Goal: Task Accomplishment & Management: Complete application form

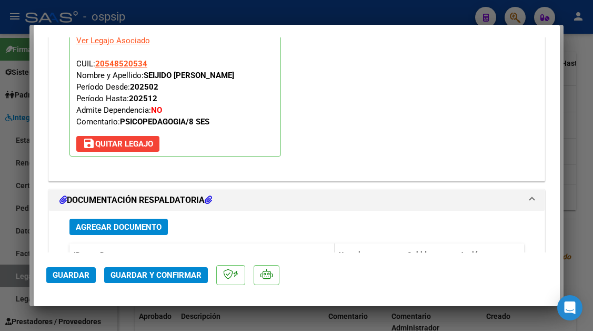
scroll to position [1295, 0]
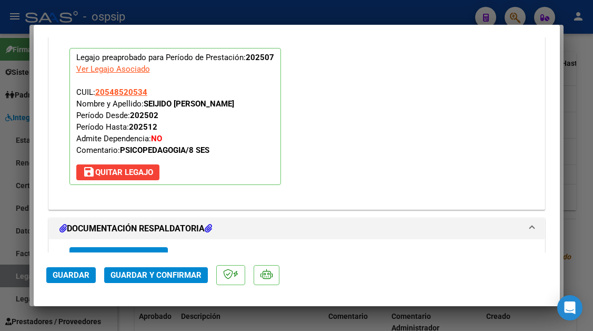
click at [14, 272] on div at bounding box center [296, 165] width 593 height 331
type input "$ 0,00"
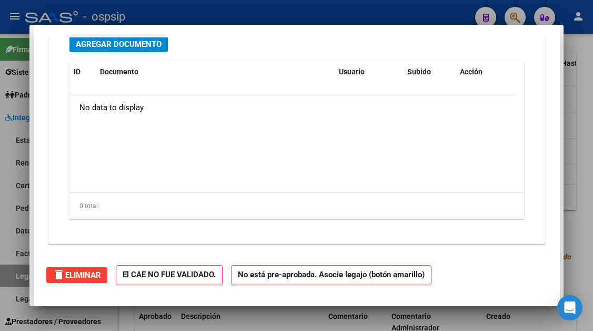
scroll to position [0, 0]
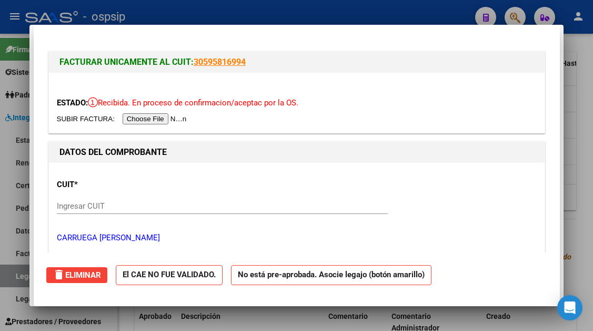
click at [14, 272] on div at bounding box center [296, 165] width 593 height 331
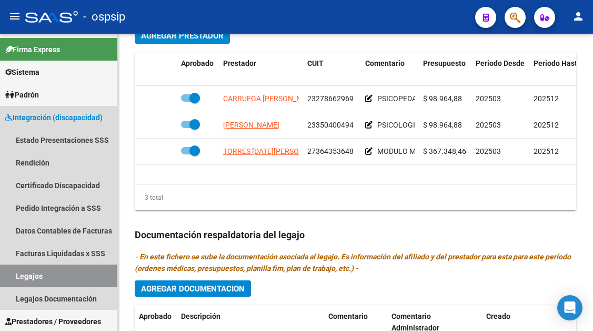
click at [14, 272] on link "Legajos" at bounding box center [58, 275] width 117 height 23
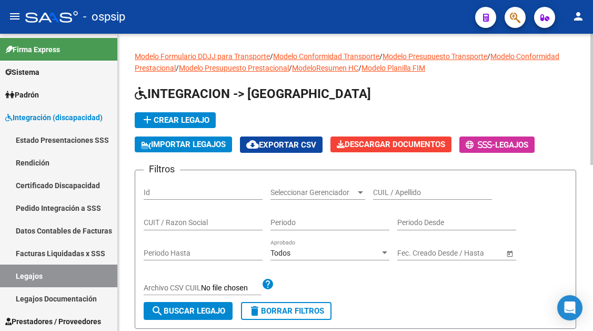
click at [399, 198] on div "CUIL / Apellido" at bounding box center [432, 188] width 119 height 21
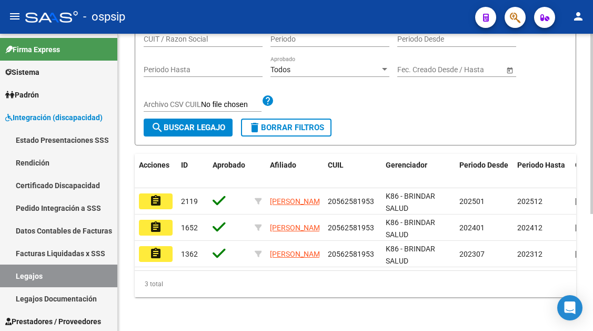
scroll to position [139, 0]
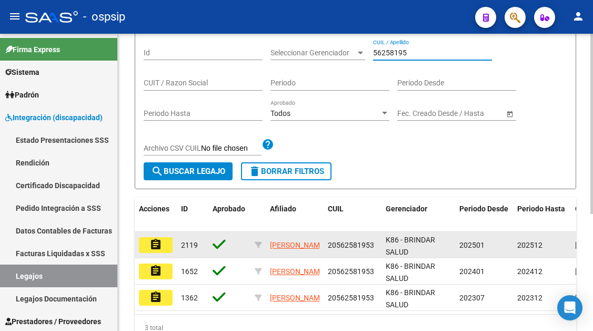
type input "56258195"
click at [160, 248] on mat-icon "assignment" at bounding box center [155, 244] width 13 height 13
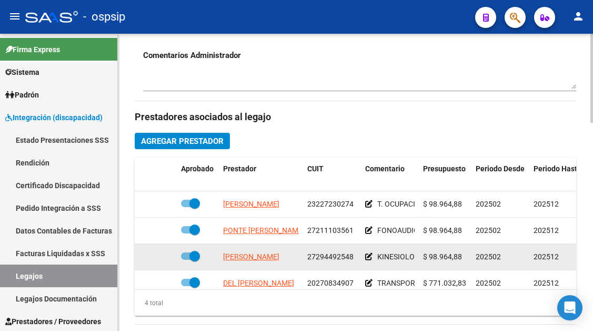
scroll to position [19, 0]
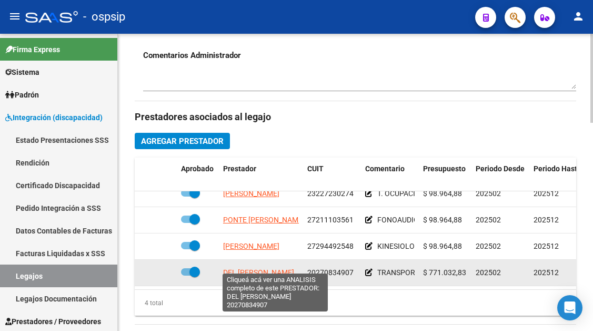
click at [264, 268] on span "DEL [PERSON_NAME]" at bounding box center [258, 272] width 71 height 8
type textarea "20270834907"
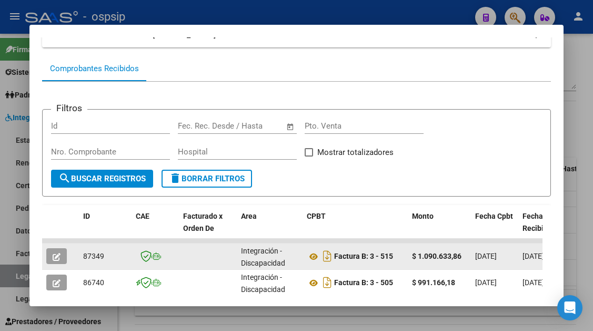
scroll to position [263, 0]
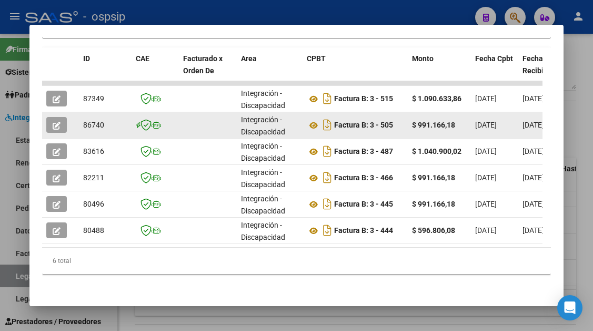
click at [53, 123] on icon "button" at bounding box center [57, 126] width 8 height 8
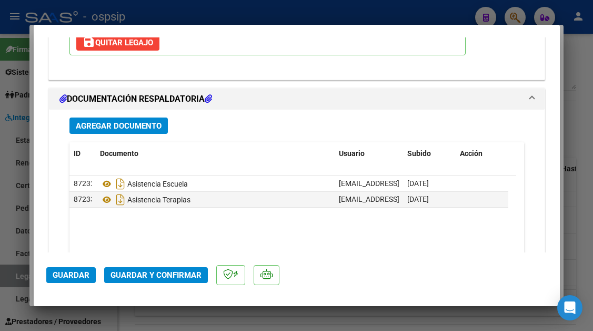
scroll to position [1316, 0]
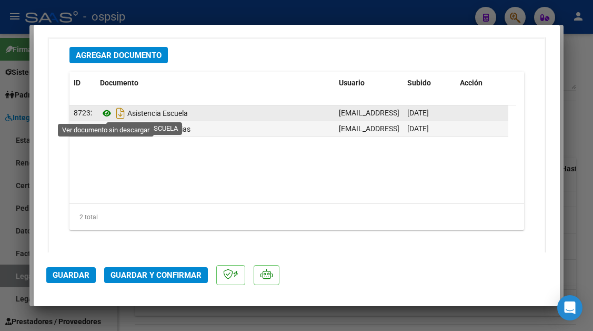
click at [108, 115] on icon at bounding box center [107, 113] width 14 height 13
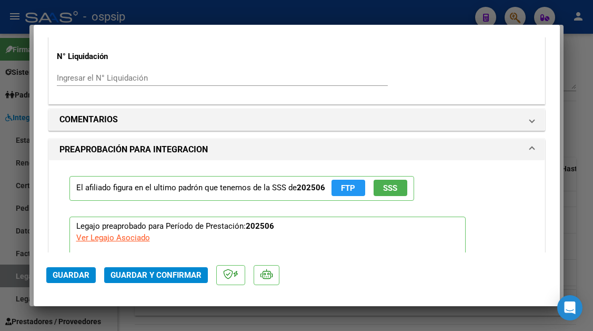
scroll to position [895, 0]
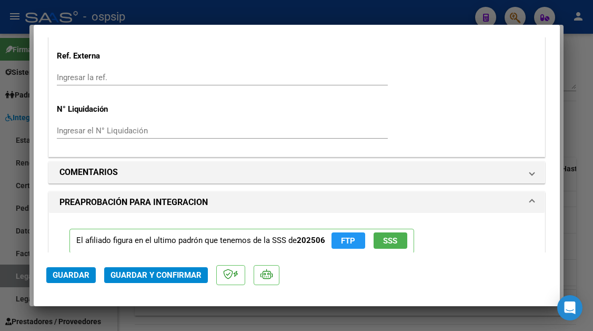
click at [17, 275] on div at bounding box center [296, 165] width 593 height 331
type input "$ 0,00"
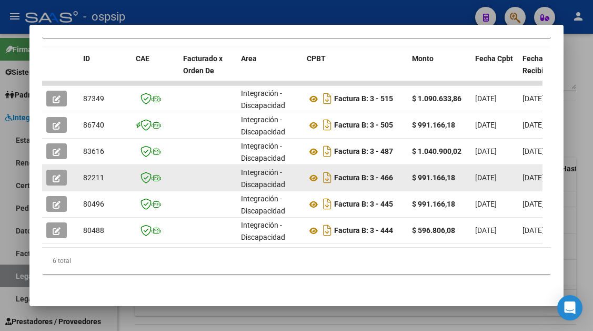
scroll to position [211, 0]
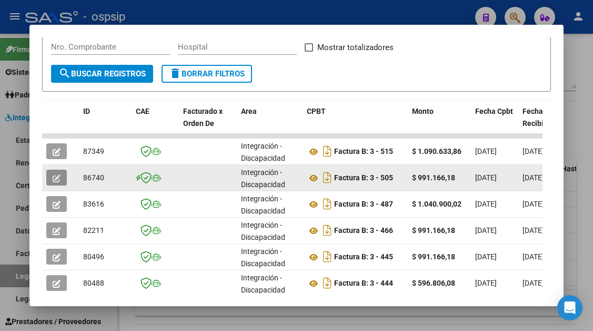
click at [54, 176] on icon "button" at bounding box center [57, 178] width 8 height 8
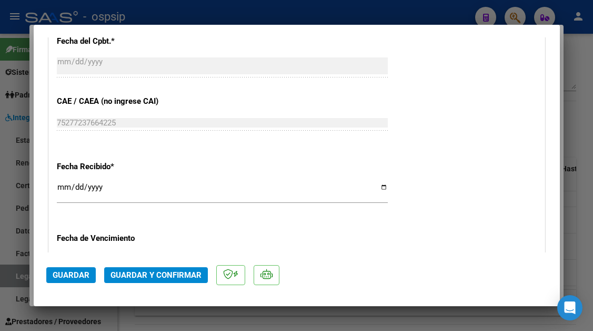
scroll to position [684, 0]
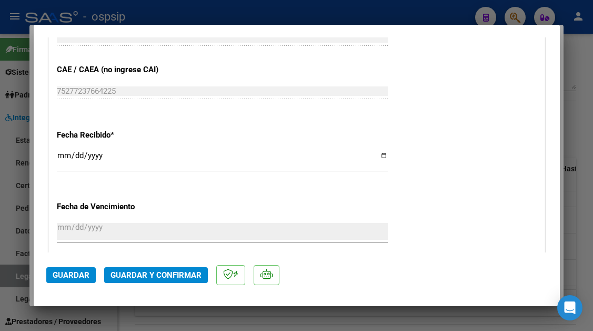
type input "$ 0,00"
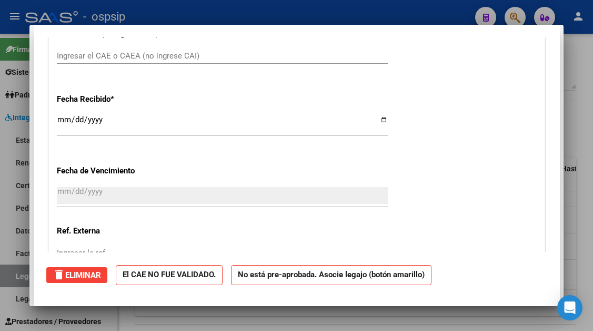
scroll to position [0, 0]
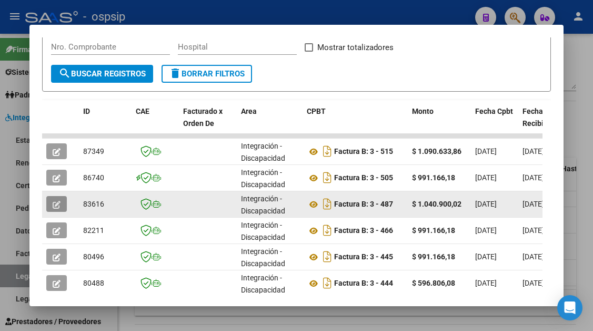
click at [59, 205] on icon "button" at bounding box center [57, 205] width 8 height 8
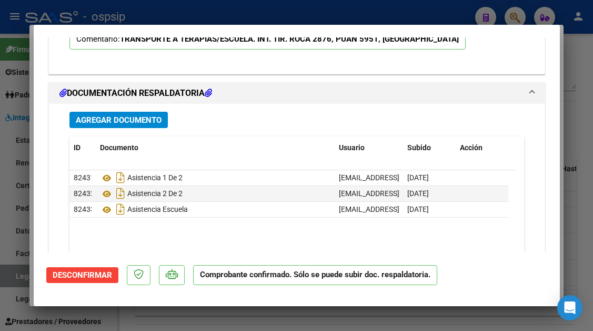
scroll to position [1316, 0]
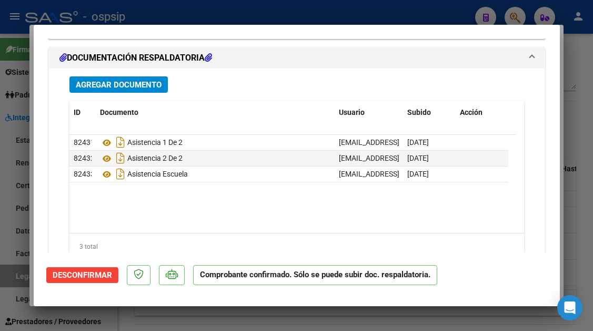
type input "$ 0,00"
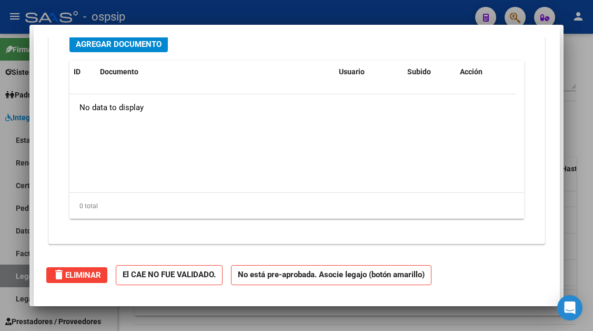
scroll to position [0, 0]
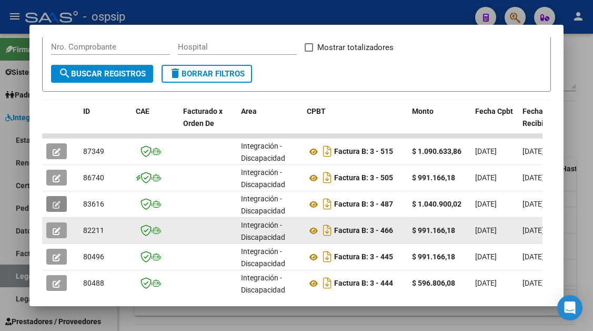
click at [51, 233] on button "button" at bounding box center [56, 230] width 21 height 16
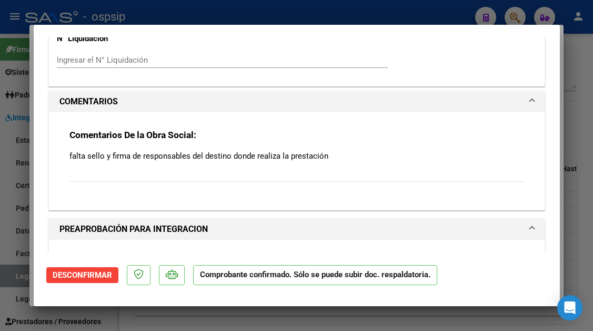
scroll to position [1211, 0]
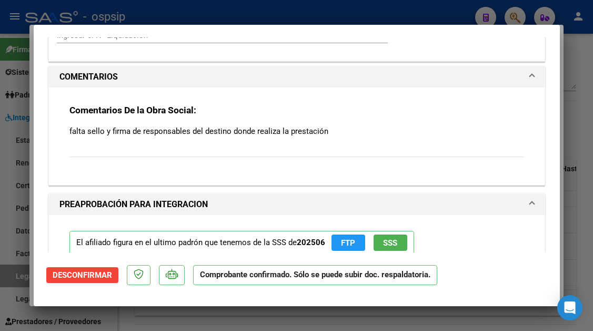
type input "$ 0,00"
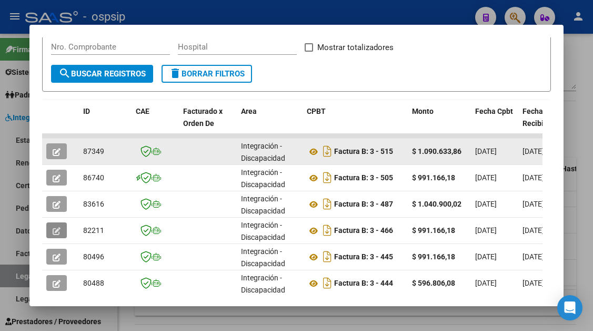
click at [46, 152] on datatable-body-cell at bounding box center [60, 151] width 37 height 26
click at [60, 148] on icon "button" at bounding box center [57, 152] width 8 height 8
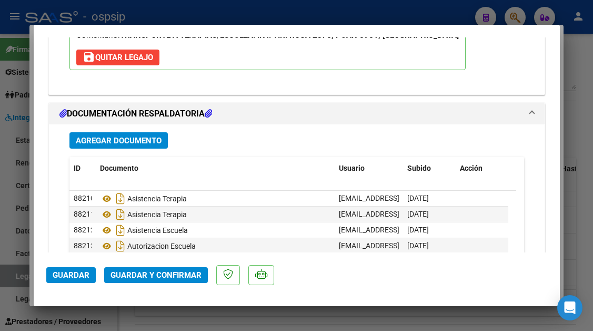
scroll to position [1326, 0]
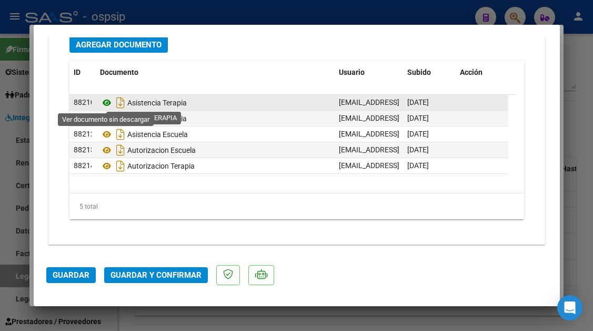
click at [104, 105] on icon at bounding box center [107, 102] width 14 height 13
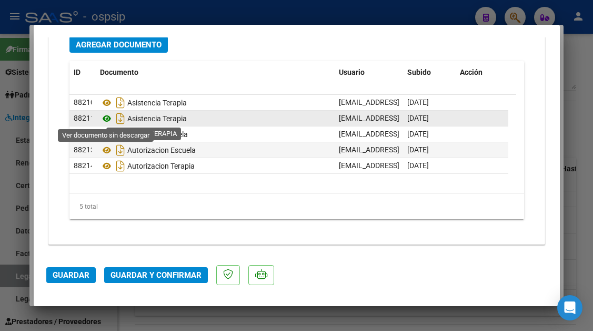
click at [103, 118] on icon at bounding box center [107, 118] width 14 height 13
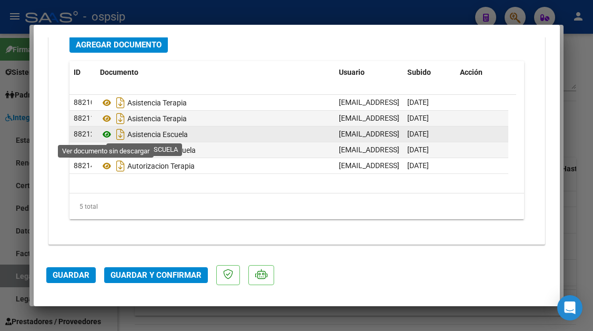
click at [103, 135] on icon at bounding box center [107, 134] width 14 height 13
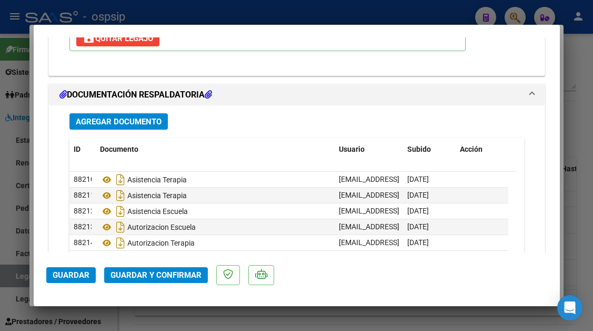
scroll to position [1168, 0]
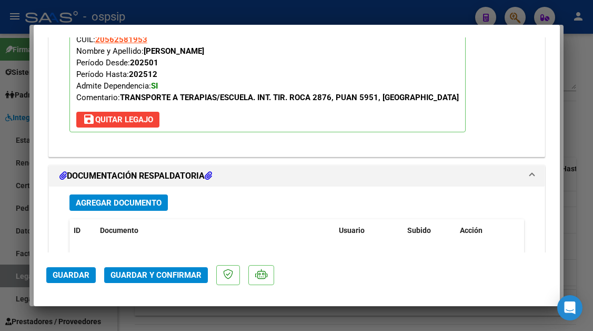
type input "$ 0,00"
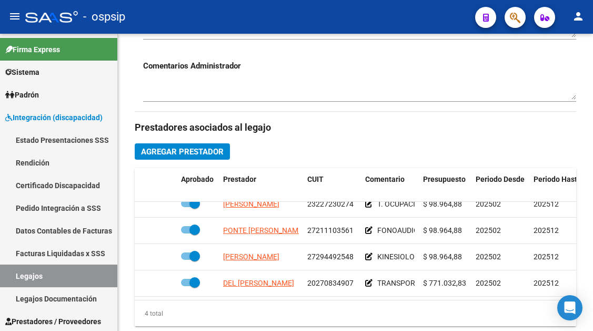
scroll to position [474, 0]
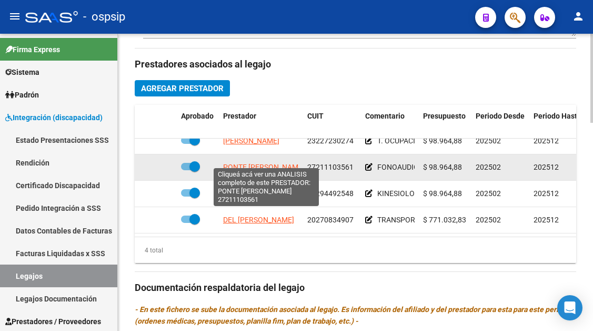
click at [284, 163] on span "PONTE [PERSON_NAME]" at bounding box center [264, 167] width 82 height 8
type textarea "27211103561"
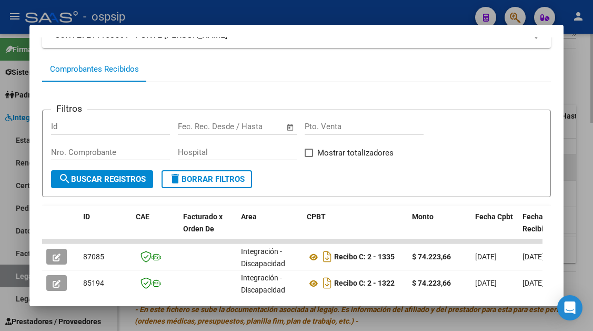
scroll to position [211, 0]
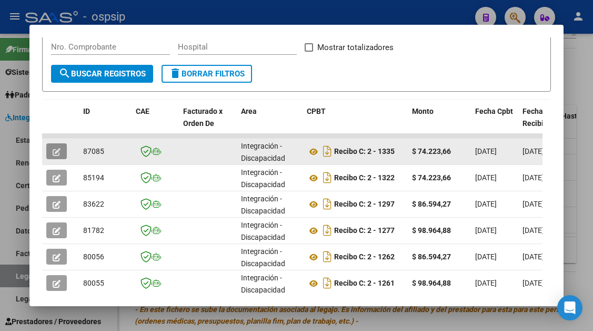
click at [60, 149] on icon "button" at bounding box center [57, 152] width 8 height 8
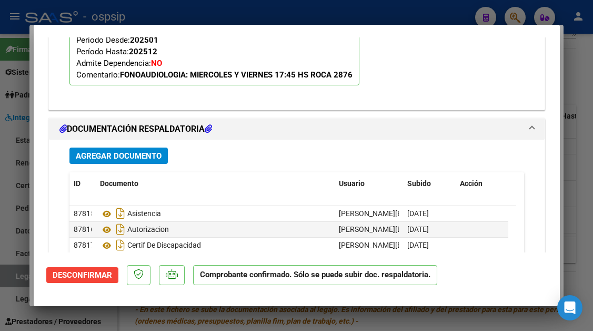
scroll to position [1263, 0]
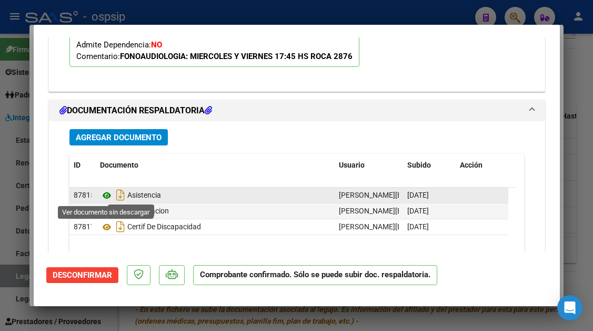
click at [107, 194] on icon at bounding box center [107, 195] width 14 height 13
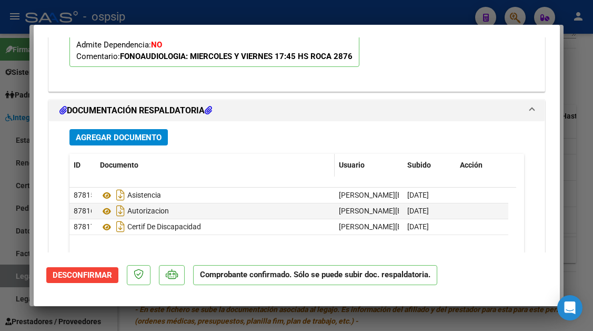
type input "$ 0,00"
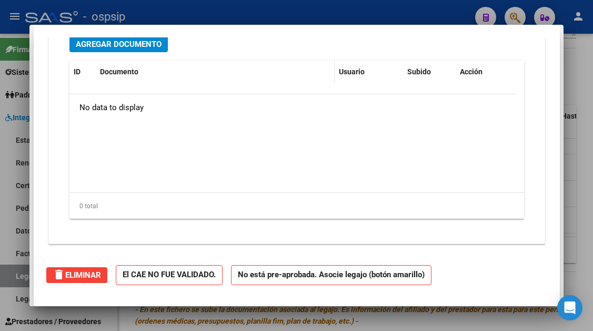
scroll to position [0, 0]
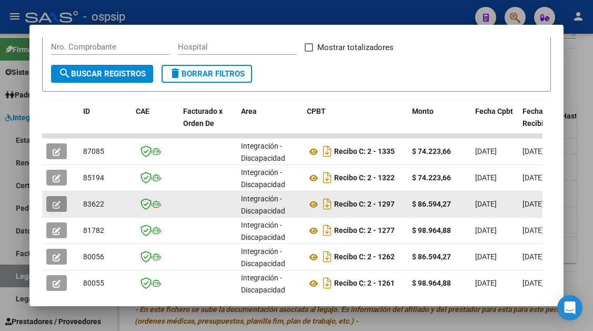
click at [64, 206] on button "button" at bounding box center [56, 204] width 21 height 16
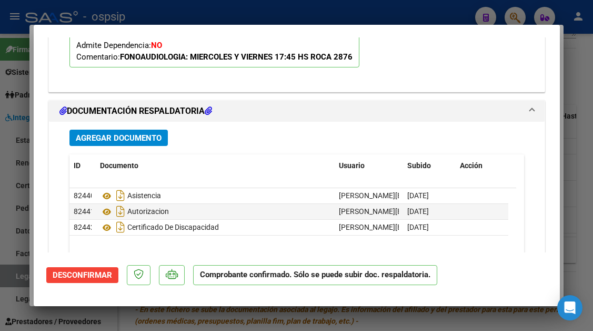
scroll to position [1263, 0]
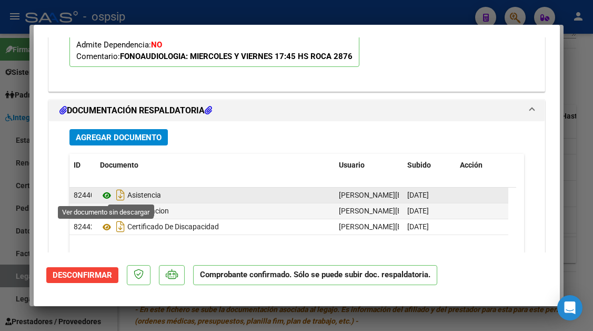
click at [107, 195] on icon at bounding box center [107, 195] width 14 height 13
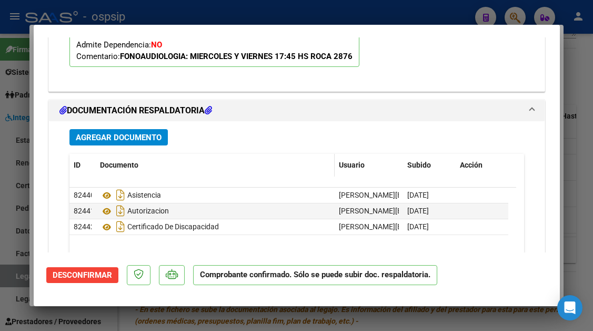
type input "$ 0,00"
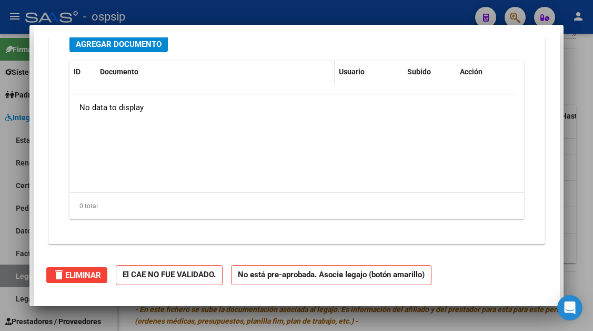
scroll to position [0, 0]
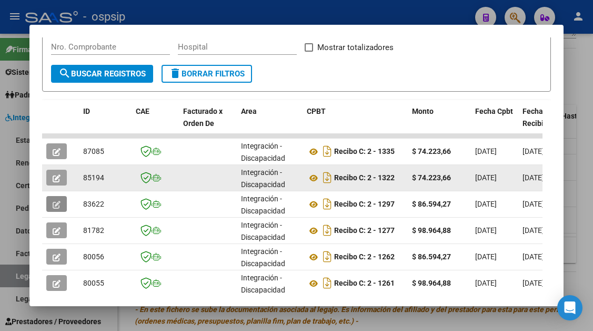
click at [60, 177] on icon "button" at bounding box center [57, 178] width 8 height 8
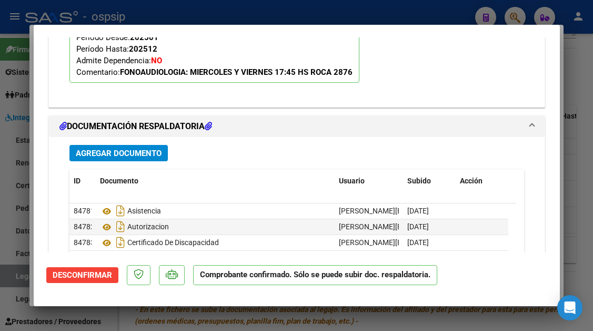
scroll to position [1263, 0]
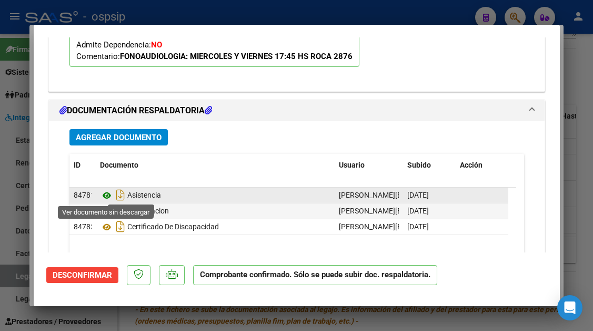
click at [112, 199] on icon at bounding box center [107, 195] width 14 height 13
type input "$ 0,00"
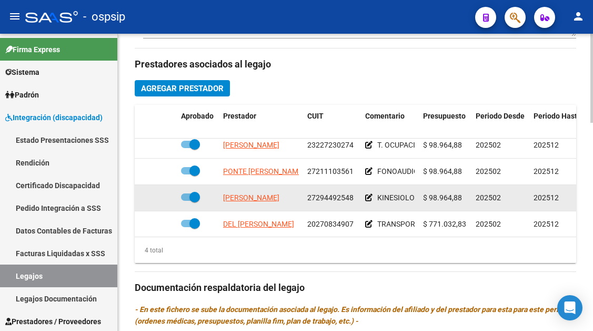
scroll to position [0, 0]
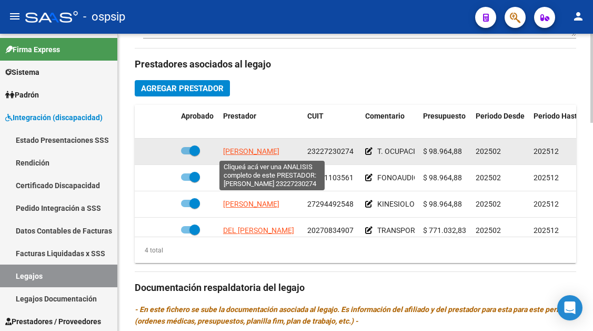
click at [267, 151] on span "[PERSON_NAME]" at bounding box center [251, 151] width 56 height 8
type textarea "23227230274"
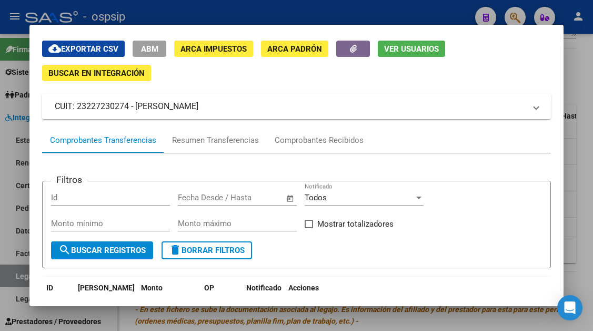
scroll to position [53, 0]
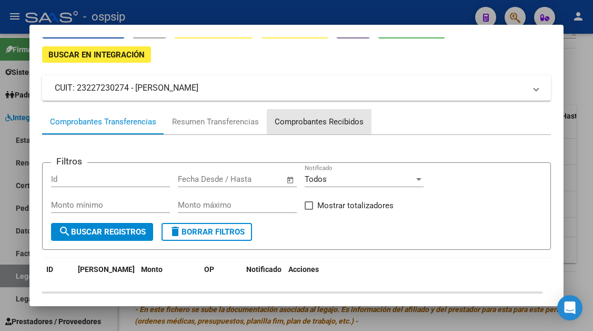
click at [323, 124] on div "Comprobantes Recibidos" at bounding box center [319, 122] width 89 height 12
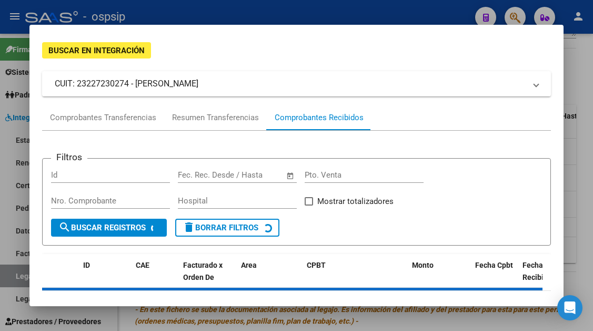
scroll to position [101, 0]
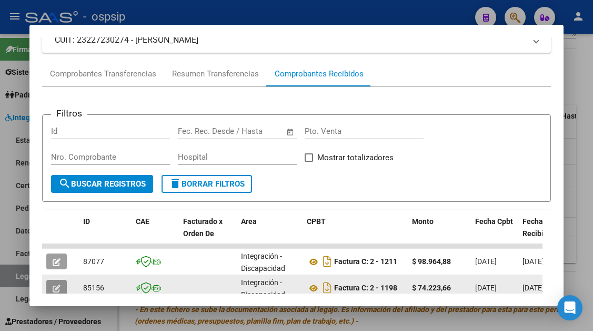
click at [56, 288] on icon "button" at bounding box center [57, 288] width 8 height 8
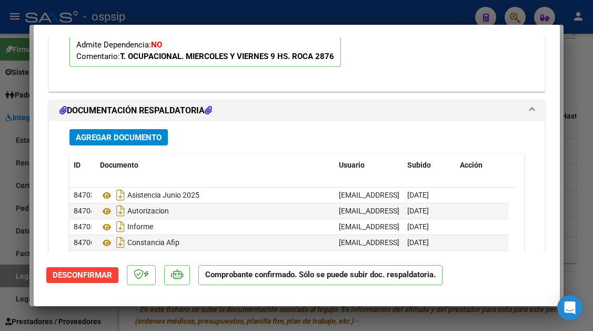
scroll to position [1316, 0]
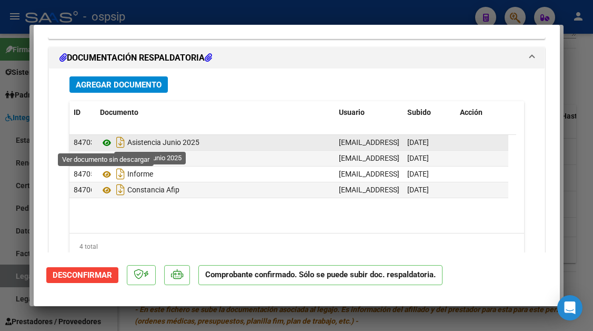
click at [108, 143] on icon at bounding box center [107, 142] width 14 height 13
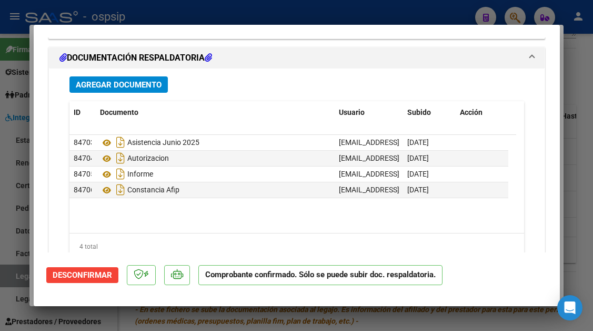
type input "$ 0,00"
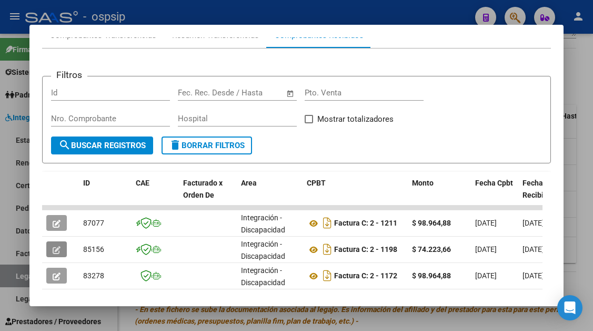
scroll to position [155, 0]
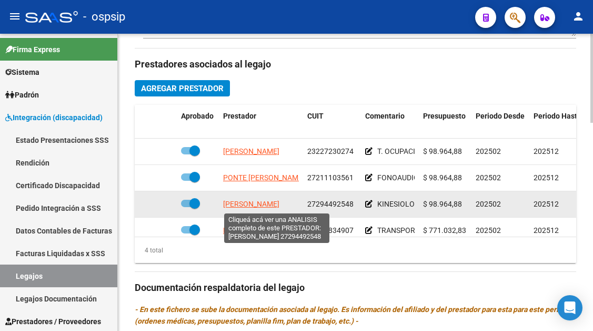
click at [278, 201] on span "[PERSON_NAME]" at bounding box center [251, 203] width 56 height 8
type textarea "27294492548"
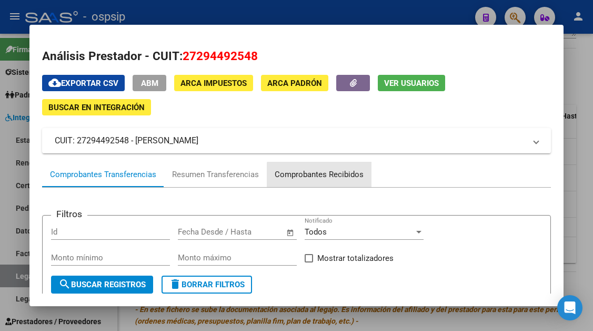
click at [333, 182] on div "Comprobantes Recibidos" at bounding box center [319, 174] width 105 height 25
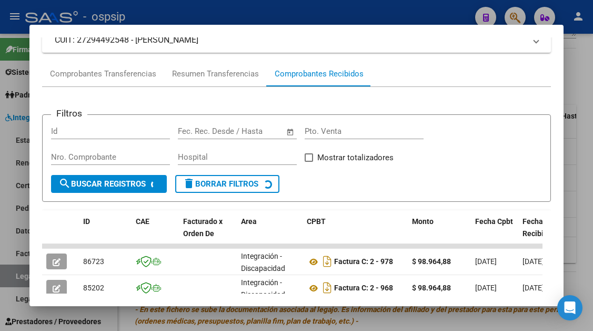
scroll to position [258, 0]
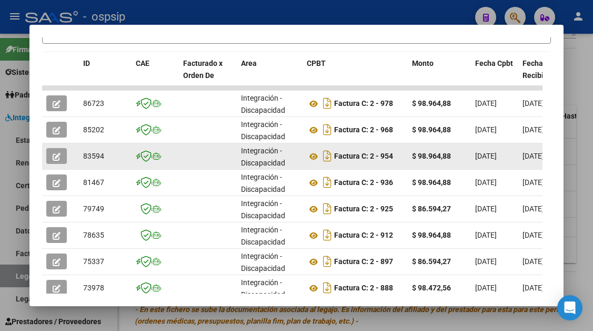
click at [48, 150] on button "button" at bounding box center [56, 156] width 21 height 16
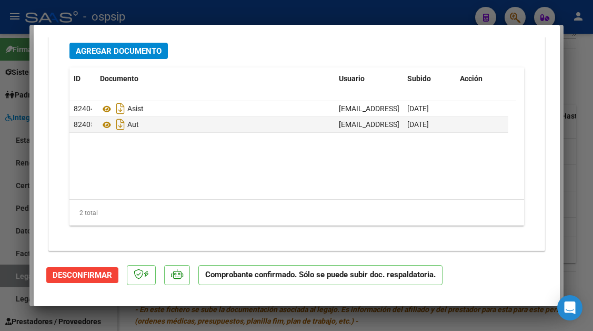
scroll to position [1356, 0]
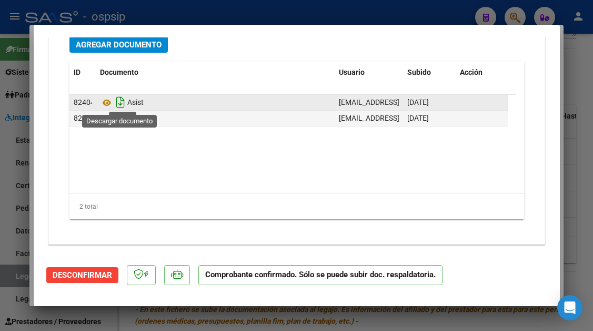
click at [115, 106] on icon "Descargar documento" at bounding box center [121, 102] width 14 height 17
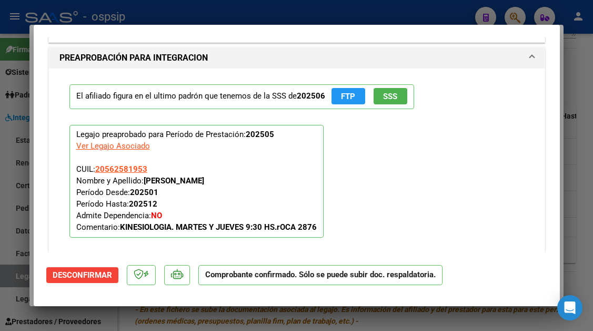
type input "$ 0,00"
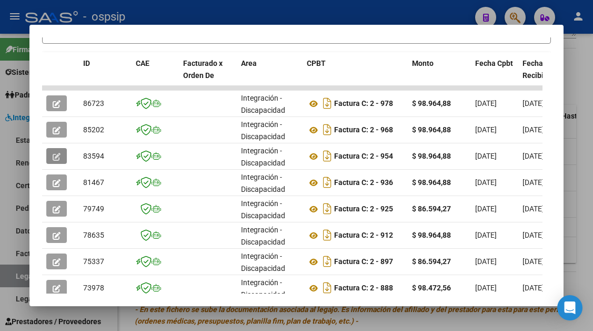
click at [12, 272] on div at bounding box center [296, 165] width 593 height 331
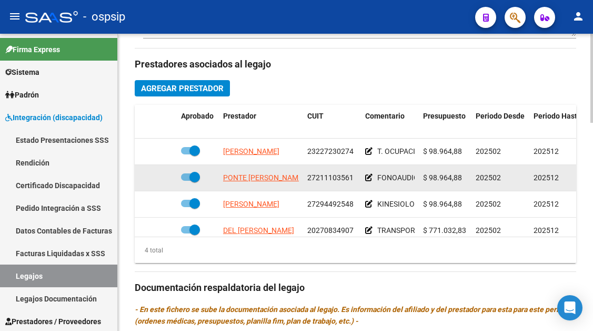
scroll to position [19, 0]
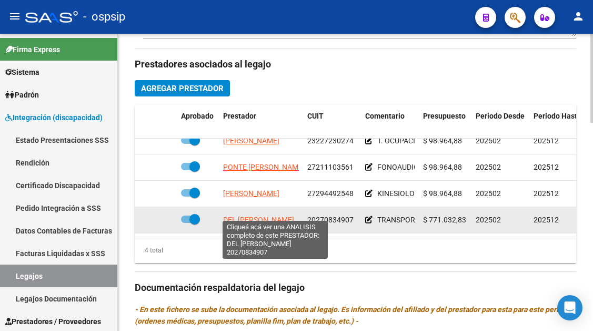
click at [268, 215] on span "DEL [PERSON_NAME]" at bounding box center [258, 219] width 71 height 8
type textarea "20270834907"
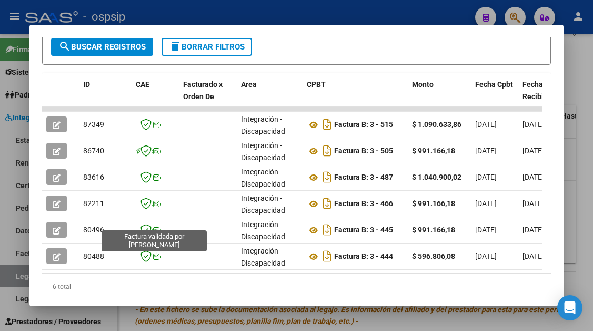
scroll to position [219, 0]
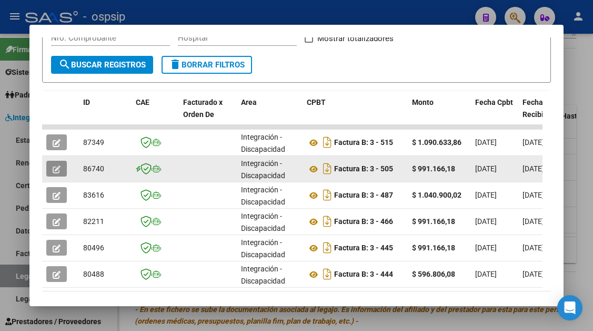
click at [53, 176] on button "button" at bounding box center [56, 169] width 21 height 16
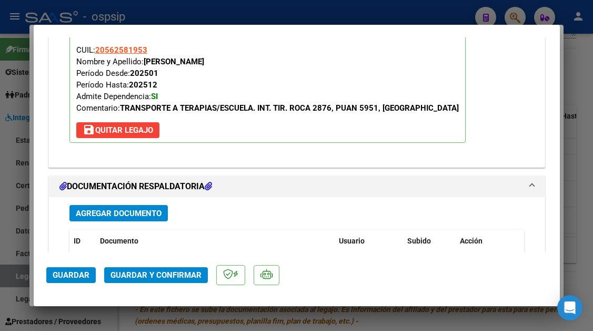
scroll to position [1263, 0]
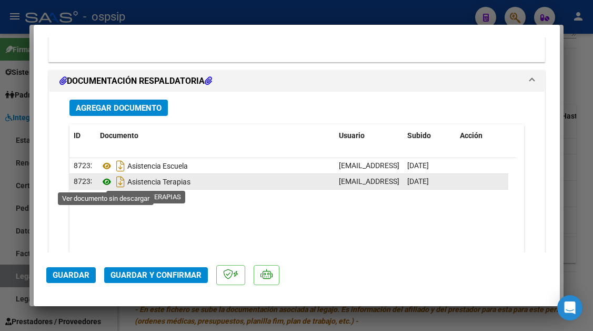
click at [108, 181] on icon at bounding box center [107, 181] width 14 height 13
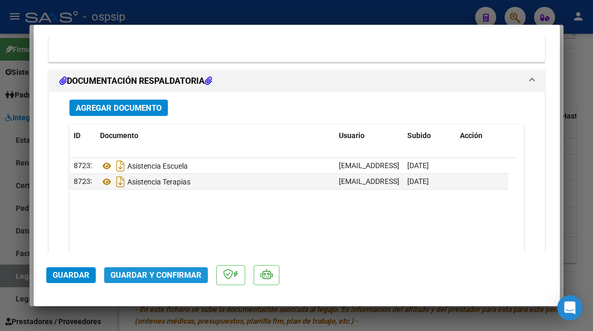
click at [164, 271] on span "Guardar y Confirmar" at bounding box center [156, 274] width 91 height 9
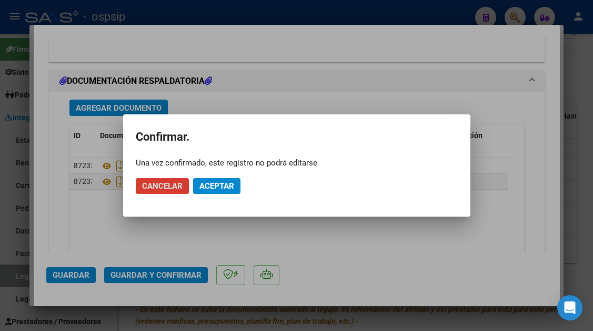
click at [209, 189] on span "Aceptar" at bounding box center [216, 185] width 35 height 9
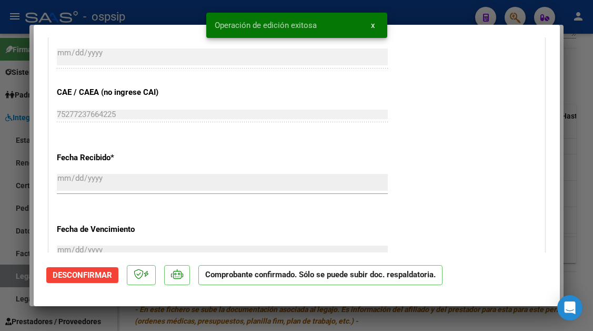
type input "$ 0,00"
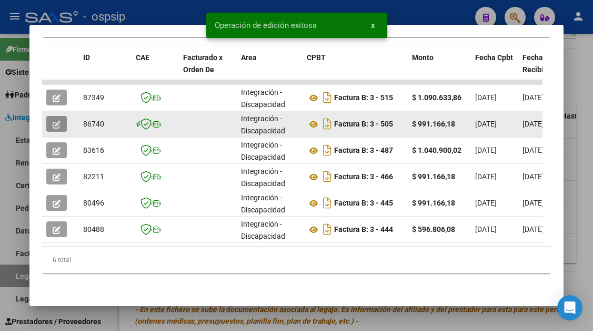
scroll to position [272, 0]
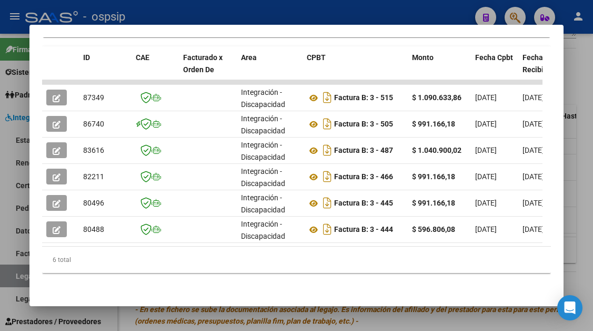
click at [26, 278] on div at bounding box center [296, 165] width 593 height 331
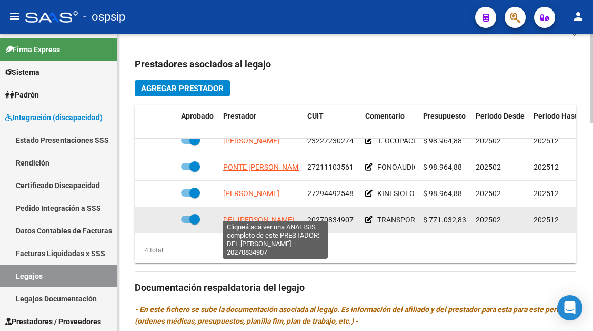
click at [244, 215] on span "DEL [PERSON_NAME]" at bounding box center [258, 219] width 71 height 8
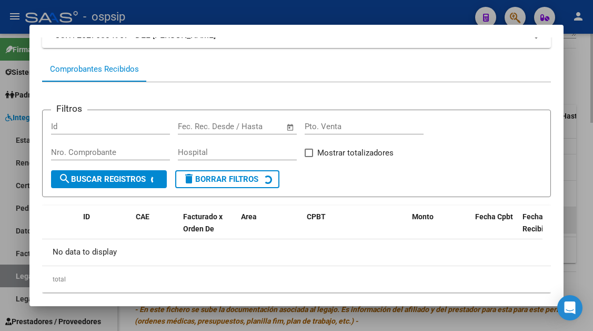
scroll to position [124, 0]
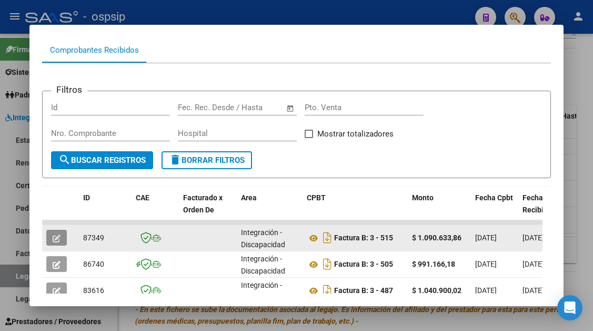
click at [65, 233] on button "button" at bounding box center [56, 237] width 21 height 16
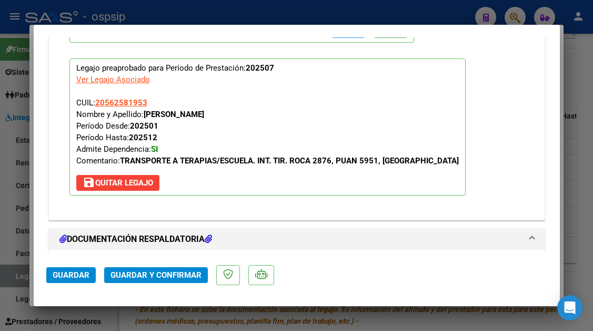
scroll to position [1158, 0]
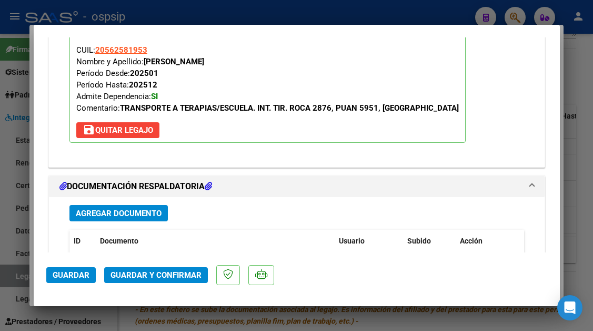
click at [14, 287] on div at bounding box center [296, 165] width 593 height 331
type input "$ 0,00"
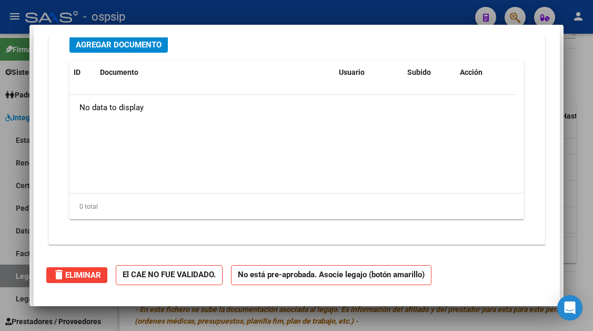
scroll to position [0, 0]
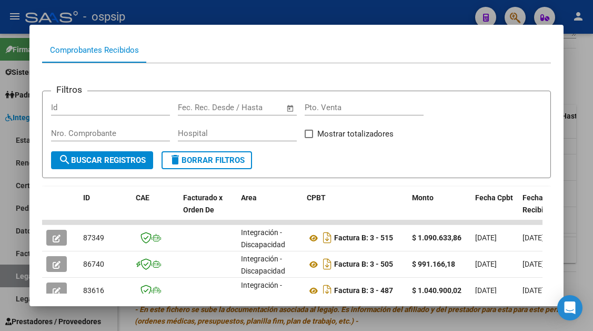
click at [14, 278] on div at bounding box center [296, 165] width 593 height 331
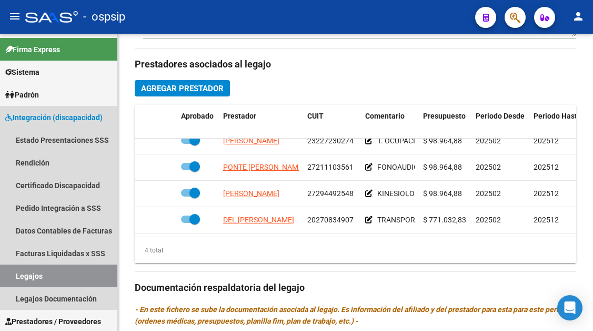
click at [14, 278] on link "Legajos" at bounding box center [58, 275] width 117 height 23
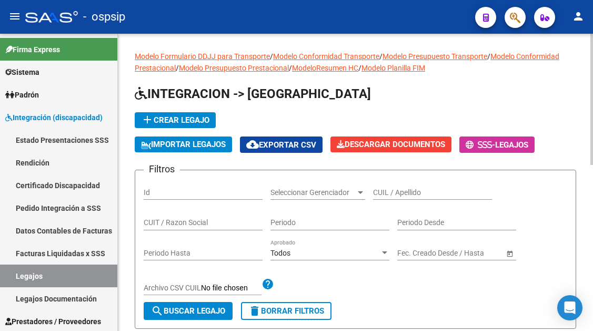
click at [384, 194] on input "CUIL / Apellido" at bounding box center [432, 192] width 119 height 9
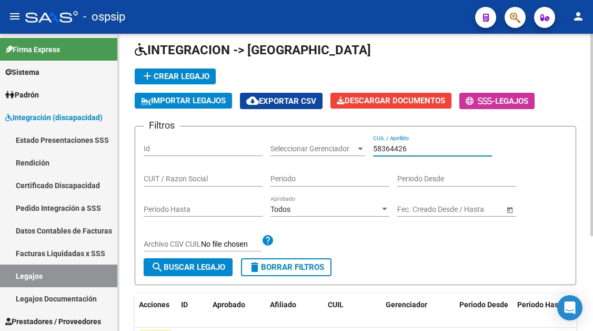
scroll to position [105, 0]
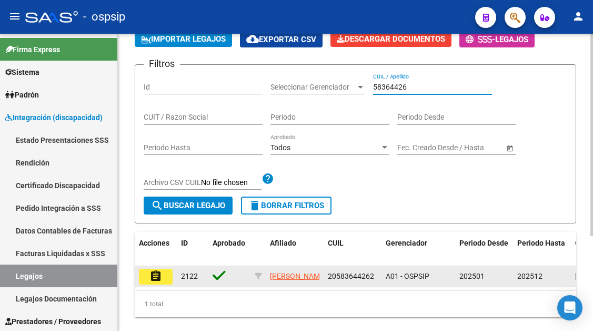
type input "58364426"
click at [162, 275] on mat-icon "assignment" at bounding box center [155, 275] width 13 height 13
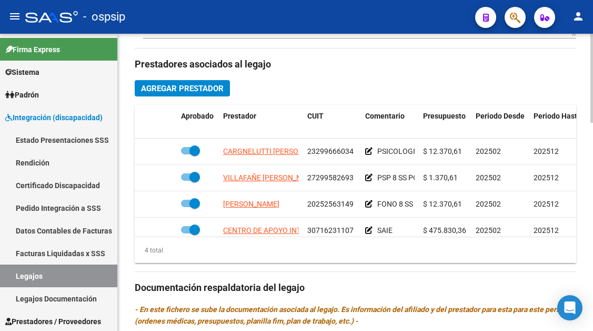
scroll to position [19, 0]
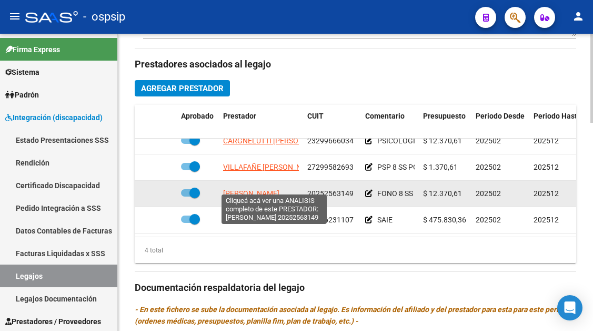
click at [258, 189] on span "[PERSON_NAME]" at bounding box center [251, 193] width 56 height 8
type textarea "20252563149"
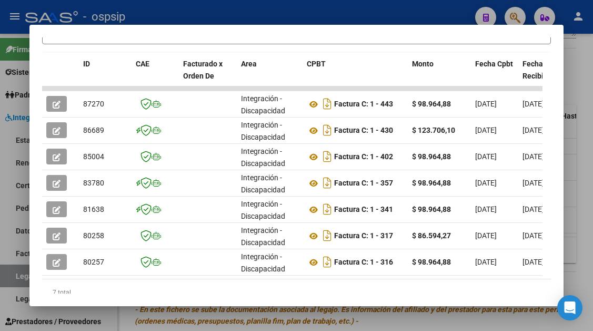
scroll to position [258, 0]
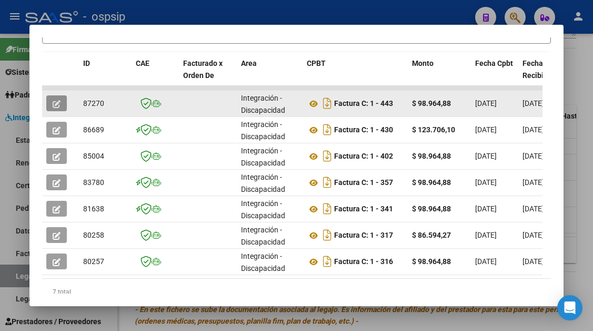
click at [61, 101] on icon "button" at bounding box center [57, 104] width 8 height 8
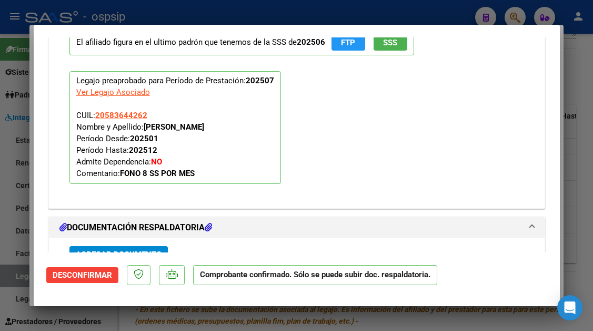
scroll to position [1125, 0]
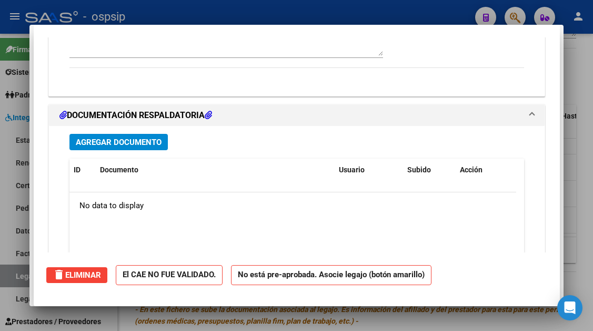
type input "$ 0,00"
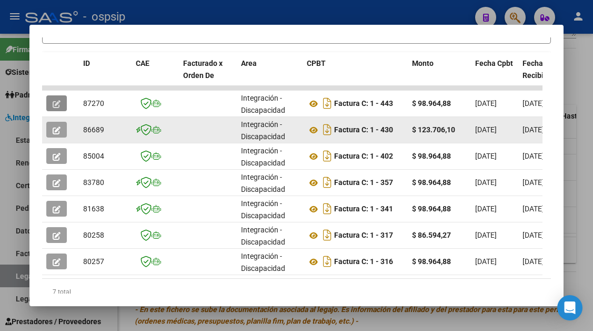
click at [55, 127] on icon "button" at bounding box center [57, 130] width 8 height 8
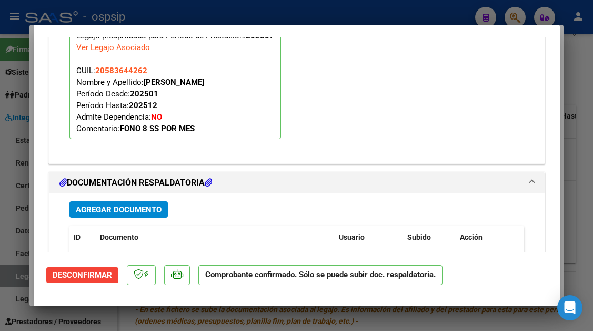
scroll to position [1316, 0]
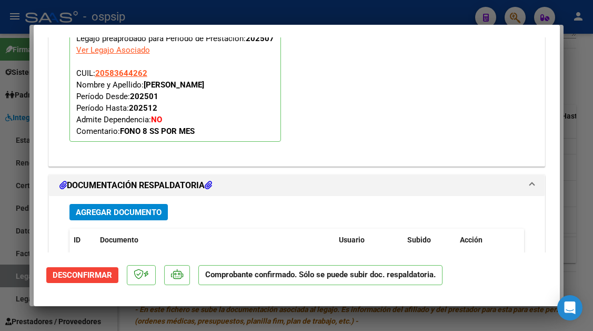
type input "$ 0,00"
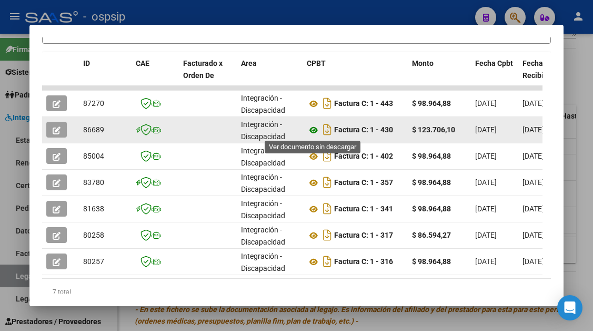
click at [313, 131] on icon at bounding box center [314, 130] width 14 height 13
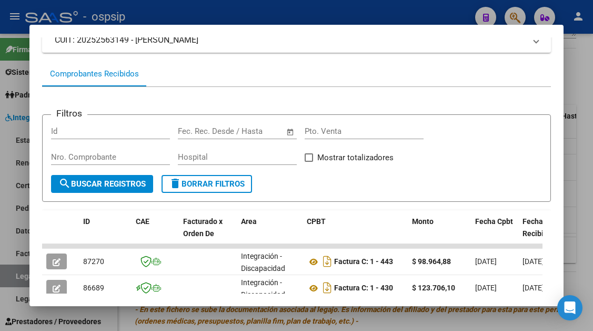
scroll to position [153, 0]
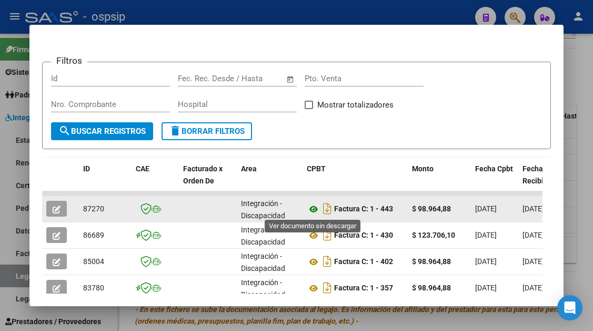
click at [314, 213] on icon at bounding box center [314, 209] width 14 height 13
click at [54, 204] on span "button" at bounding box center [57, 208] width 8 height 9
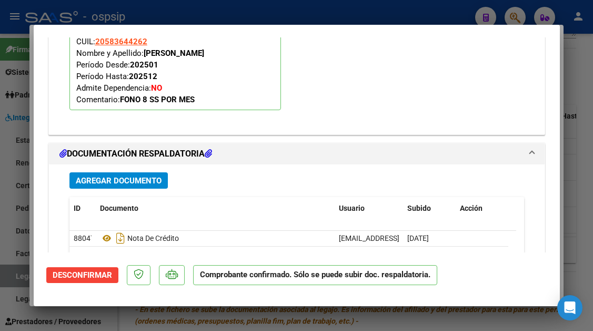
scroll to position [1283, 0]
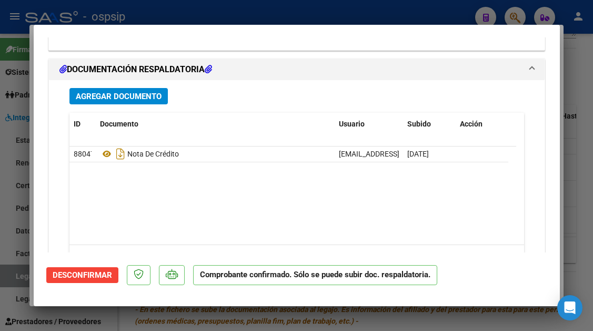
type input "$ 0,00"
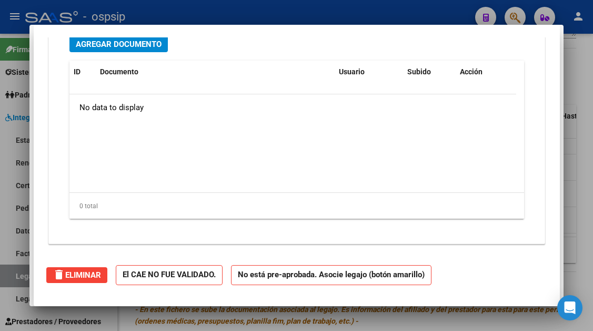
scroll to position [0, 0]
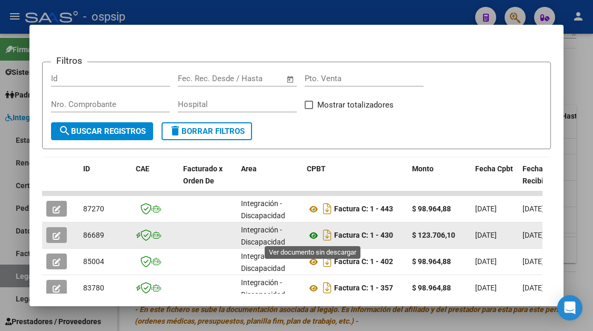
click at [312, 231] on icon at bounding box center [314, 235] width 14 height 13
click at [60, 232] on icon "button" at bounding box center [57, 236] width 8 height 8
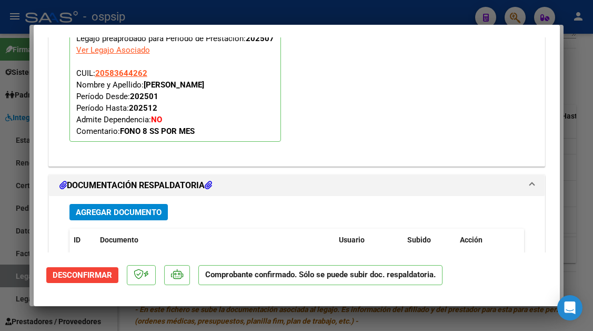
scroll to position [1474, 0]
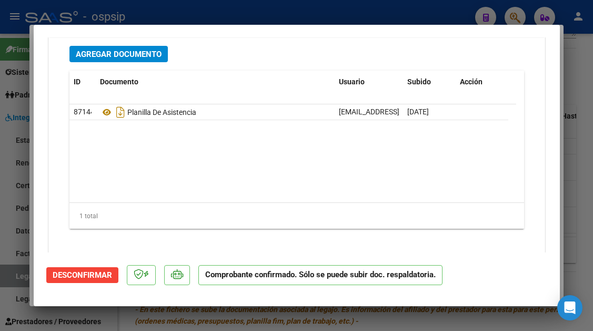
type input "$ 0,00"
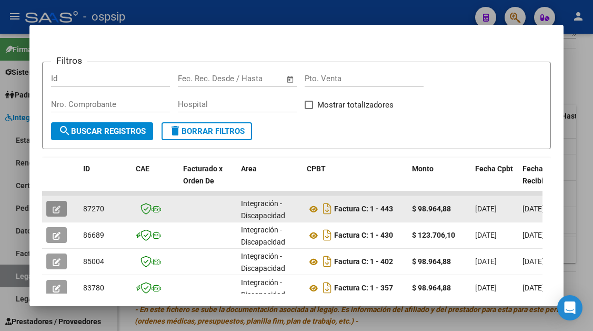
click at [62, 210] on button "button" at bounding box center [56, 209] width 21 height 16
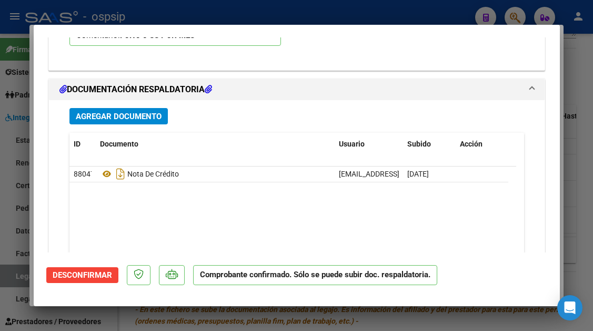
scroll to position [1335, 0]
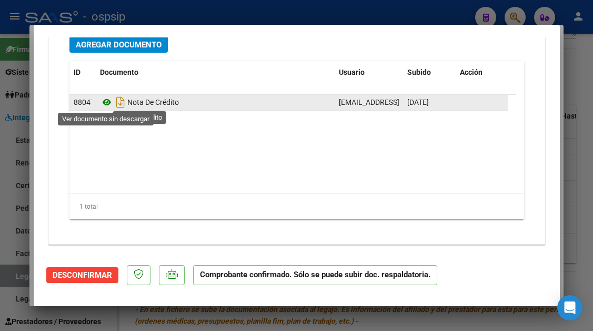
click at [106, 105] on icon at bounding box center [107, 102] width 14 height 13
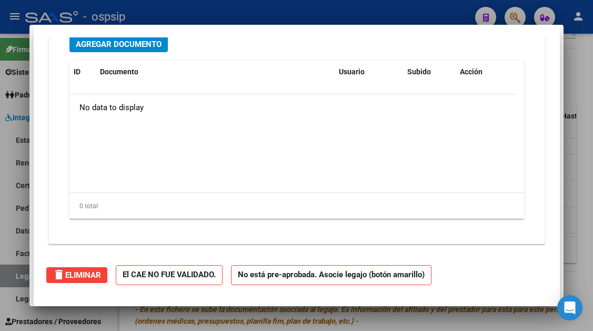
type input "$ 0,00"
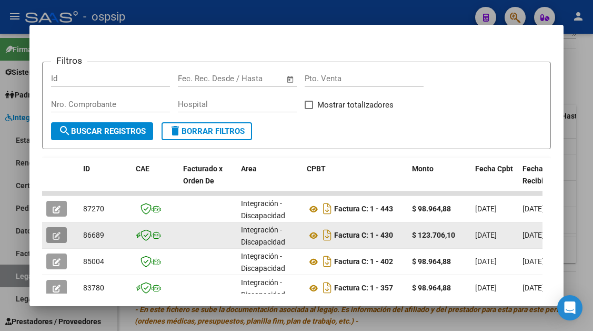
click at [59, 239] on icon "button" at bounding box center [57, 236] width 8 height 8
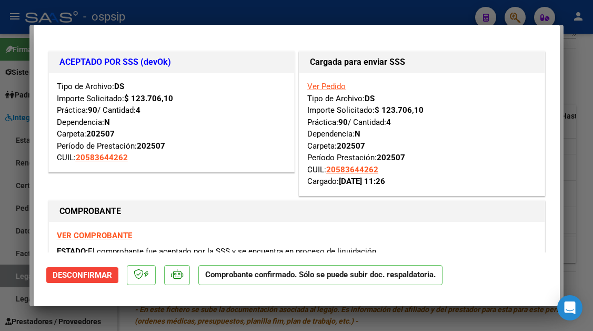
scroll to position [105, 0]
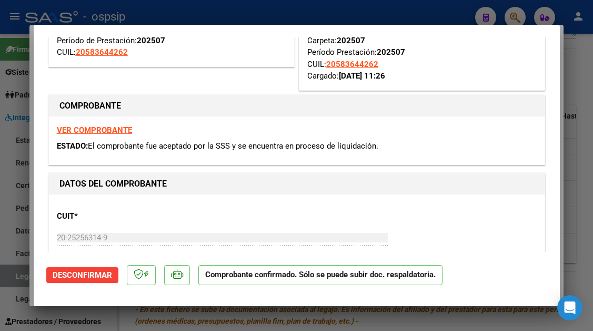
type input "$ 0,00"
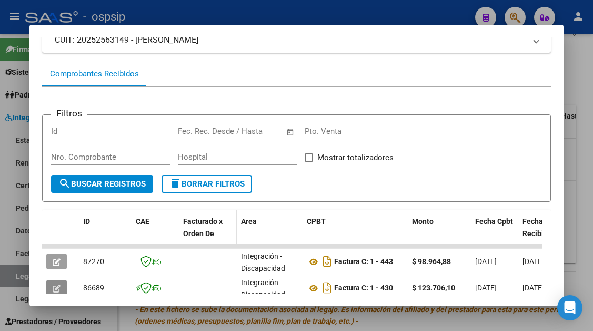
scroll to position [153, 0]
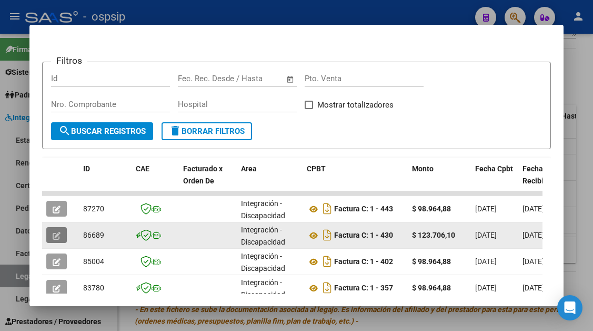
click at [61, 232] on button "button" at bounding box center [56, 235] width 21 height 16
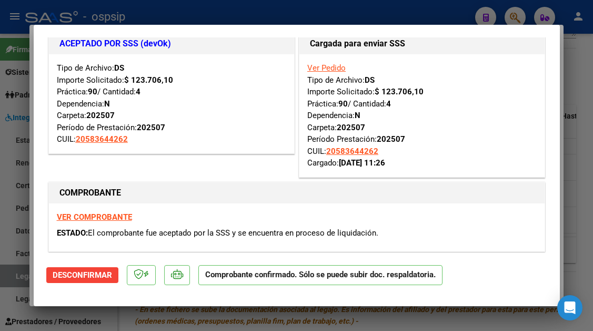
scroll to position [0, 0]
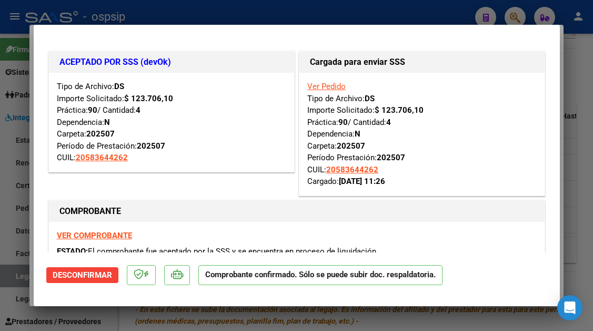
type input "$ 0,00"
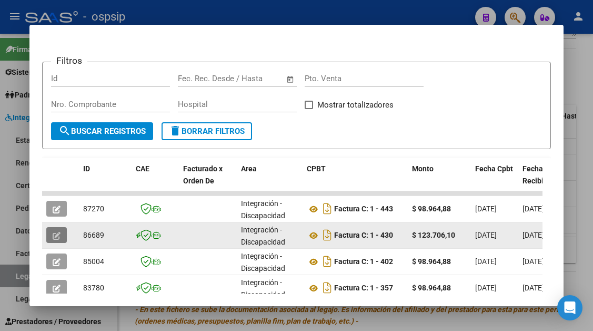
click at [56, 235] on icon "button" at bounding box center [57, 236] width 8 height 8
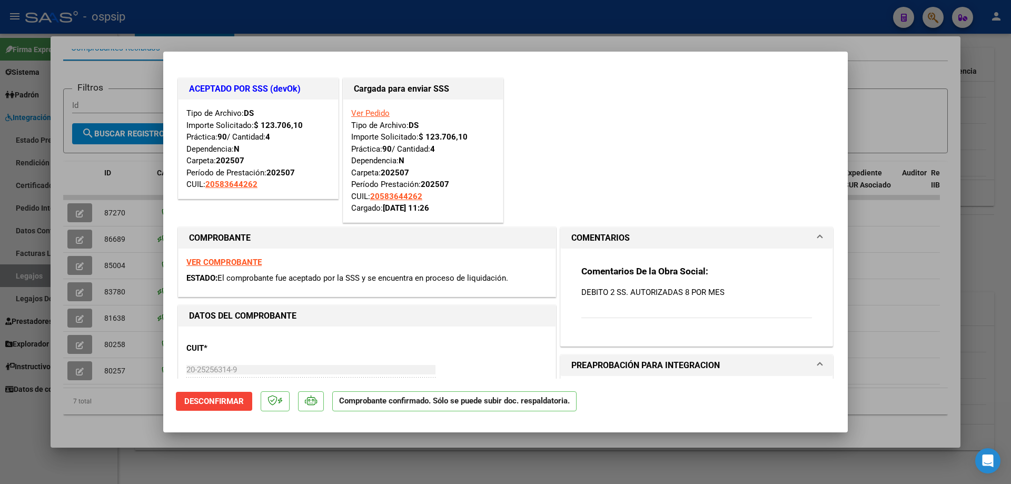
click at [121, 71] on div at bounding box center [505, 242] width 1011 height 484
type input "$ 0,00"
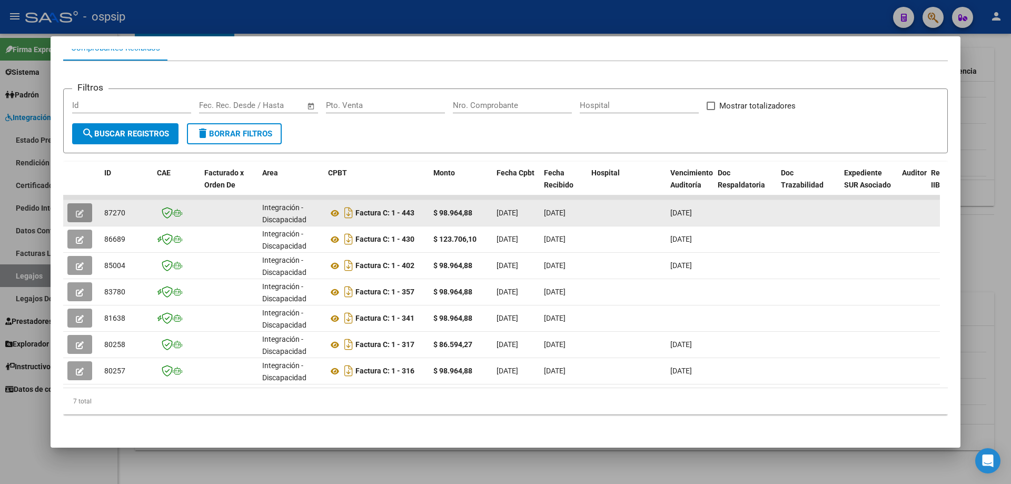
click at [76, 209] on icon "button" at bounding box center [80, 213] width 8 height 8
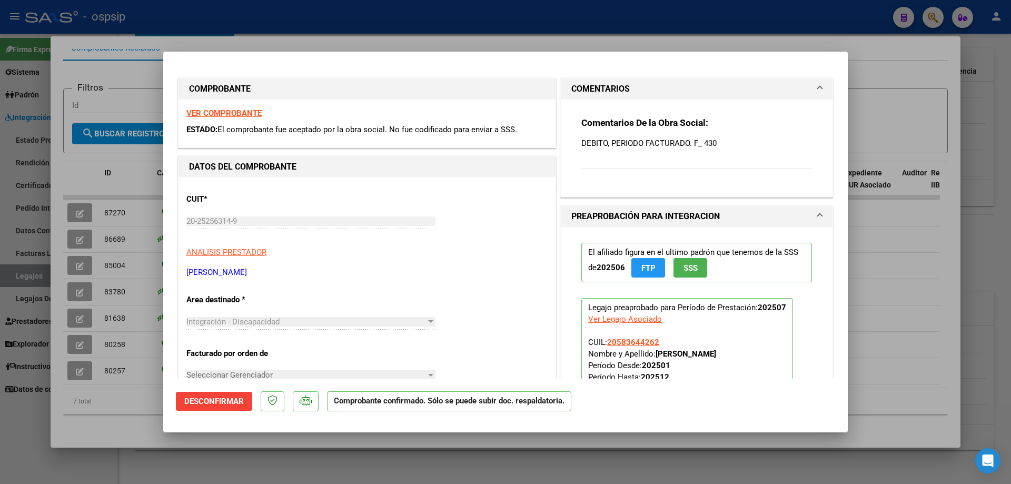
scroll to position [158, 0]
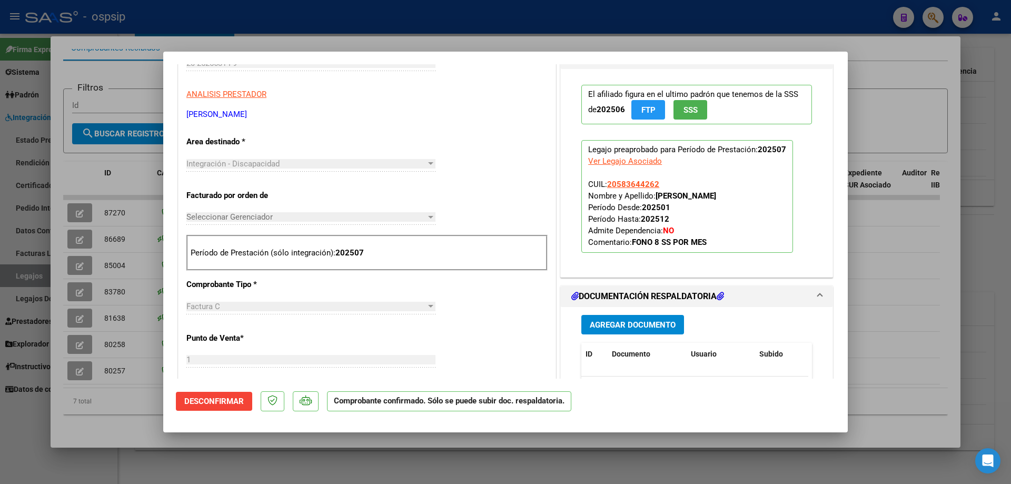
click at [214, 330] on span "Desconfirmar" at bounding box center [213, 400] width 59 height 9
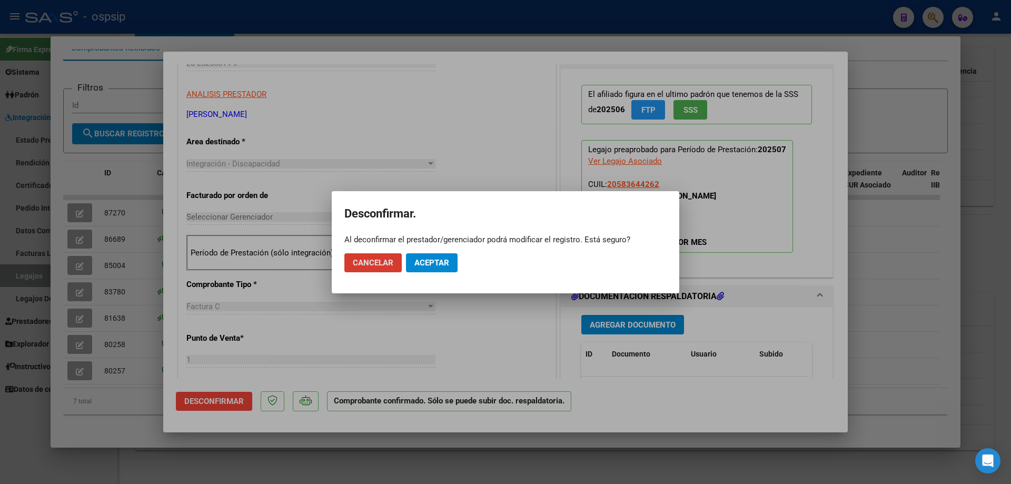
click at [431, 264] on span "Aceptar" at bounding box center [431, 262] width 35 height 9
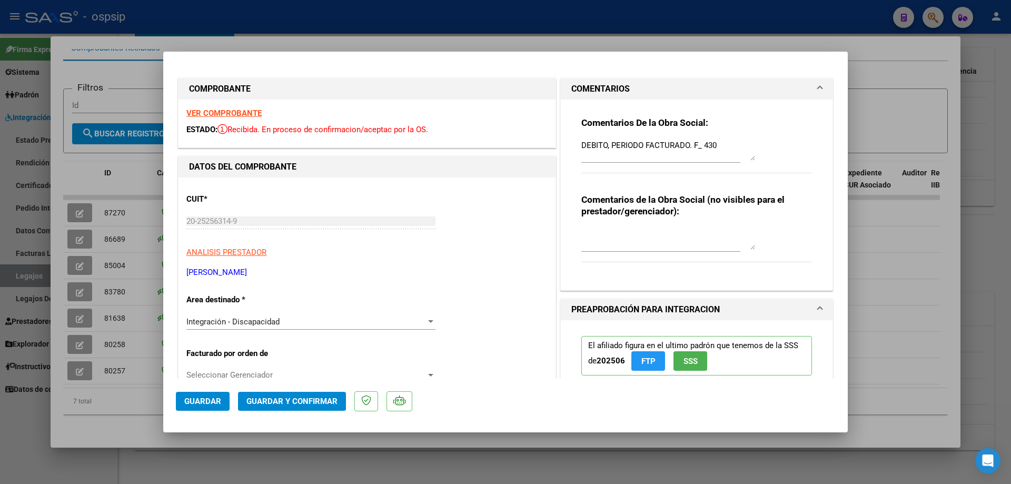
scroll to position [105, 0]
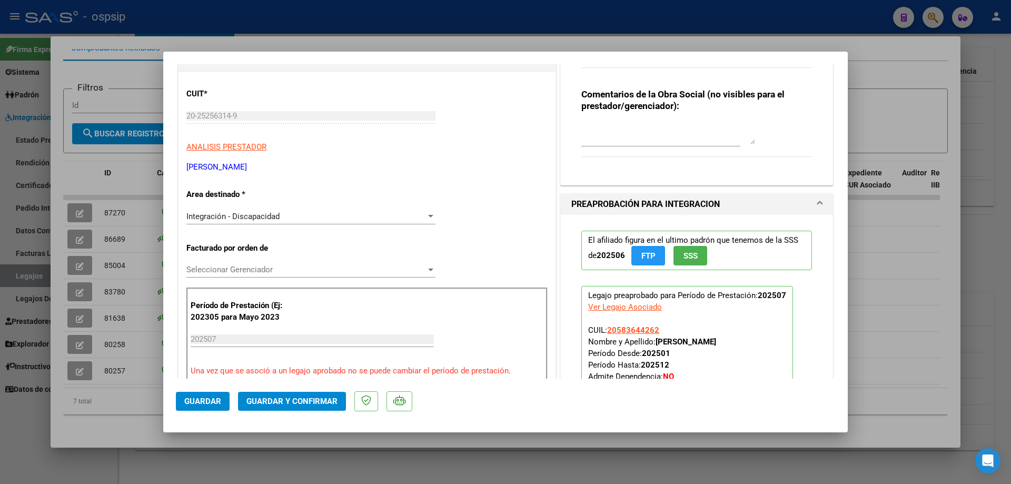
type input "$ 0,00"
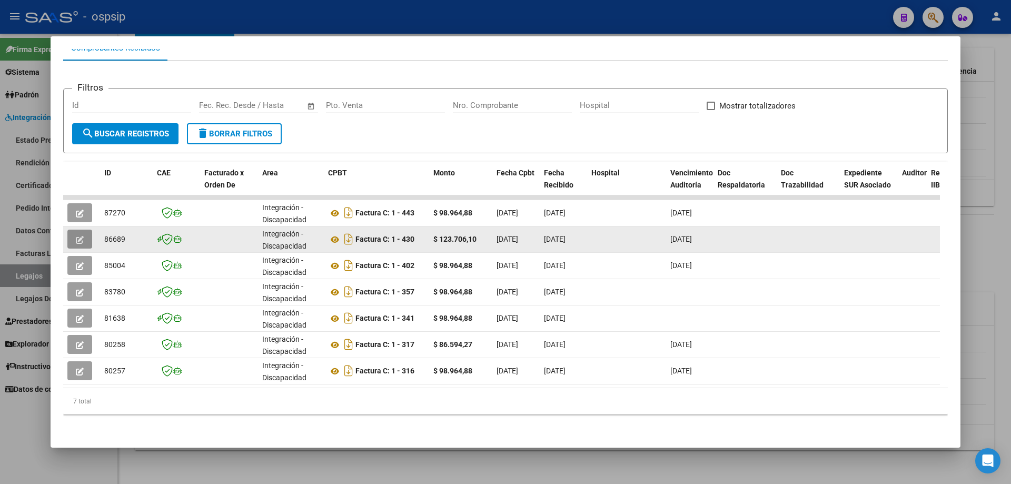
click at [79, 236] on icon "button" at bounding box center [80, 240] width 8 height 8
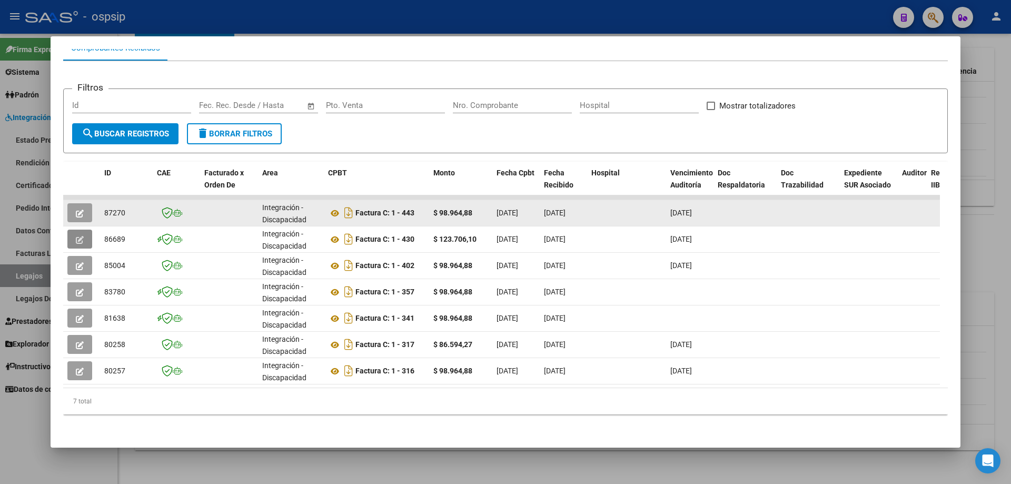
click at [82, 203] on button "button" at bounding box center [79, 212] width 25 height 19
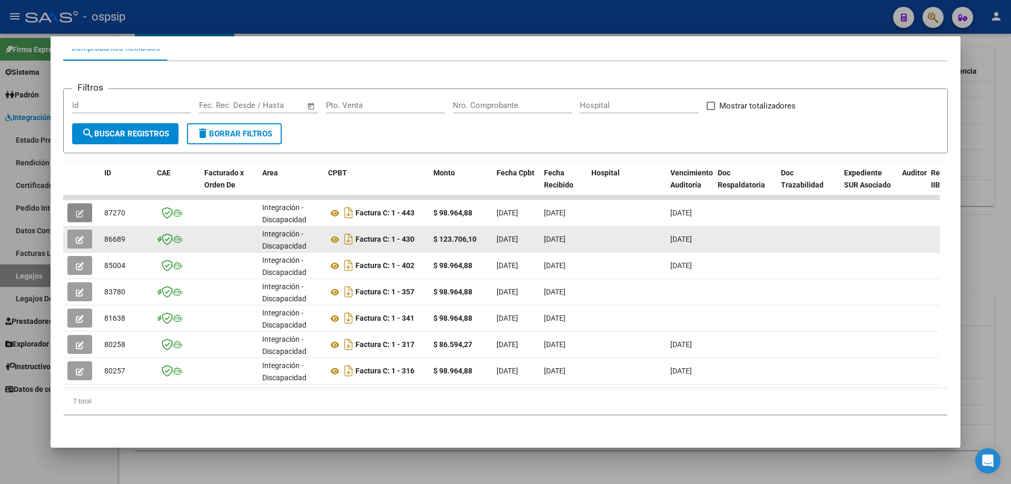
click at [83, 236] on icon "button" at bounding box center [80, 240] width 8 height 8
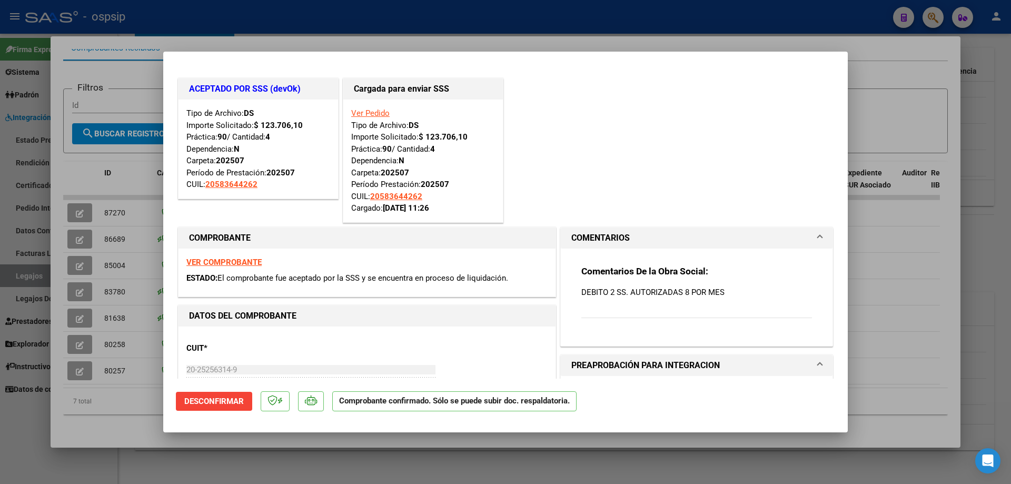
click at [235, 330] on span "Desconfirmar" at bounding box center [213, 400] width 59 height 9
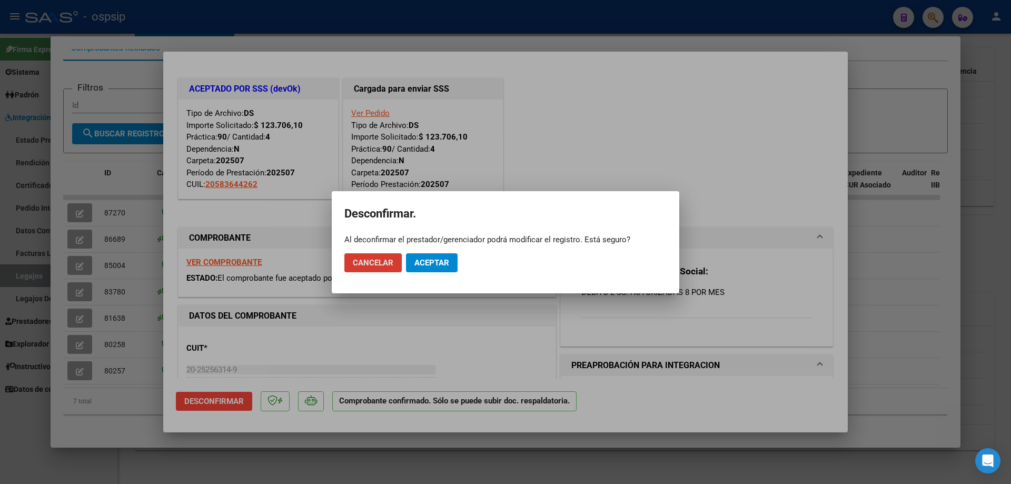
click at [442, 258] on span "Aceptar" at bounding box center [431, 262] width 35 height 9
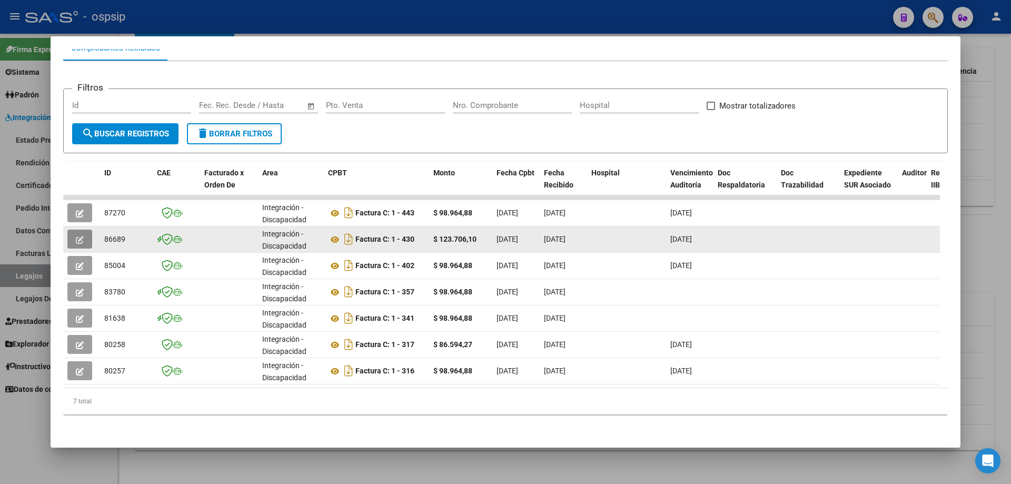
click at [77, 236] on icon "button" at bounding box center [80, 240] width 8 height 8
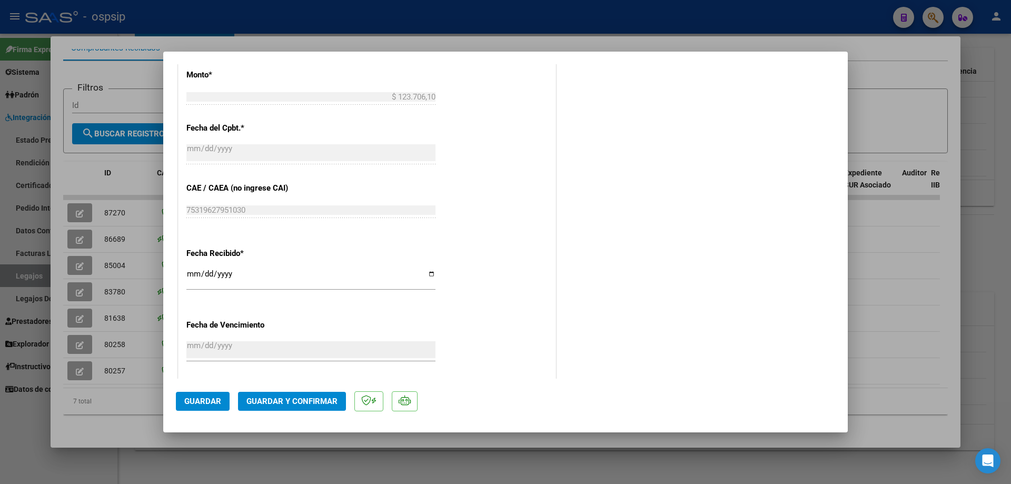
scroll to position [726, 0]
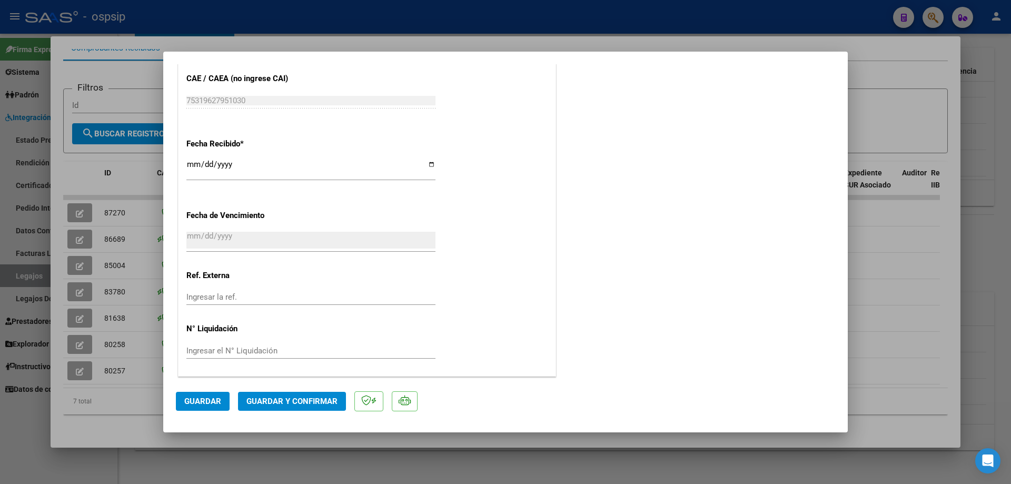
click at [271, 330] on span "Guardar y Confirmar" at bounding box center [291, 400] width 91 height 9
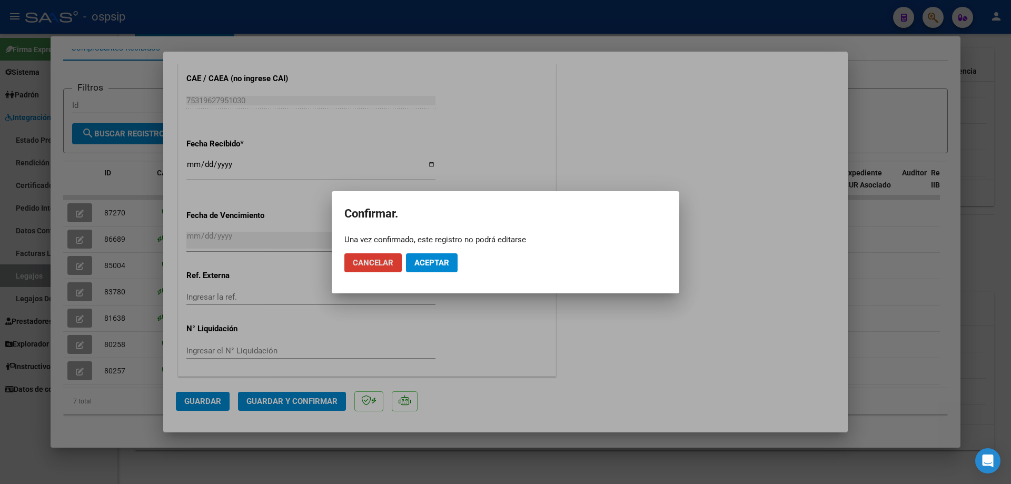
click at [424, 262] on span "Aceptar" at bounding box center [431, 262] width 35 height 9
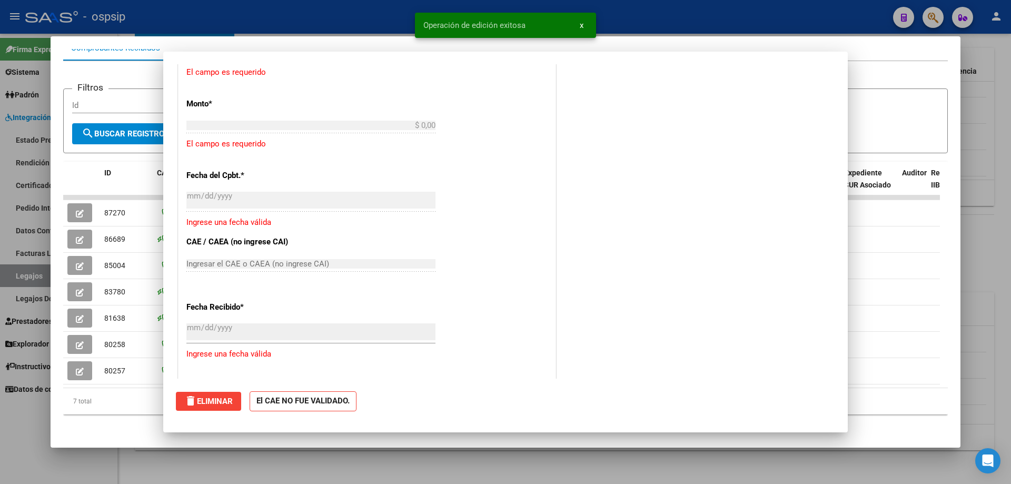
scroll to position [573, 0]
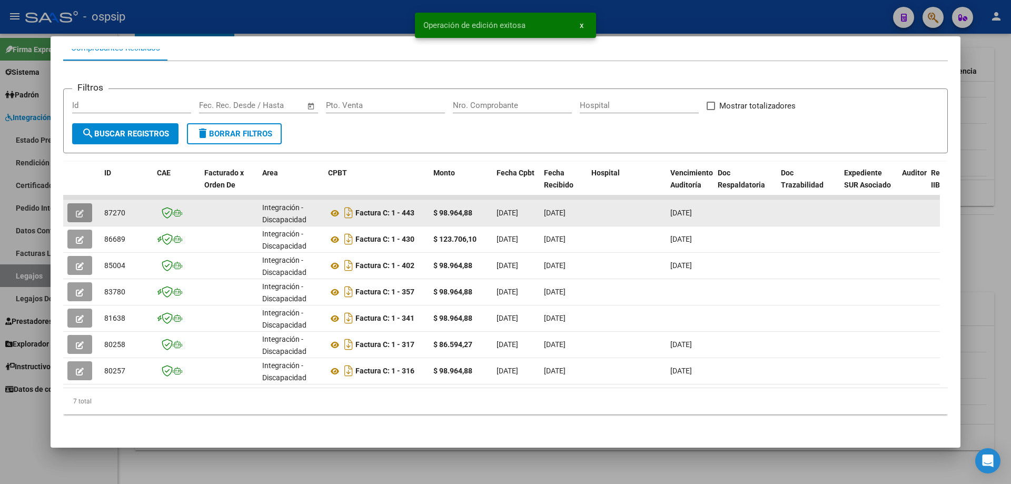
click at [81, 209] on icon "button" at bounding box center [80, 213] width 8 height 8
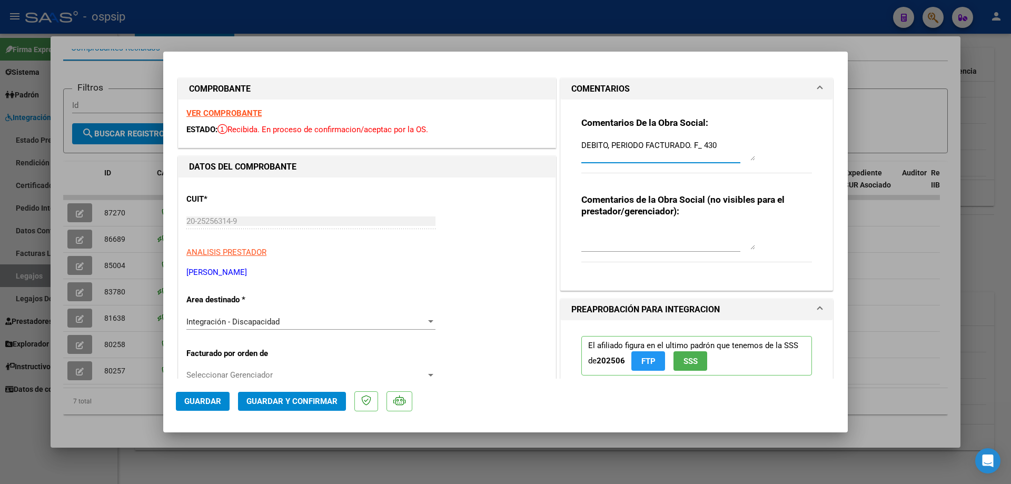
drag, startPoint x: 718, startPoint y: 142, endPoint x: 557, endPoint y: 146, distance: 161.6
click at [561, 146] on div "Comentarios De la Obra Social: DEBITO, PERIODO FACTURADO. F_ 430 Comentarios de…" at bounding box center [697, 194] width 272 height 191
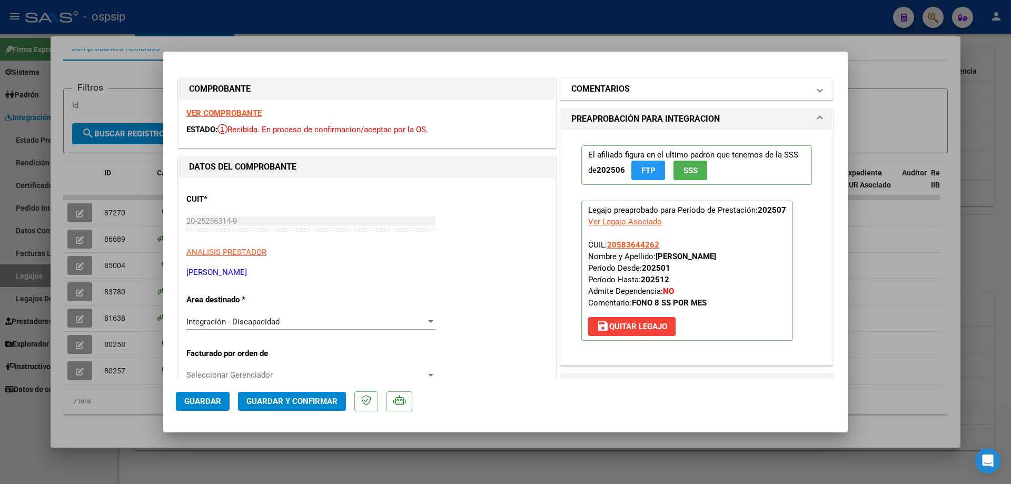
click at [593, 85] on span at bounding box center [819, 89] width 4 height 13
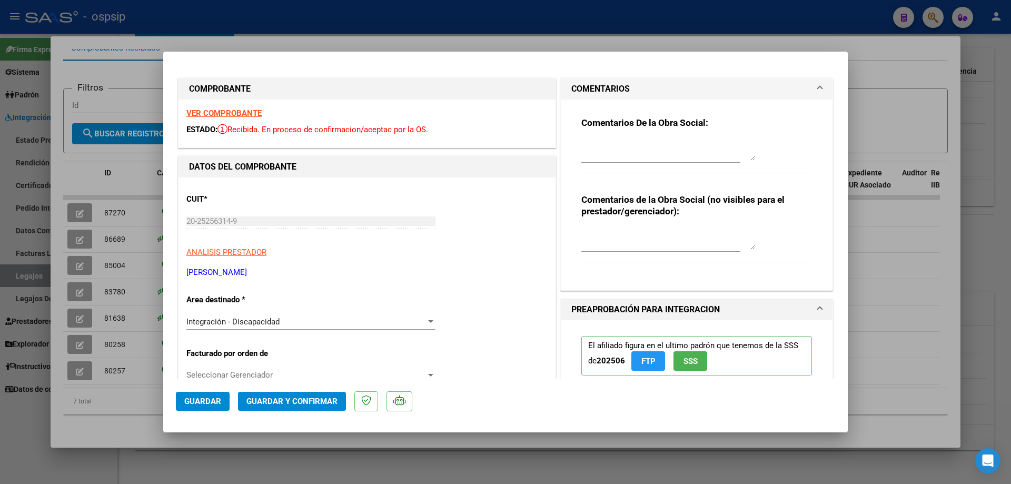
click at [583, 144] on textarea at bounding box center [668, 149] width 174 height 21
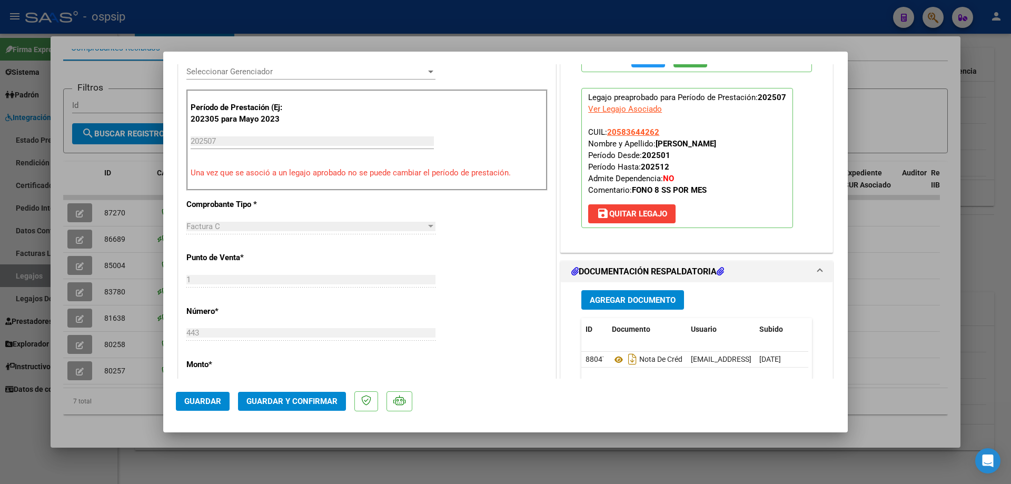
scroll to position [368, 0]
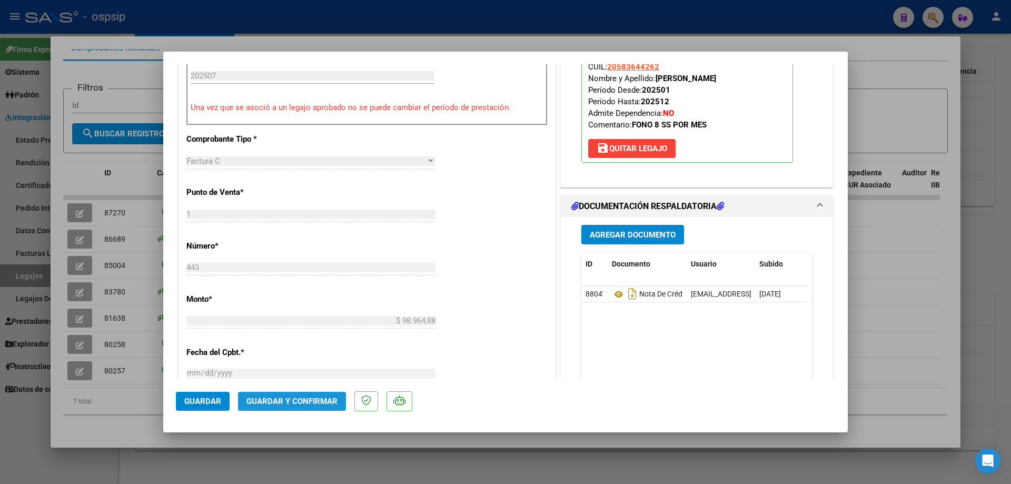
click at [316, 330] on span "Guardar y Confirmar" at bounding box center [291, 400] width 91 height 9
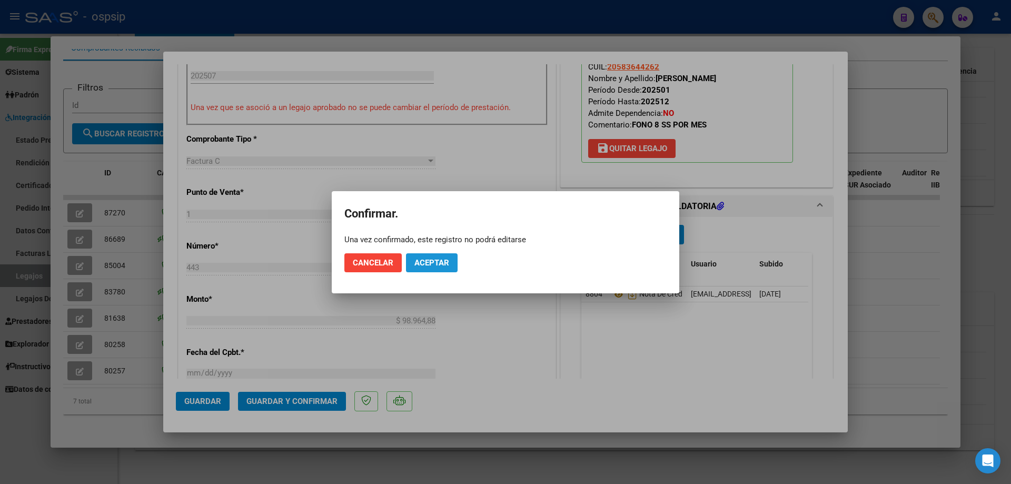
click at [429, 268] on button "Aceptar" at bounding box center [432, 262] width 52 height 19
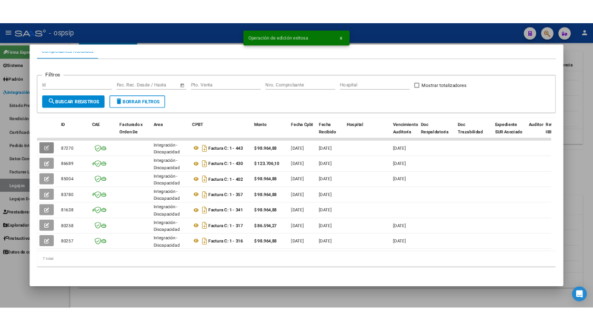
scroll to position [0, 0]
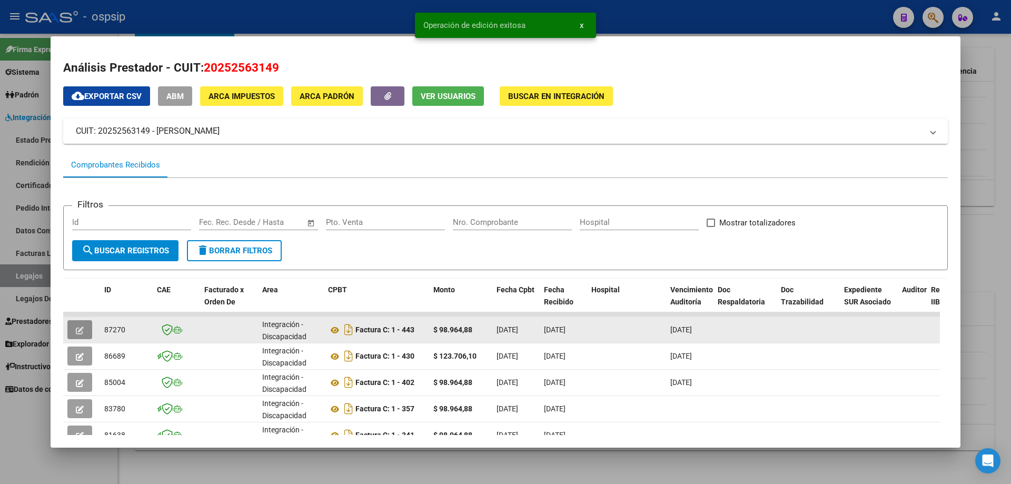
click at [78, 327] on icon "button" at bounding box center [80, 330] width 8 height 8
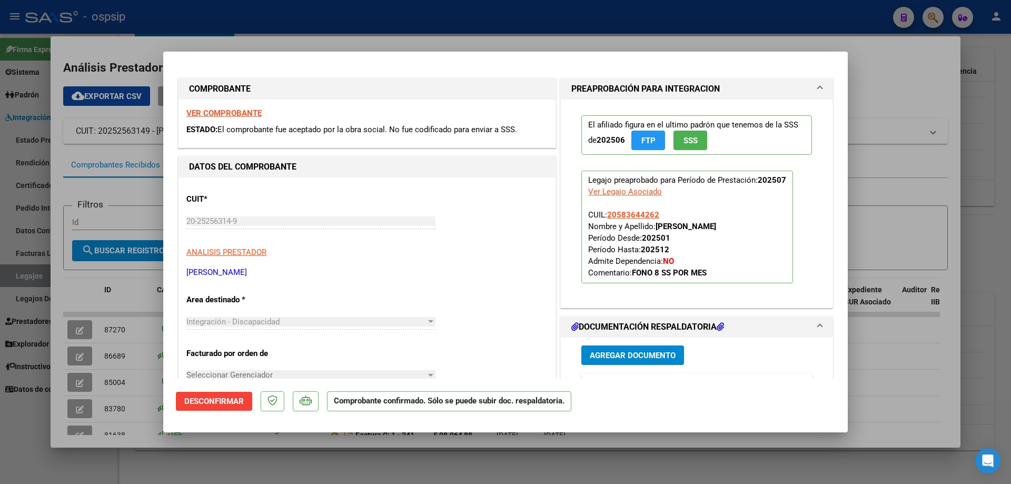
click at [76, 330] on div at bounding box center [505, 242] width 1011 height 484
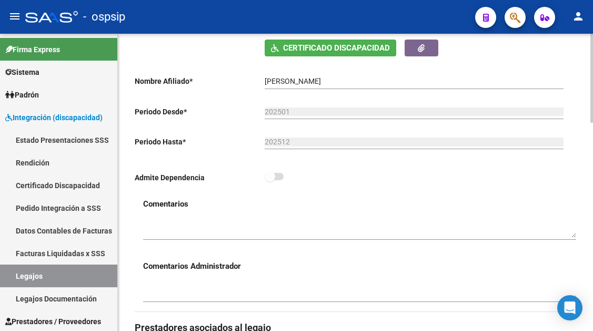
scroll to position [368, 0]
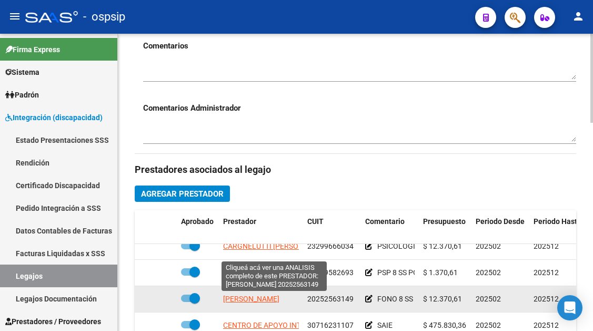
click at [226, 297] on span "[PERSON_NAME]" at bounding box center [251, 298] width 56 height 8
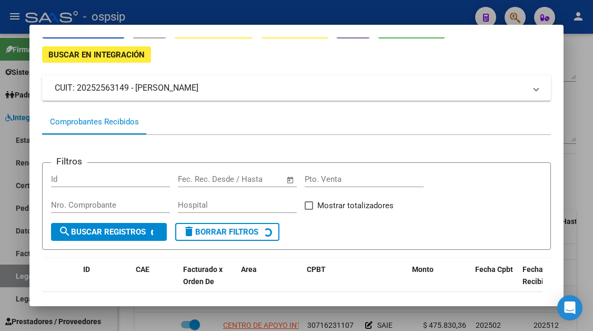
scroll to position [124, 0]
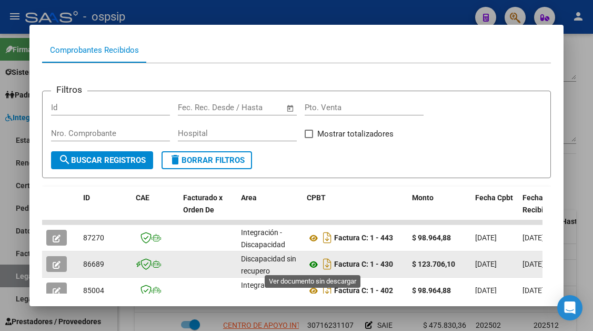
click at [313, 264] on icon at bounding box center [314, 264] width 14 height 13
click at [52, 261] on button "button" at bounding box center [56, 264] width 21 height 16
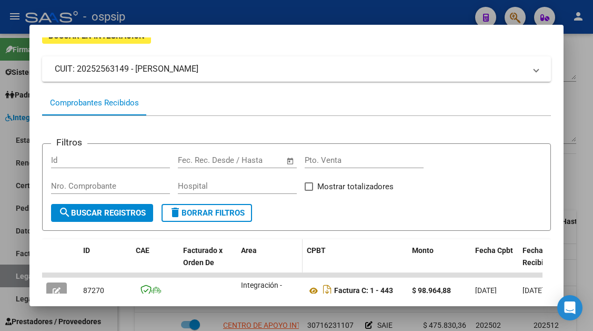
scroll to position [177, 0]
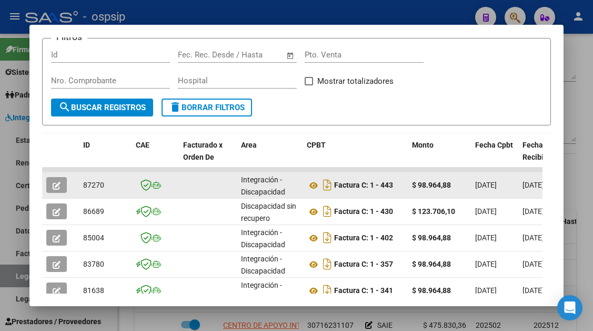
click at [45, 182] on datatable-body-cell at bounding box center [60, 185] width 37 height 26
click at [57, 185] on icon "button" at bounding box center [57, 186] width 8 height 8
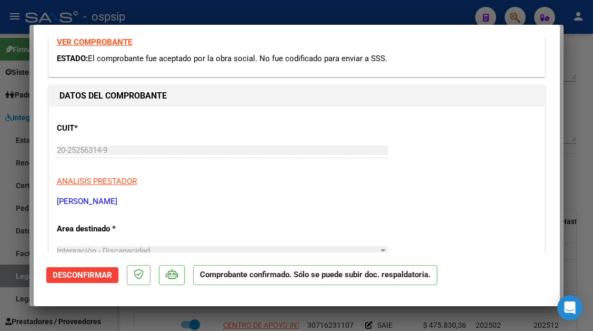
scroll to position [105, 0]
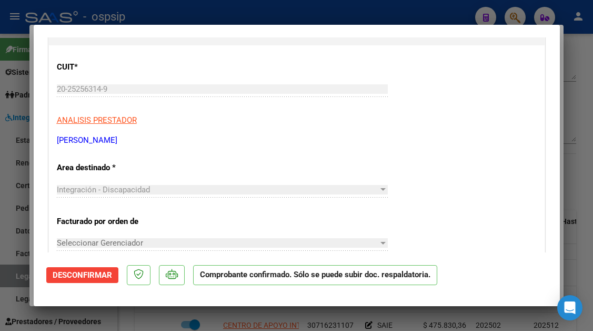
click at [13, 280] on div at bounding box center [296, 165] width 593 height 331
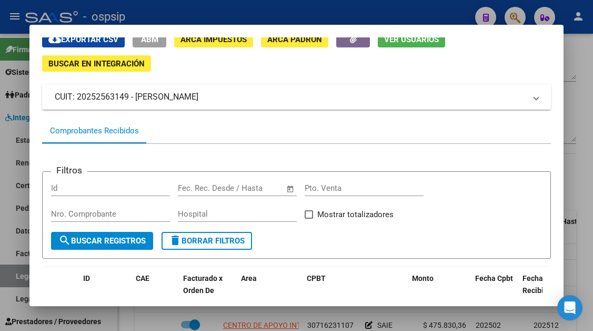
scroll to position [19, 0]
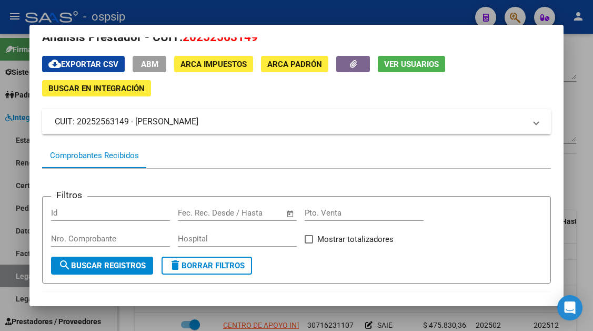
click at [26, 278] on div at bounding box center [296, 165] width 593 height 331
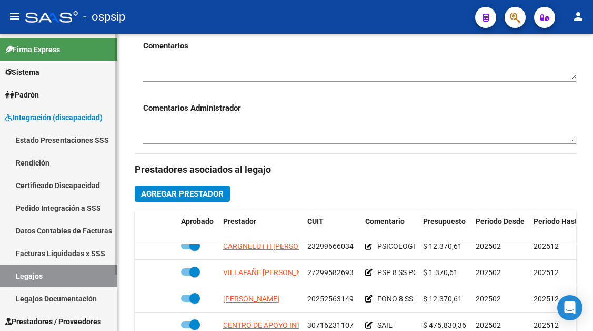
click at [21, 276] on link "Legajos" at bounding box center [58, 275] width 117 height 23
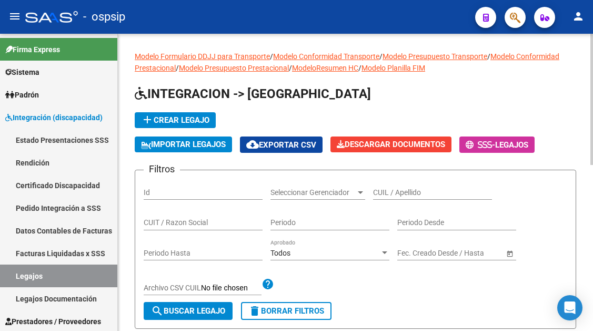
click at [392, 187] on div "CUIL / Apellido" at bounding box center [432, 188] width 119 height 21
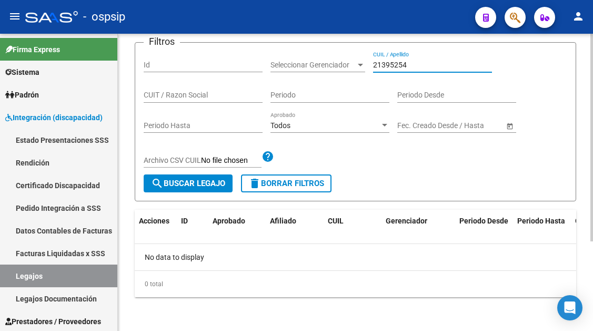
click at [407, 67] on input "21395254" at bounding box center [432, 65] width 119 height 9
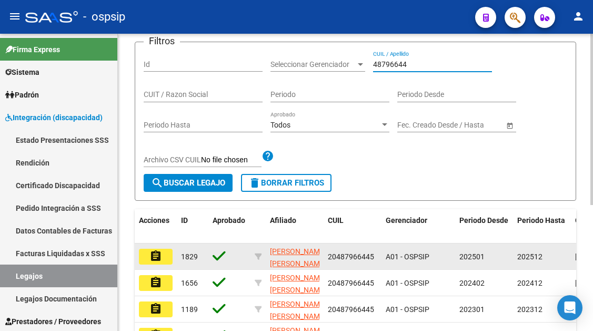
click at [153, 257] on mat-icon "assignment" at bounding box center [155, 255] width 13 height 13
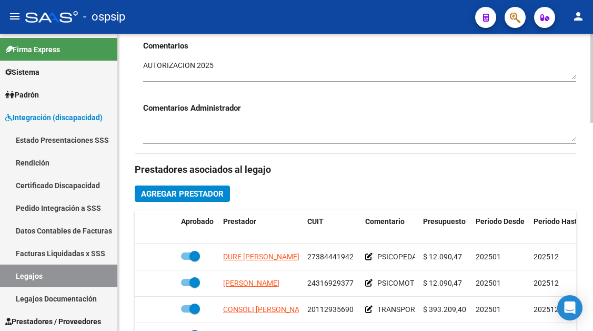
scroll to position [526, 0]
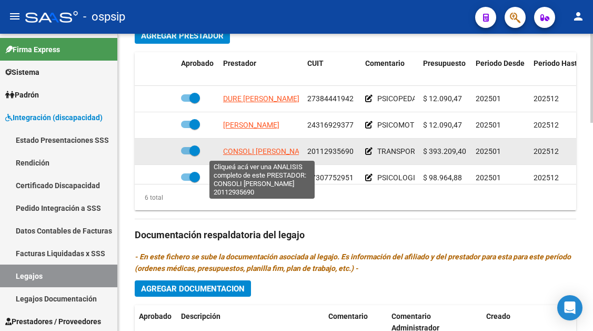
click at [244, 150] on span "CONSOLI [PERSON_NAME]" at bounding box center [267, 151] width 89 height 8
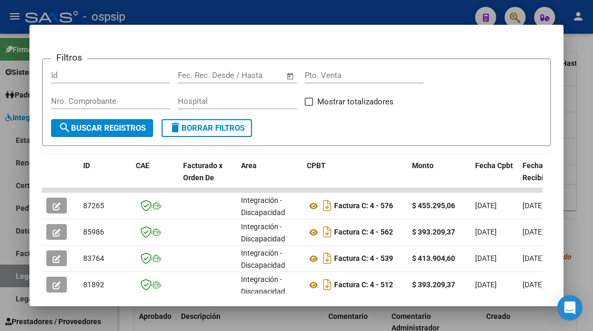
scroll to position [258, 0]
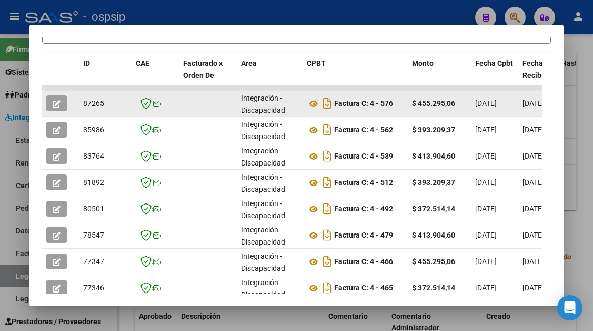
click at [58, 106] on icon "button" at bounding box center [57, 104] width 8 height 8
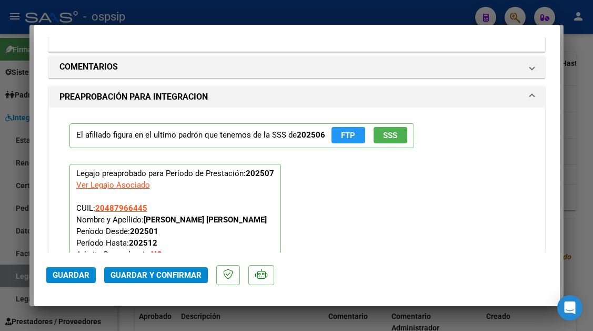
scroll to position [1263, 0]
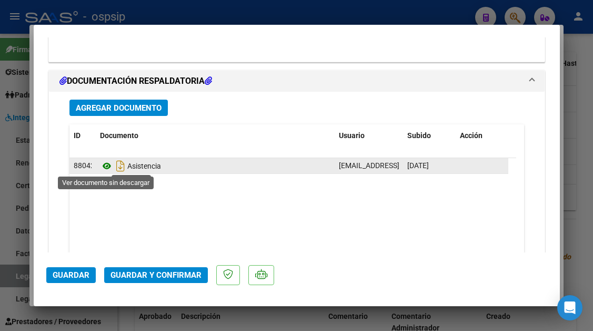
click at [103, 167] on icon at bounding box center [107, 165] width 14 height 13
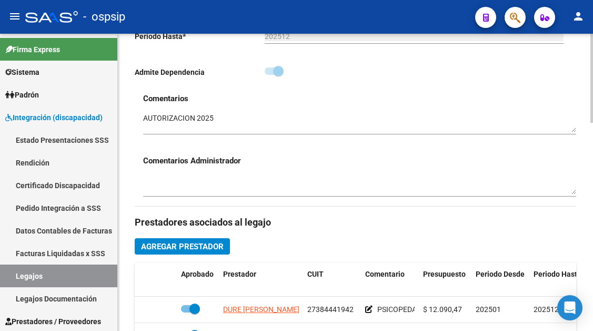
scroll to position [368, 0]
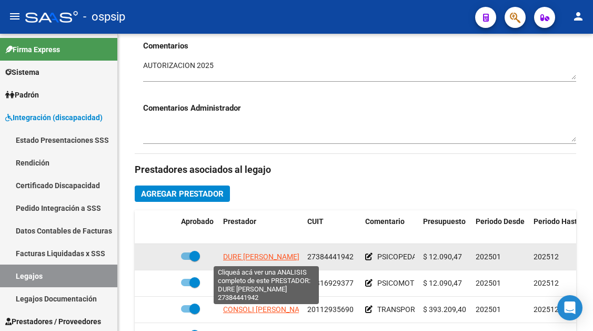
click at [264, 259] on span "DURE [PERSON_NAME]" at bounding box center [261, 256] width 76 height 8
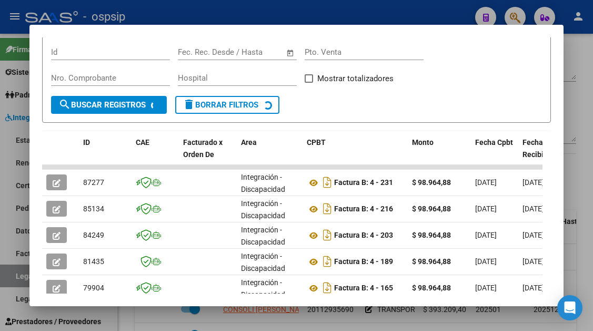
scroll to position [258, 0]
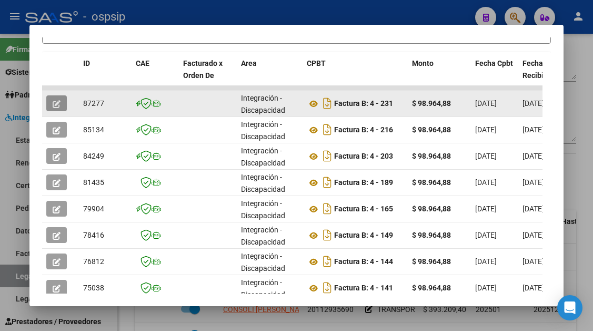
click at [51, 103] on button "button" at bounding box center [56, 103] width 21 height 16
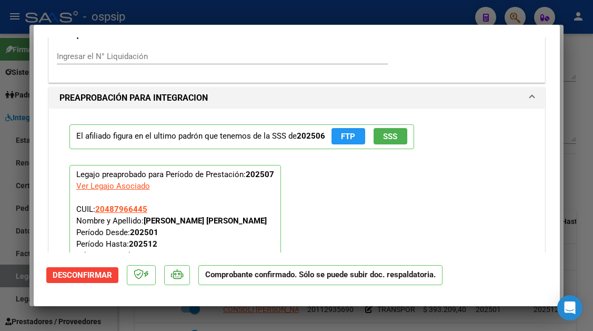
scroll to position [1356, 0]
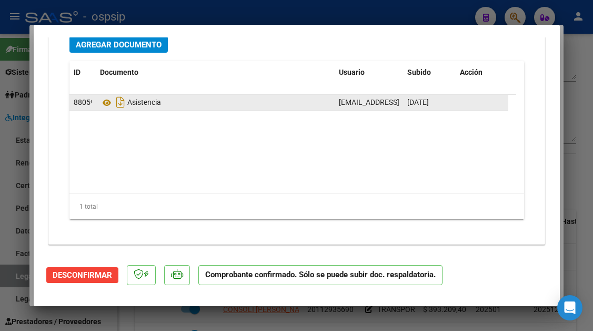
click at [92, 102] on datatable-body-cell "88059" at bounding box center [82, 102] width 26 height 15
click at [109, 103] on icon at bounding box center [107, 102] width 14 height 13
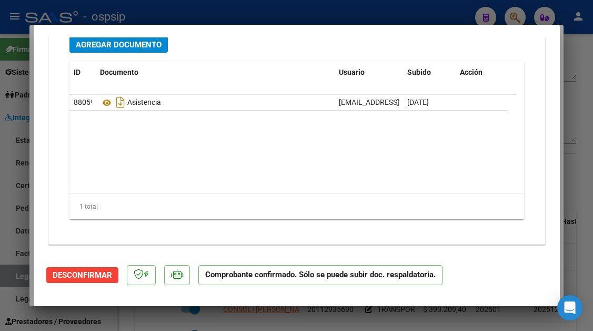
scroll to position [0, 0]
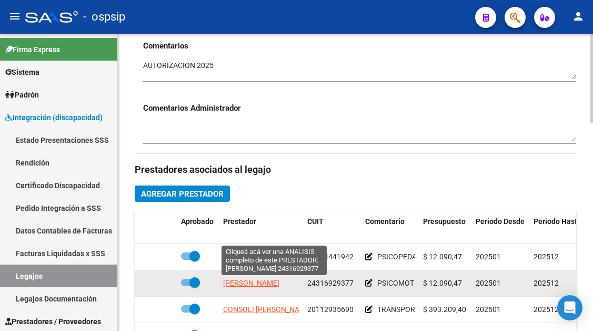
click at [272, 282] on span "[PERSON_NAME]" at bounding box center [251, 282] width 56 height 8
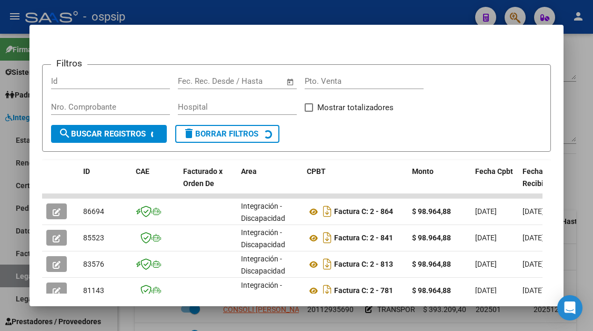
scroll to position [153, 0]
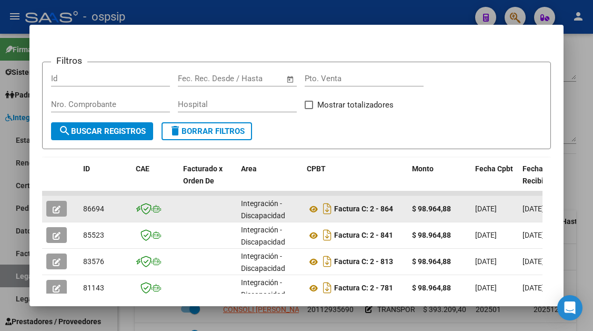
click at [58, 205] on icon "button" at bounding box center [57, 209] width 8 height 8
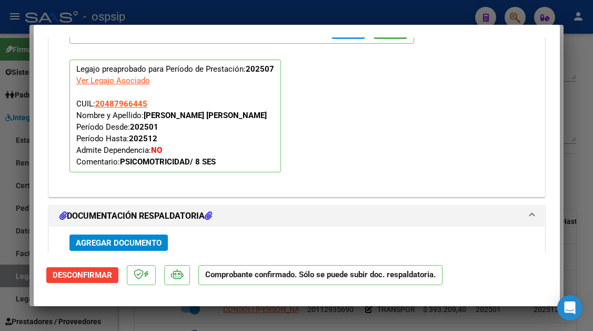
scroll to position [1263, 0]
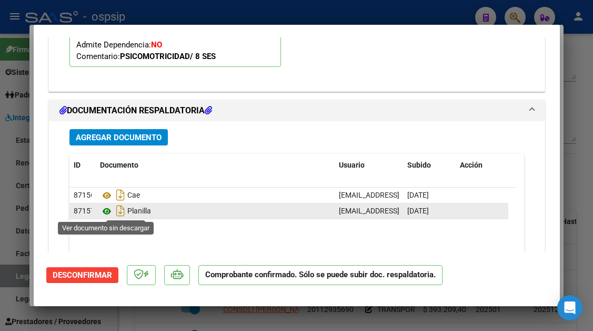
click at [105, 215] on icon at bounding box center [107, 211] width 14 height 13
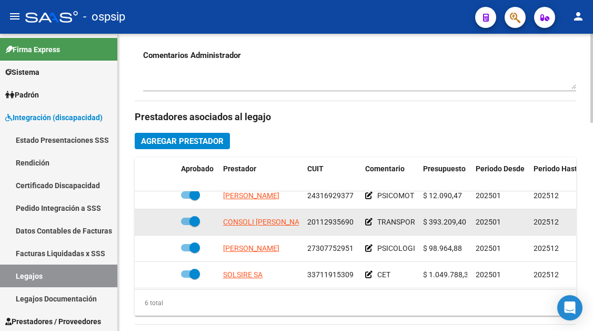
scroll to position [53, 0]
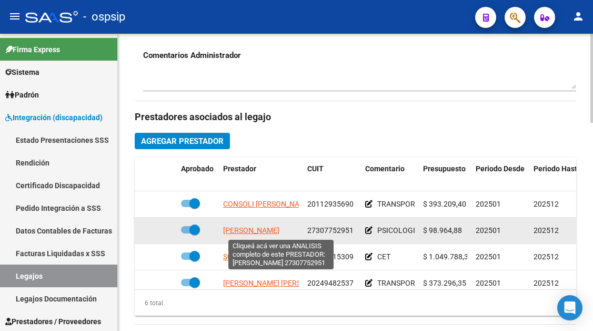
click at [276, 234] on span "[PERSON_NAME]" at bounding box center [251, 230] width 56 height 8
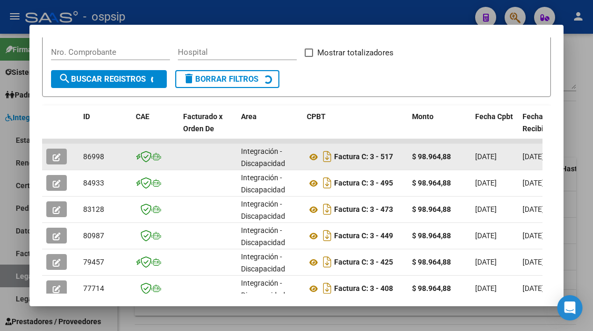
scroll to position [206, 0]
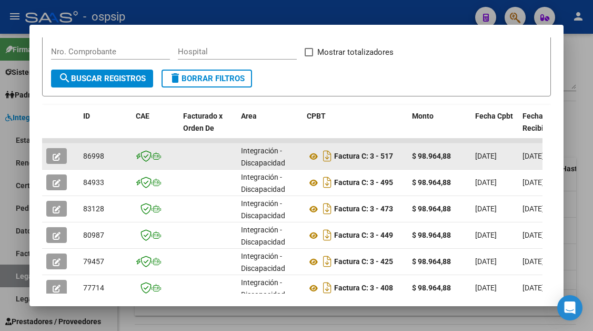
click at [49, 157] on button "button" at bounding box center [56, 156] width 21 height 16
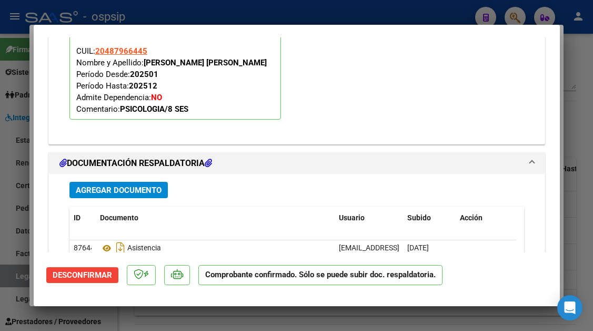
scroll to position [1356, 0]
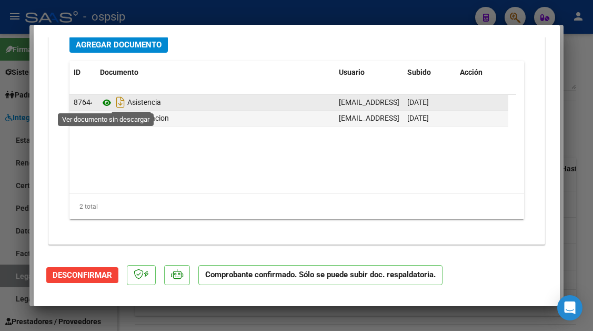
click at [102, 102] on icon at bounding box center [107, 102] width 14 height 13
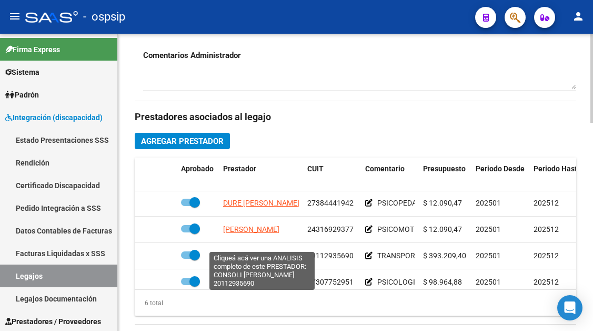
scroll to position [0, 0]
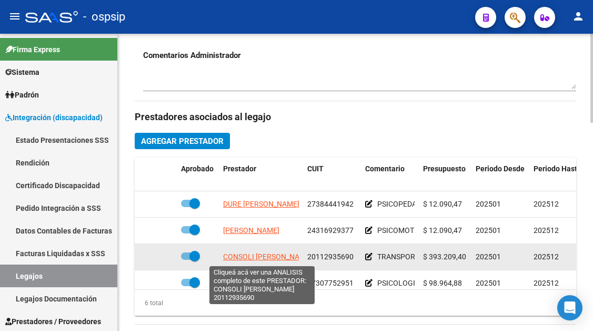
click at [261, 254] on span "CONSOLI [PERSON_NAME]" at bounding box center [267, 256] width 89 height 8
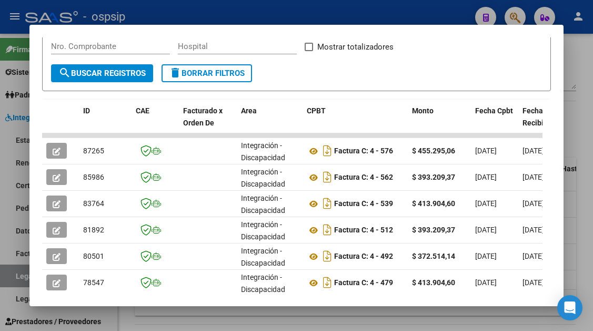
scroll to position [263, 0]
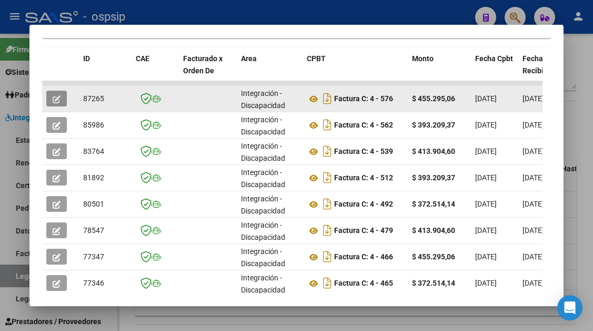
click at [55, 101] on icon "button" at bounding box center [57, 99] width 8 height 8
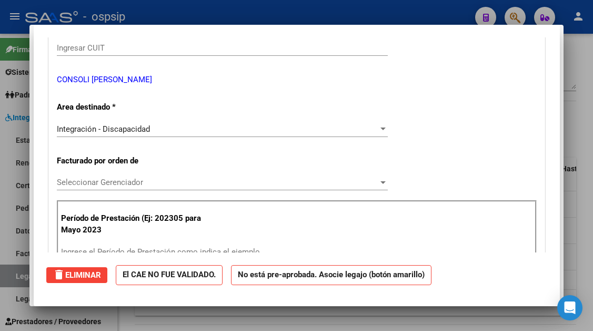
scroll to position [0, 0]
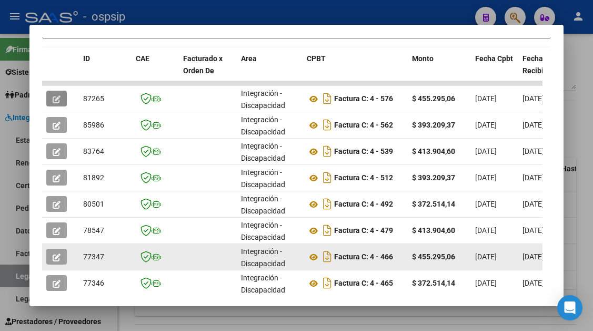
click at [52, 258] on button "button" at bounding box center [56, 256] width 21 height 16
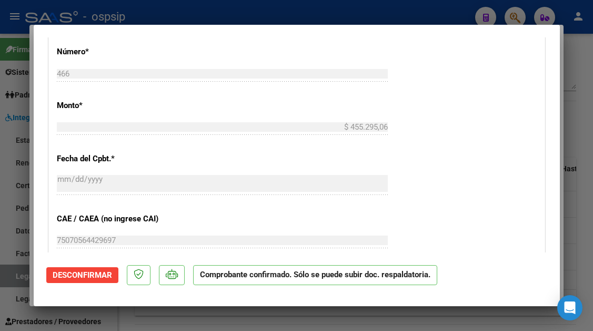
scroll to position [408, 0]
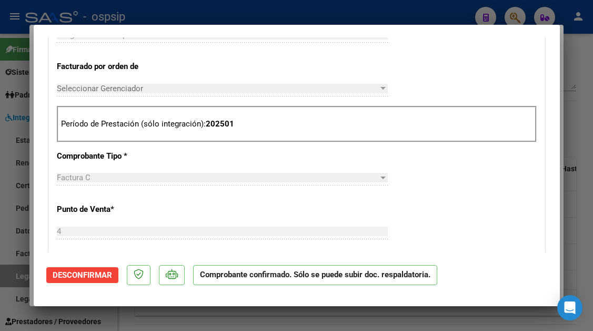
click at [18, 278] on div at bounding box center [296, 165] width 593 height 331
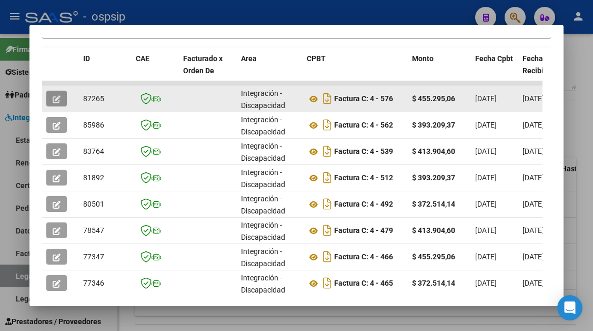
click at [52, 99] on button "button" at bounding box center [56, 99] width 21 height 16
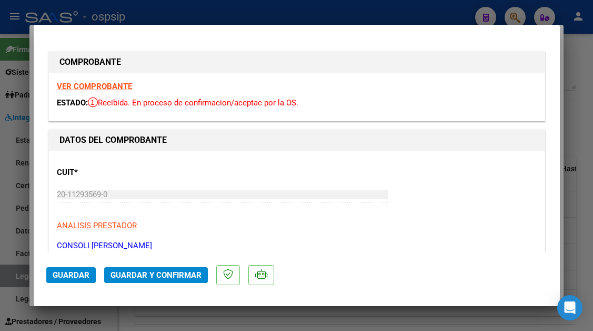
click at [155, 270] on span "Guardar y Confirmar" at bounding box center [156, 274] width 91 height 9
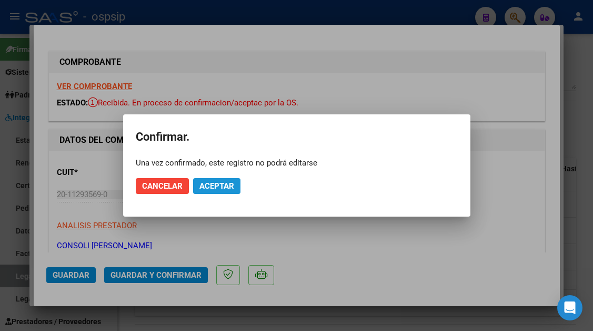
click at [203, 187] on span "Aceptar" at bounding box center [216, 185] width 35 height 9
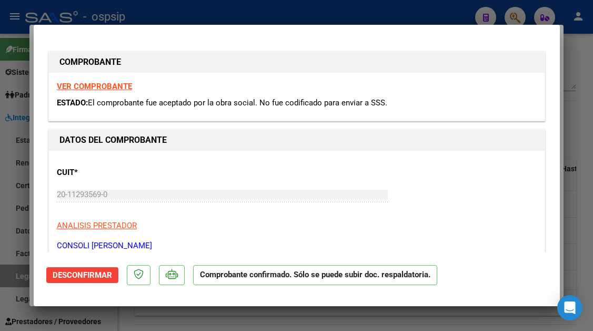
click at [15, 282] on div at bounding box center [296, 165] width 593 height 331
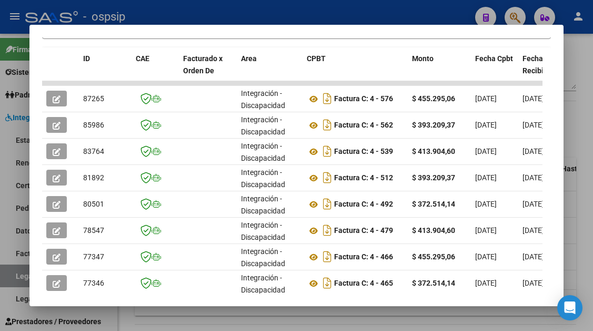
click at [15, 281] on div at bounding box center [296, 165] width 593 height 331
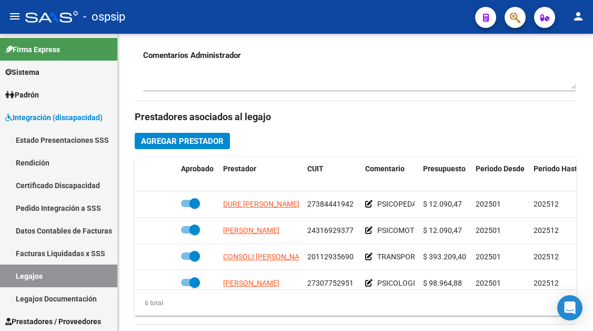
click at [15, 281] on link "Legajos" at bounding box center [58, 275] width 117 height 23
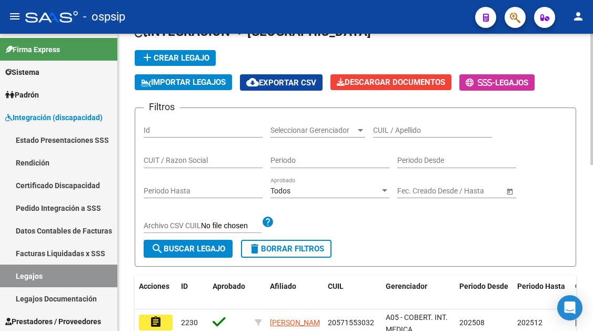
scroll to position [61, 0]
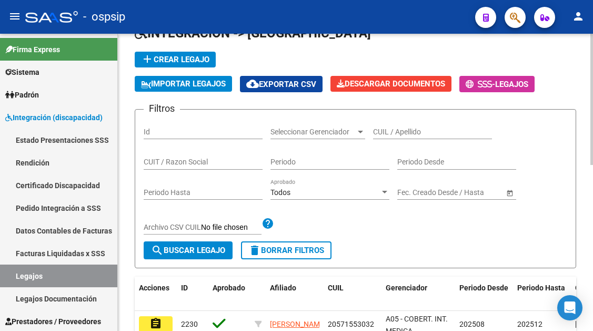
click at [384, 135] on input "CUIL / Apellido" at bounding box center [432, 131] width 119 height 9
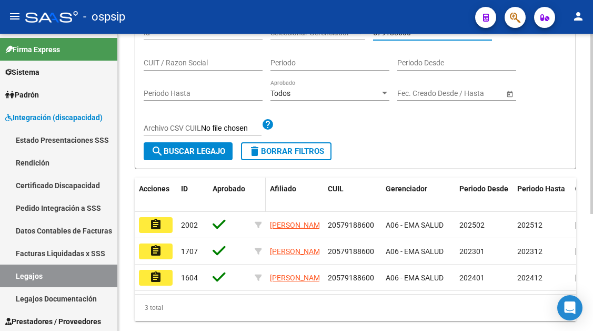
scroll to position [166, 0]
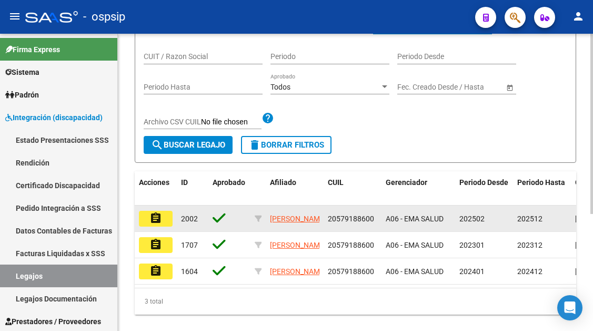
click at [158, 222] on mat-icon "assignment" at bounding box center [155, 218] width 13 height 13
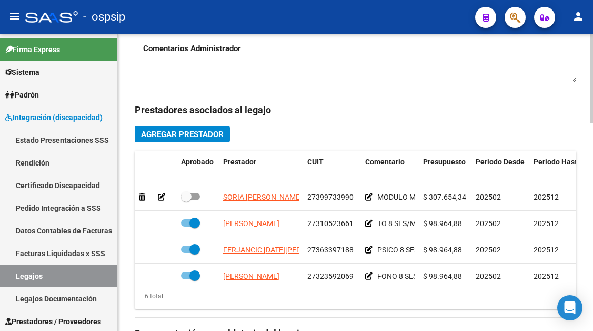
scroll to position [474, 0]
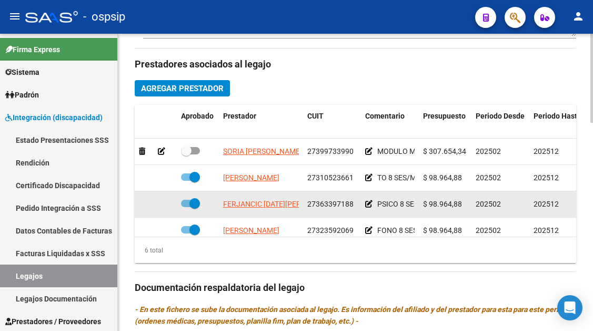
click at [240, 209] on app-link-go-to "FERJANCIC [DATE][PERSON_NAME]" at bounding box center [282, 204] width 118 height 12
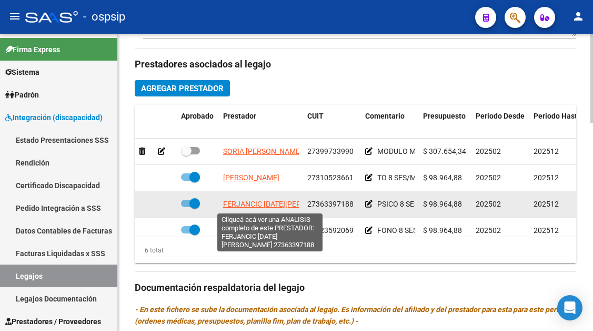
click at [240, 205] on span "FERJANCIC [DATE][PERSON_NAME]" at bounding box center [282, 203] width 118 height 8
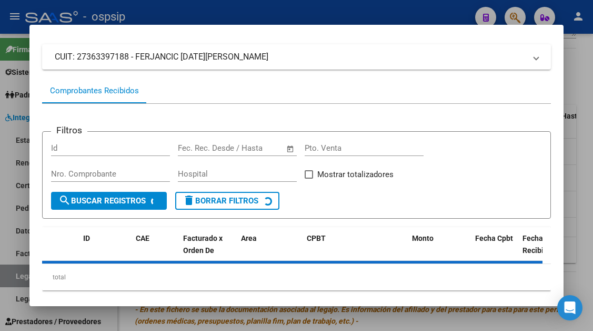
scroll to position [101, 0]
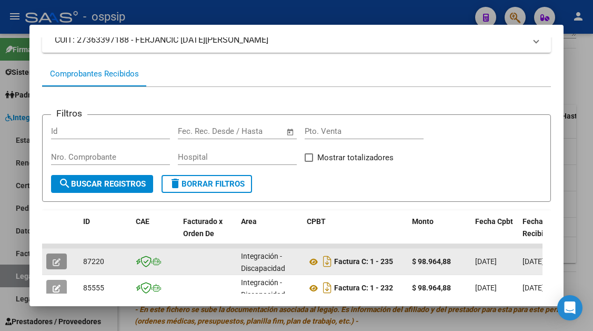
click at [57, 263] on icon "button" at bounding box center [57, 262] width 8 height 8
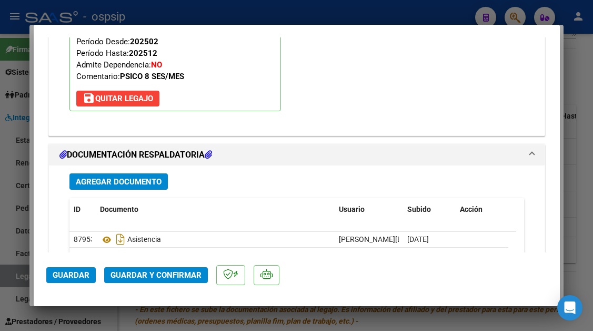
scroll to position [1474, 0]
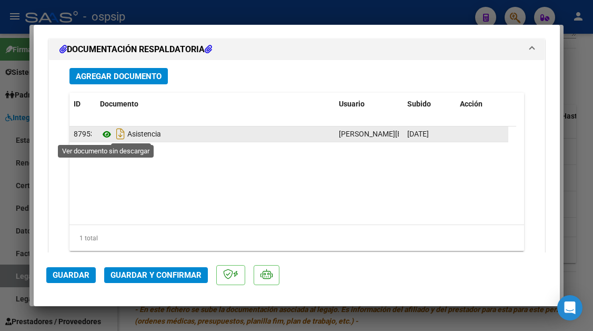
click at [106, 132] on icon at bounding box center [107, 134] width 14 height 13
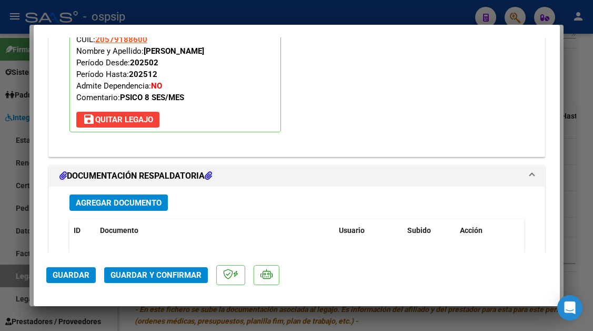
scroll to position [1505, 0]
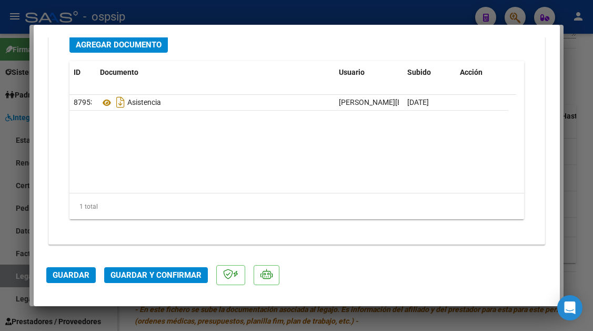
click at [108, 44] on span "Agregar Documento" at bounding box center [119, 44] width 86 height 9
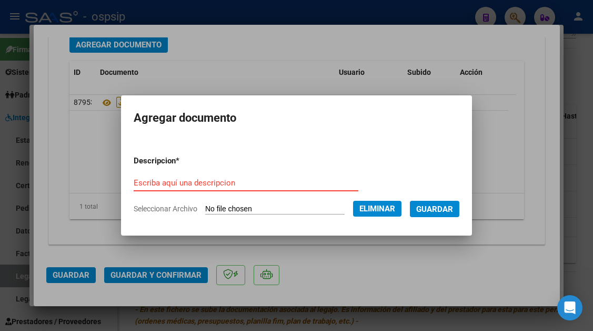
click at [145, 179] on input "Escriba aquí una descripcion" at bounding box center [246, 182] width 225 height 9
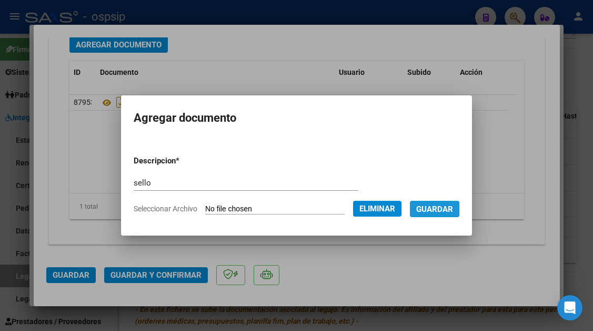
click at [437, 206] on span "Guardar" at bounding box center [434, 208] width 37 height 9
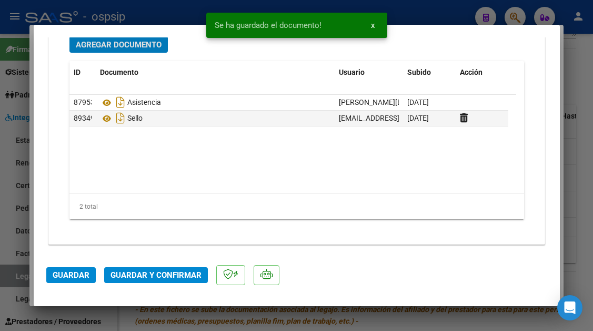
scroll to position [1504, 0]
click at [157, 273] on span "Guardar y Confirmar" at bounding box center [156, 274] width 91 height 9
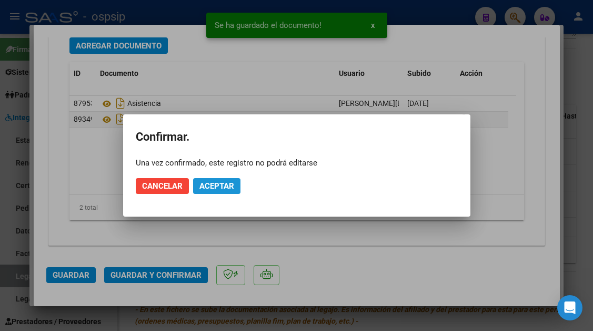
click at [199, 186] on span "Aceptar" at bounding box center [216, 185] width 35 height 9
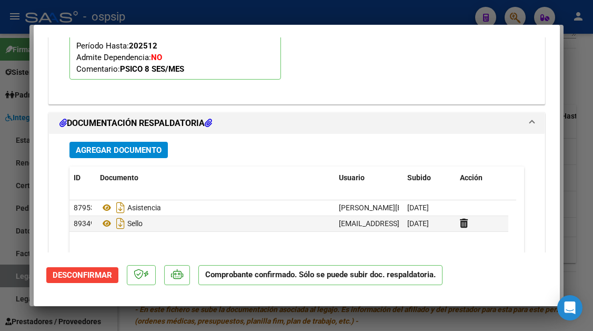
scroll to position [1228, 0]
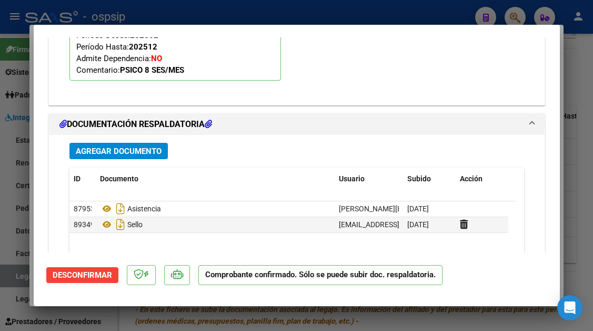
click at [16, 276] on div at bounding box center [296, 165] width 593 height 331
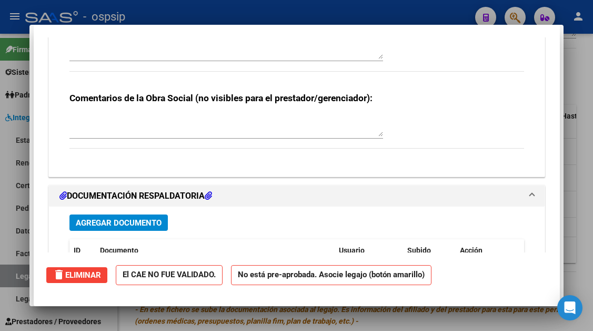
scroll to position [0, 0]
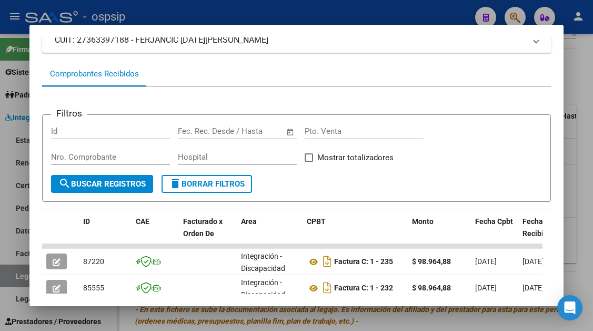
click at [16, 276] on div at bounding box center [296, 165] width 593 height 331
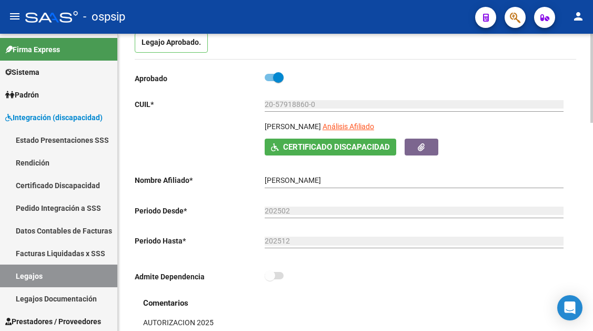
scroll to position [53, 0]
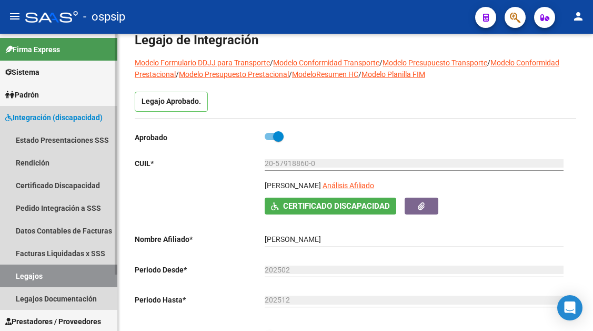
click at [9, 275] on link "Legajos" at bounding box center [58, 275] width 117 height 23
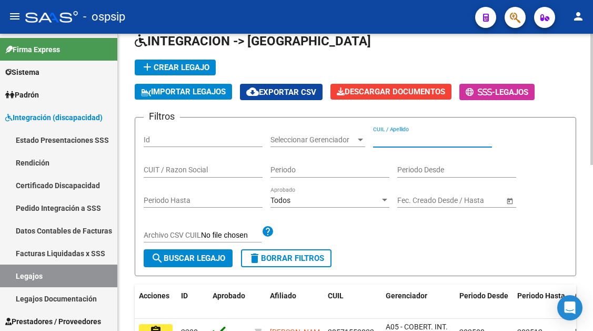
click at [413, 141] on input "CUIL / Apellido" at bounding box center [432, 139] width 119 height 9
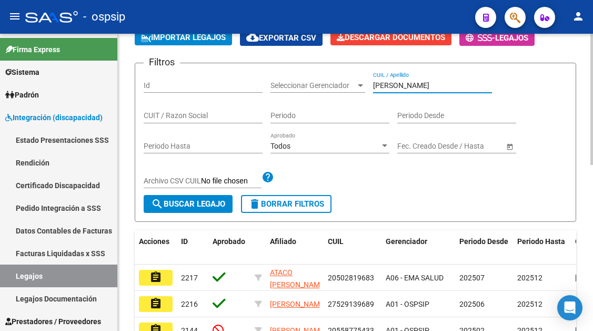
scroll to position [105, 0]
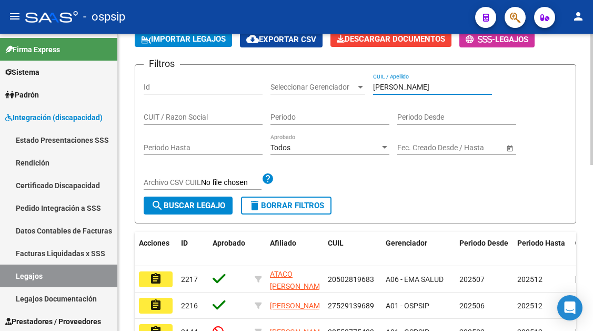
click at [429, 88] on input "[PERSON_NAME]" at bounding box center [432, 87] width 119 height 9
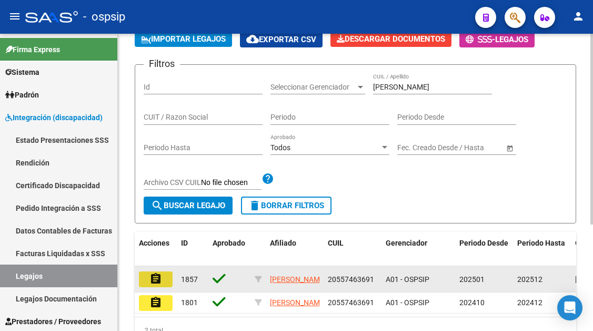
click at [164, 282] on button "assignment" at bounding box center [156, 279] width 34 height 16
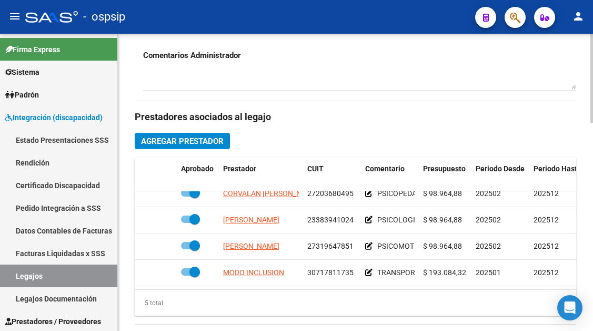
scroll to position [45, 0]
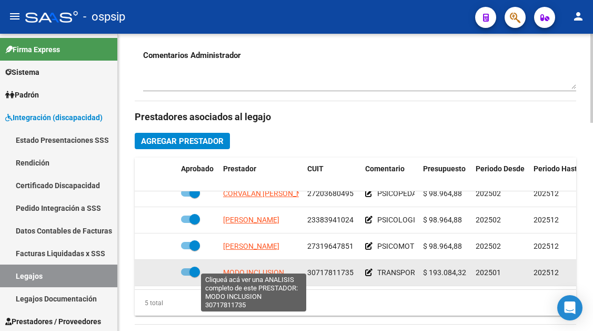
click at [276, 268] on span "MODO INCLUSION" at bounding box center [253, 272] width 61 height 8
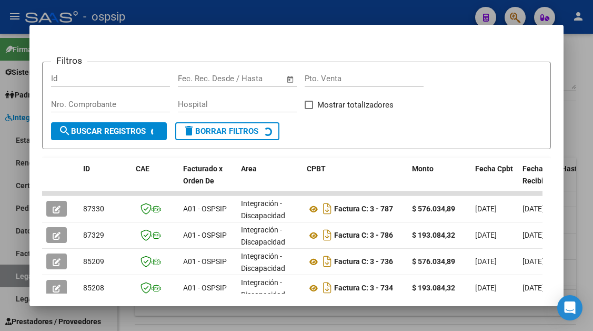
scroll to position [258, 0]
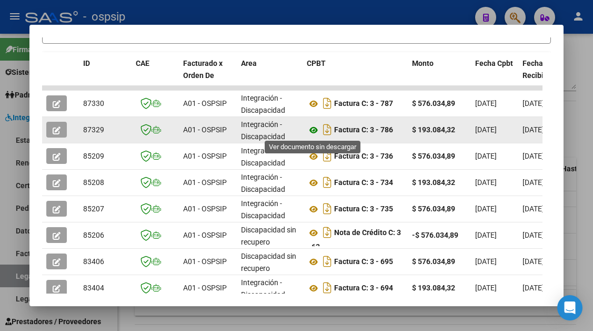
click at [315, 131] on icon at bounding box center [314, 130] width 14 height 13
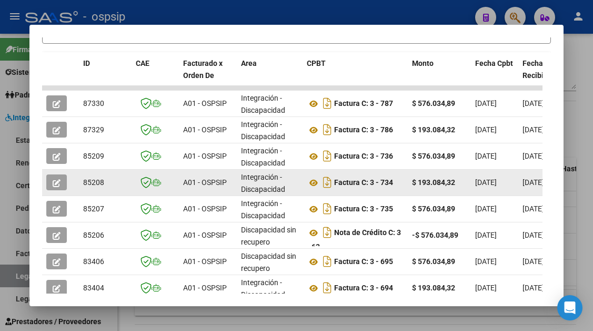
scroll to position [206, 0]
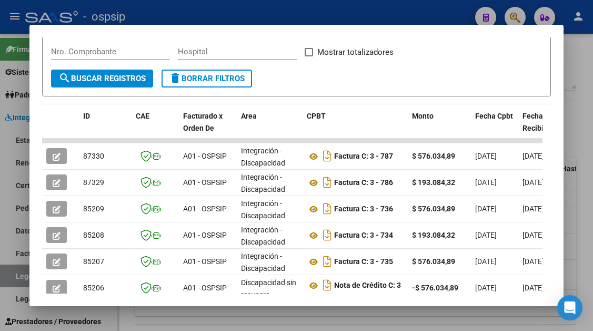
click at [9, 271] on div at bounding box center [296, 165] width 593 height 331
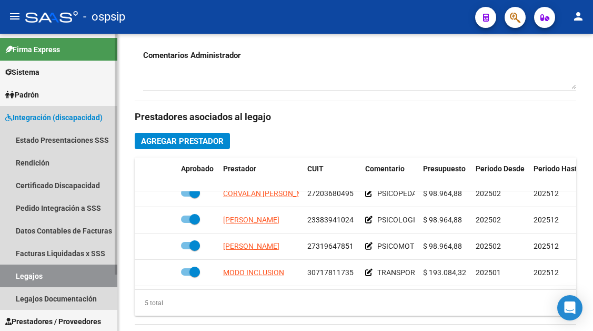
click at [17, 282] on link "Legajos" at bounding box center [58, 275] width 117 height 23
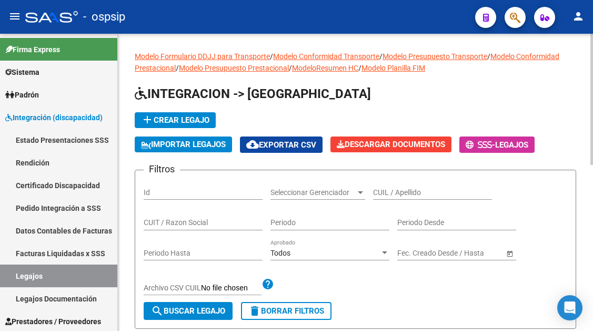
click at [390, 201] on div "CUIL / Apellido" at bounding box center [432, 193] width 119 height 30
click at [389, 195] on input "CUIL / Apellido" at bounding box center [432, 192] width 119 height 9
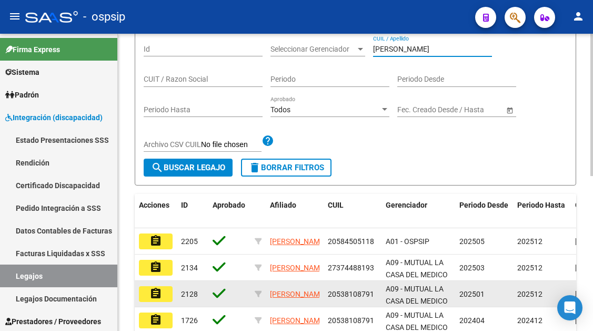
scroll to position [158, 0]
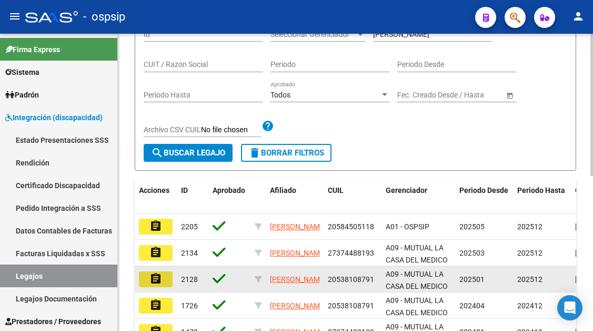
click at [157, 284] on mat-icon "assignment" at bounding box center [155, 278] width 13 height 13
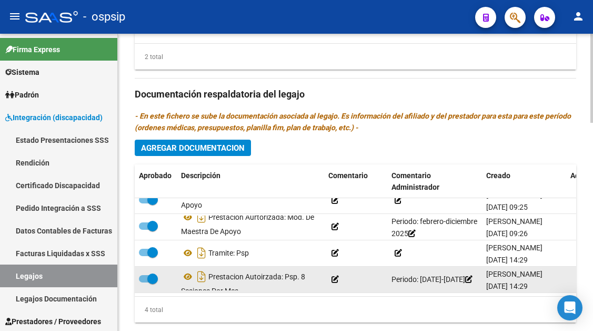
scroll to position [693, 0]
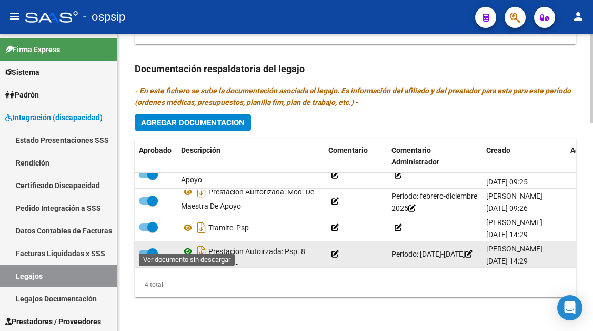
click at [187, 245] on icon at bounding box center [188, 251] width 14 height 13
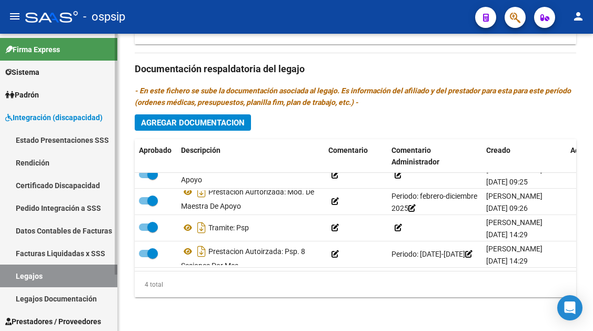
click at [39, 270] on link "Legajos" at bounding box center [58, 275] width 117 height 23
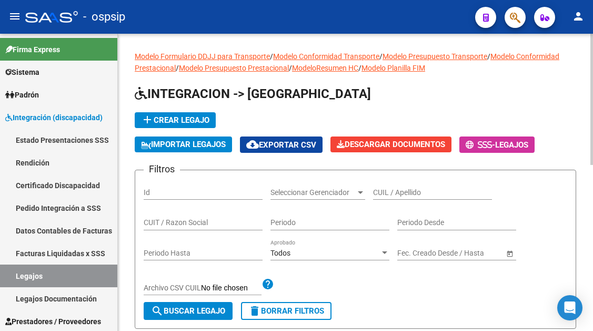
click at [384, 186] on div "CUIL / Apellido" at bounding box center [432, 188] width 119 height 21
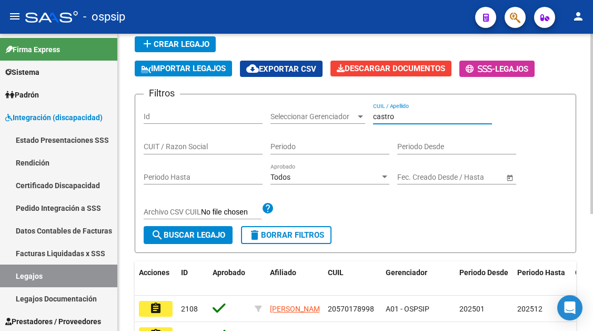
scroll to position [158, 0]
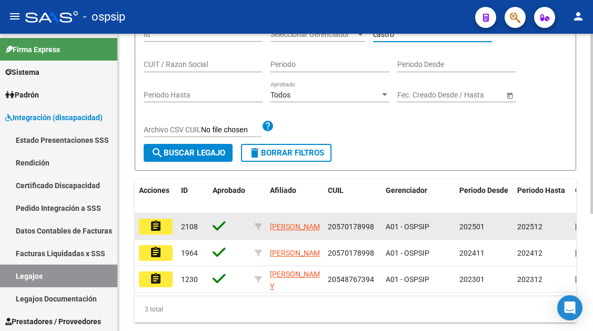
click at [152, 227] on mat-icon "assignment" at bounding box center [155, 225] width 13 height 13
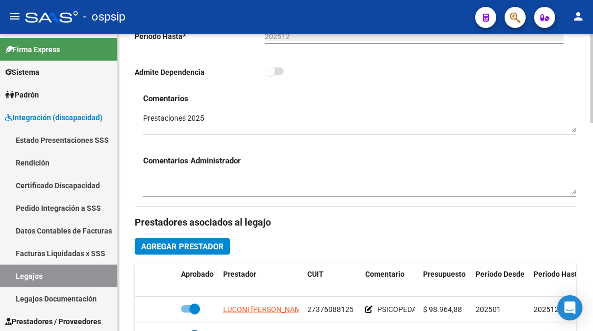
scroll to position [474, 0]
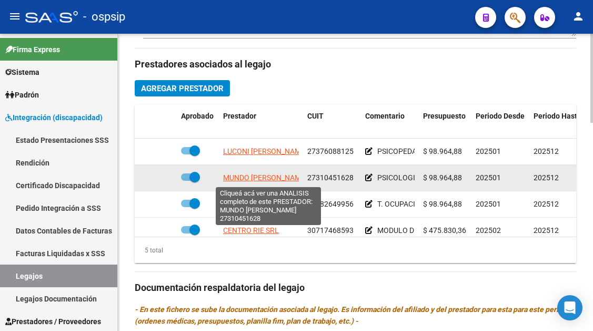
click at [253, 176] on span "MUNDO [PERSON_NAME]" at bounding box center [265, 177] width 84 height 8
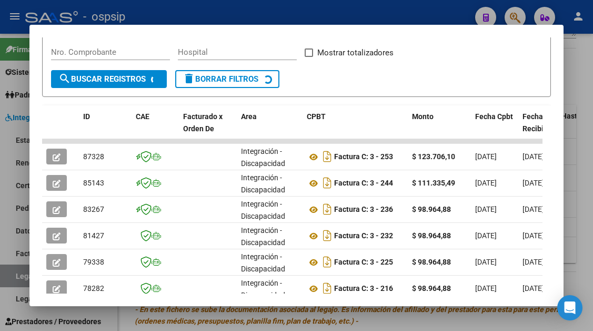
scroll to position [206, 0]
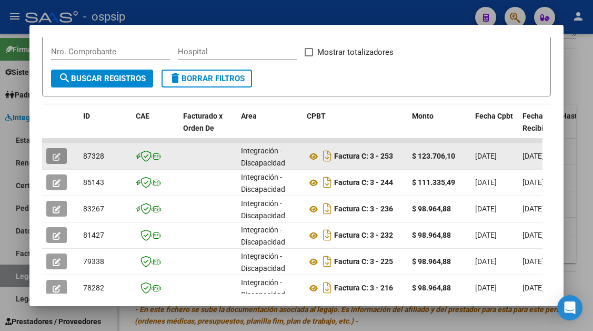
click at [60, 158] on icon "button" at bounding box center [57, 157] width 8 height 8
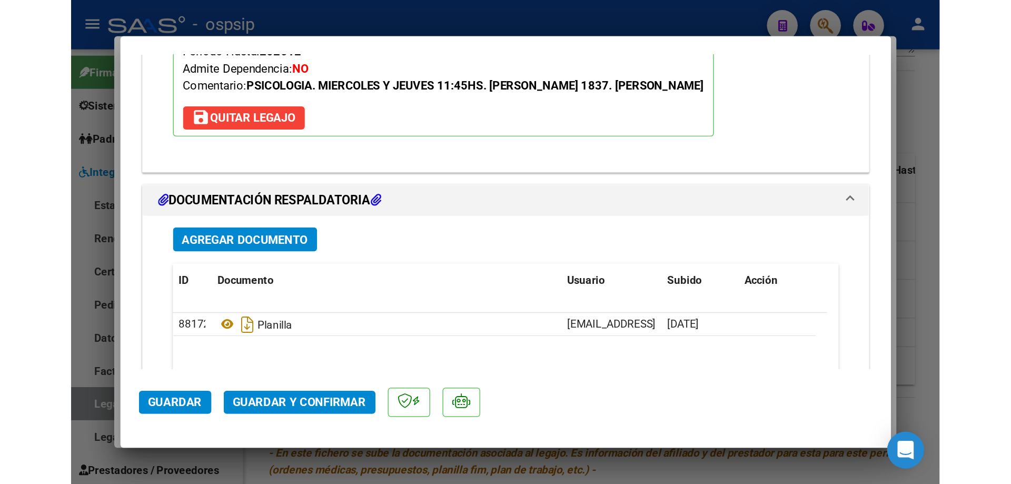
scroll to position [1211, 0]
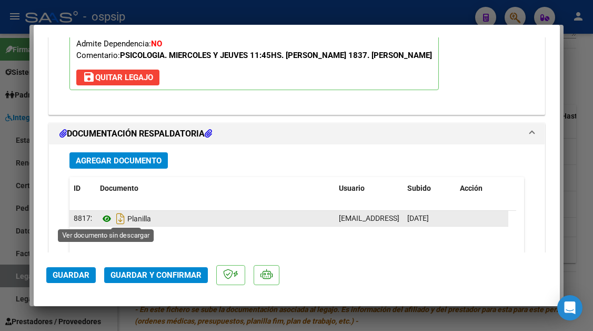
click at [106, 216] on icon at bounding box center [107, 218] width 14 height 13
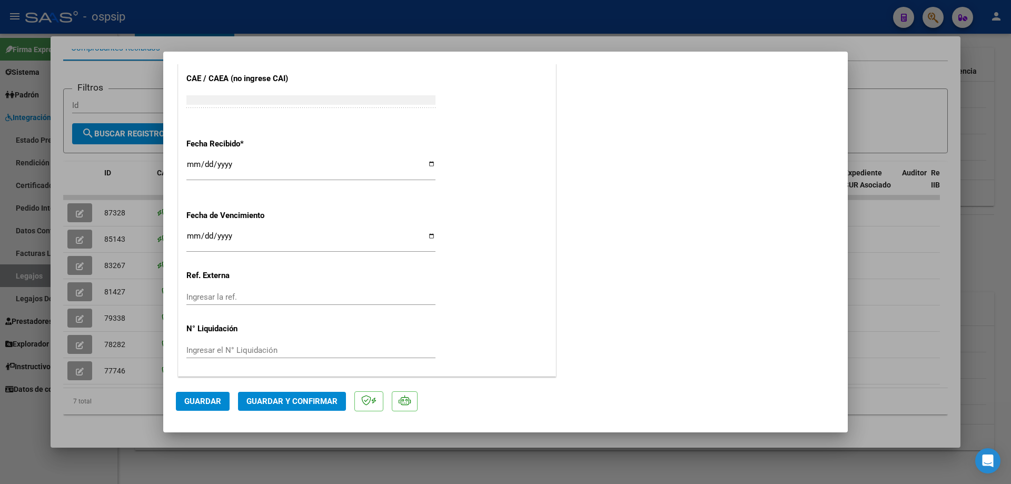
scroll to position [0, 0]
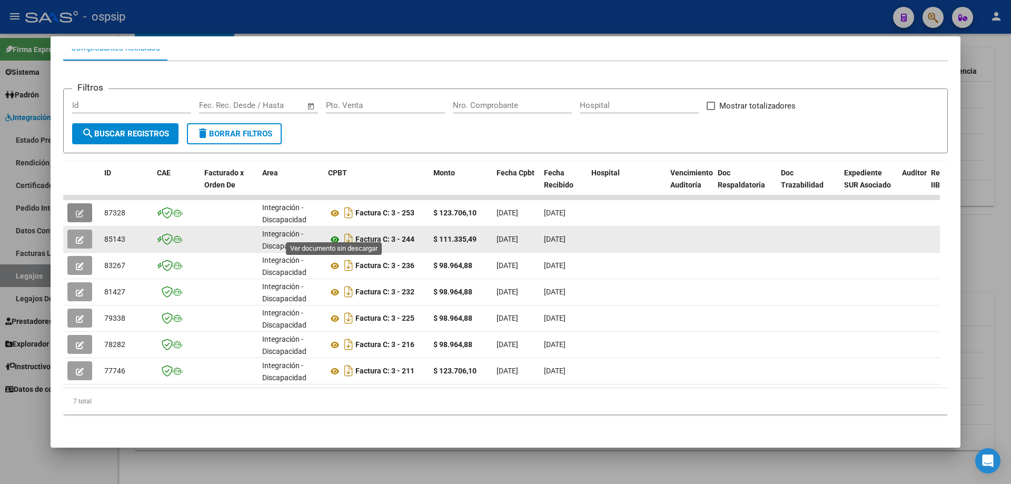
click at [334, 237] on icon at bounding box center [335, 239] width 14 height 13
click at [77, 236] on icon "button" at bounding box center [80, 240] width 8 height 8
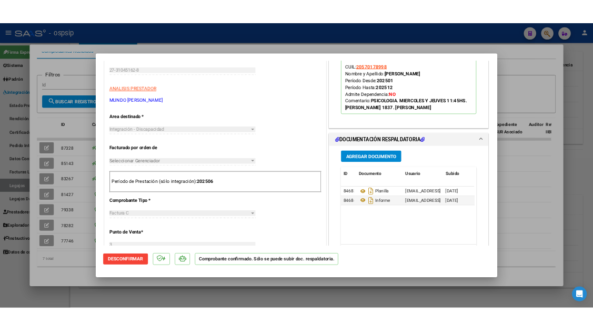
scroll to position [368, 0]
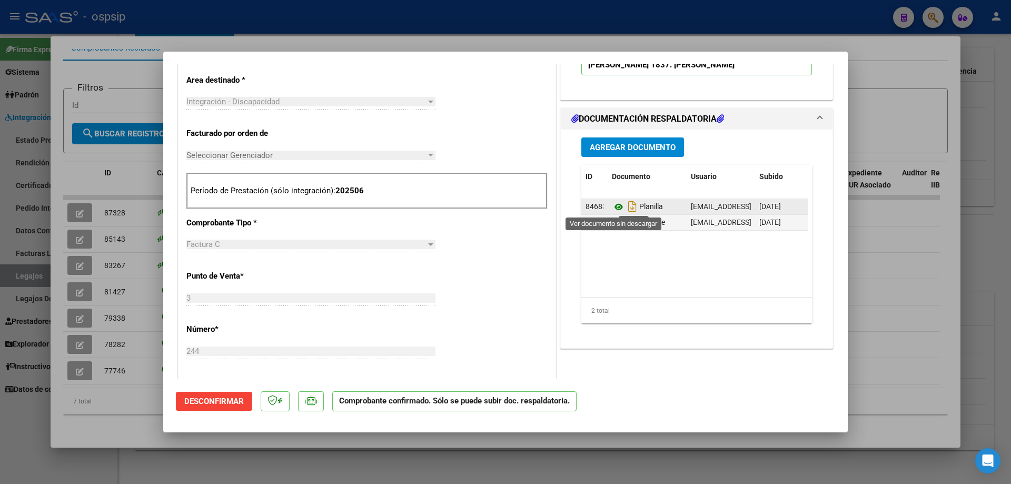
click at [593, 208] on icon at bounding box center [619, 207] width 14 height 13
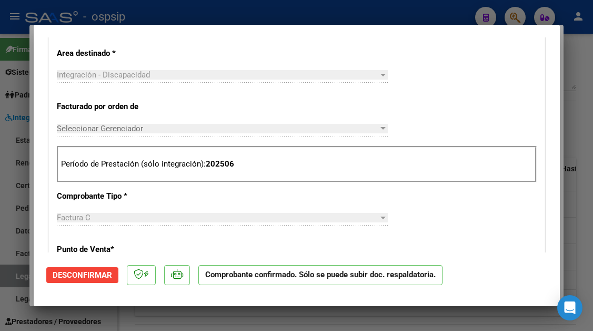
scroll to position [146, 0]
click at [23, 278] on div at bounding box center [296, 165] width 593 height 331
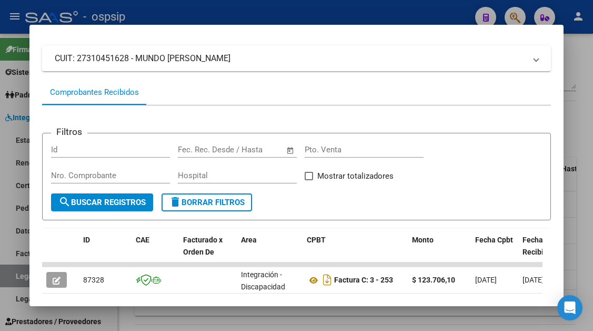
scroll to position [0, 0]
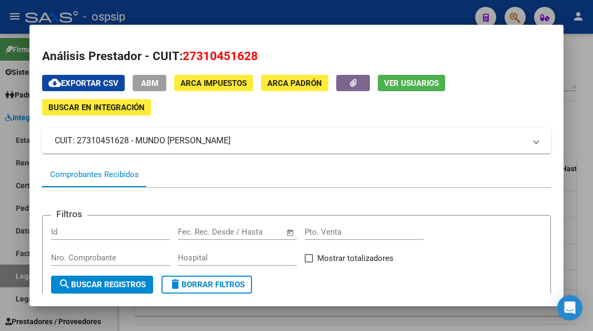
click at [27, 276] on div at bounding box center [296, 165] width 593 height 331
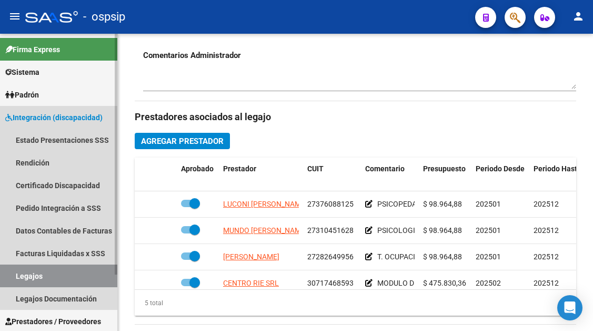
click at [38, 273] on link "Legajos" at bounding box center [58, 275] width 117 height 23
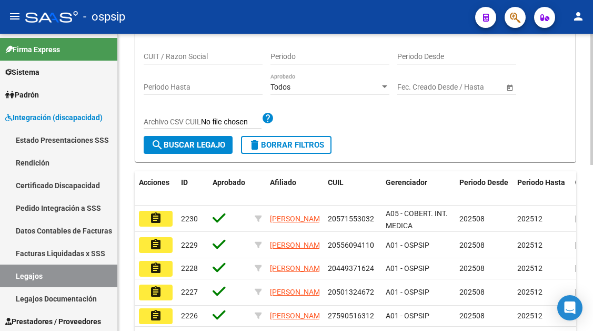
scroll to position [61, 0]
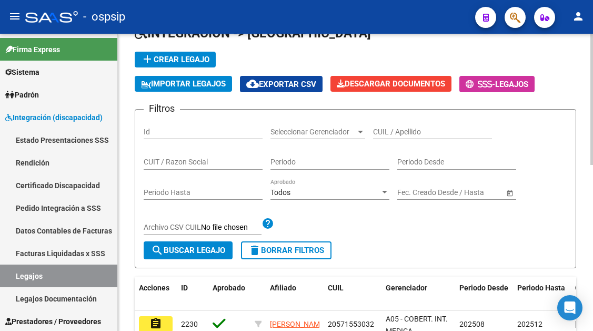
click at [388, 129] on input "CUIL / Apellido" at bounding box center [432, 131] width 119 height 9
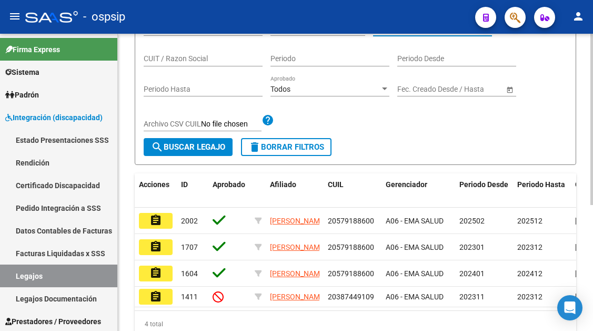
scroll to position [166, 0]
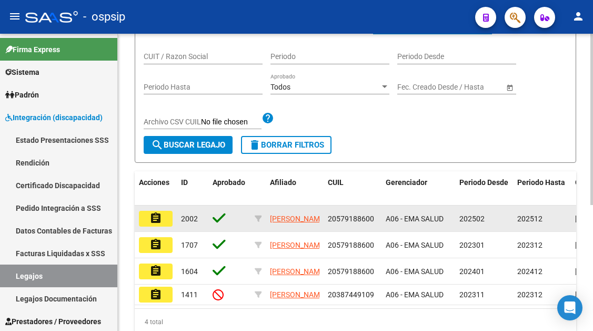
click at [154, 217] on mat-icon "assignment" at bounding box center [155, 218] width 13 height 13
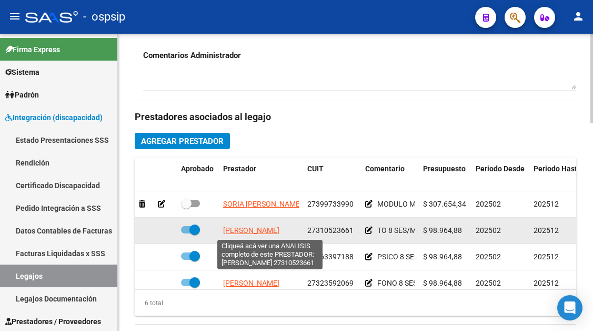
scroll to position [53, 0]
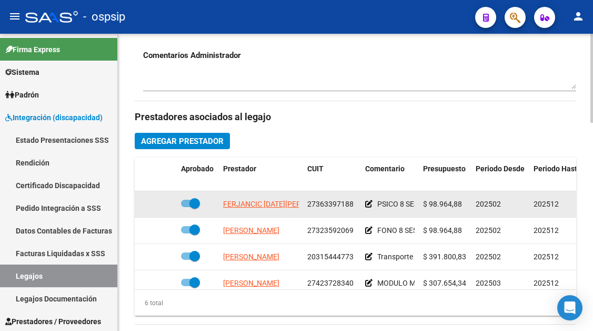
click at [256, 210] on app-link-go-to "FERJANCIC [DATE][PERSON_NAME]" at bounding box center [282, 204] width 118 height 12
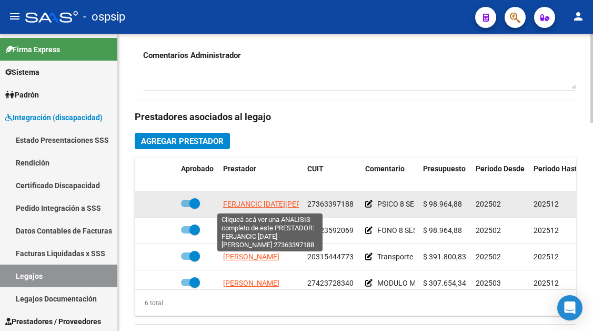
click at [254, 201] on span "FERJANCIC [DATE][PERSON_NAME]" at bounding box center [282, 203] width 118 height 8
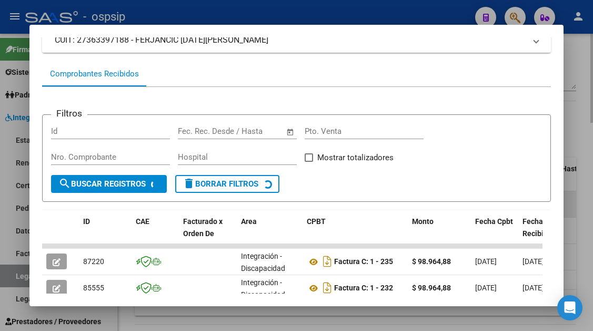
scroll to position [153, 0]
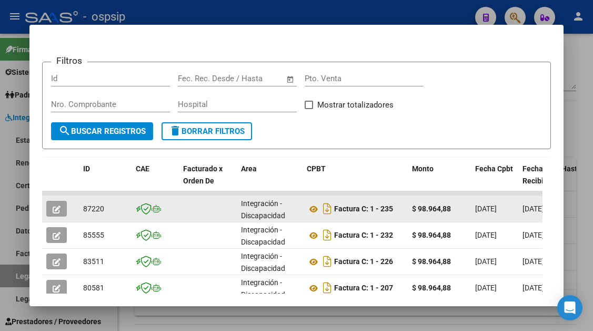
click at [48, 209] on button "button" at bounding box center [56, 209] width 21 height 16
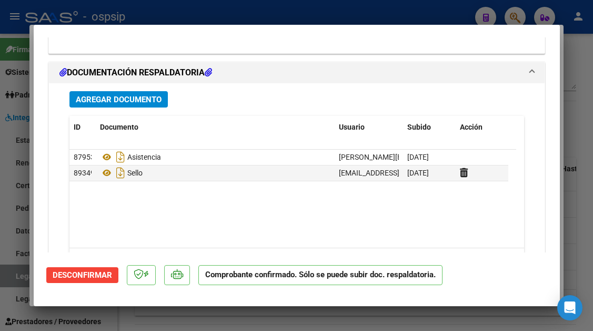
scroll to position [1283, 0]
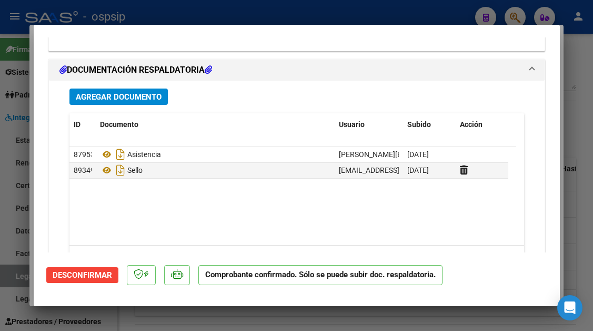
click at [11, 272] on div at bounding box center [296, 165] width 593 height 331
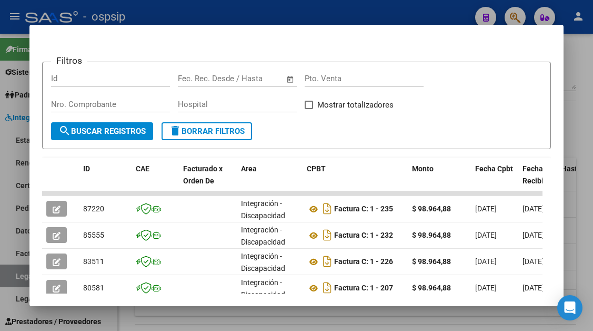
click at [12, 272] on div at bounding box center [296, 165] width 593 height 331
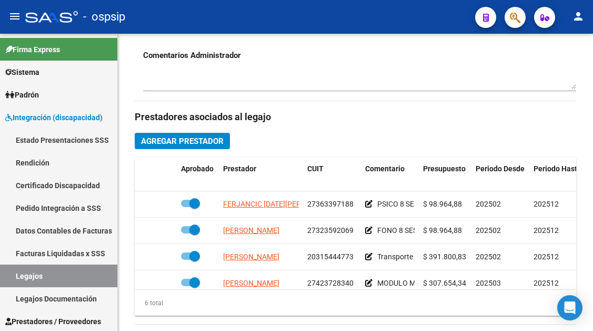
click at [12, 272] on link "Legajos" at bounding box center [58, 275] width 117 height 23
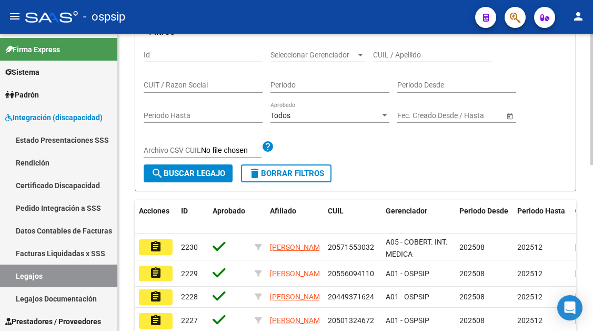
scroll to position [61, 0]
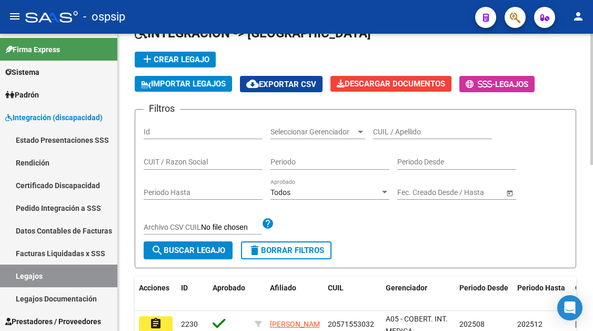
click at [393, 131] on input "CUIL / Apellido" at bounding box center [432, 131] width 119 height 9
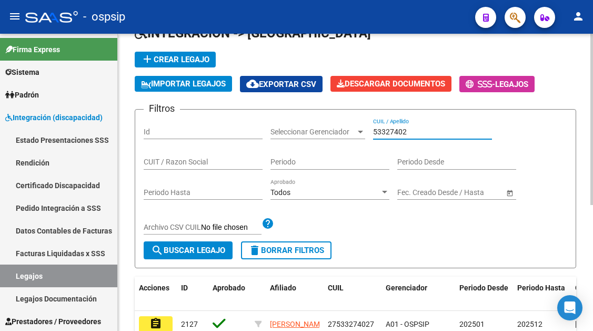
scroll to position [113, 0]
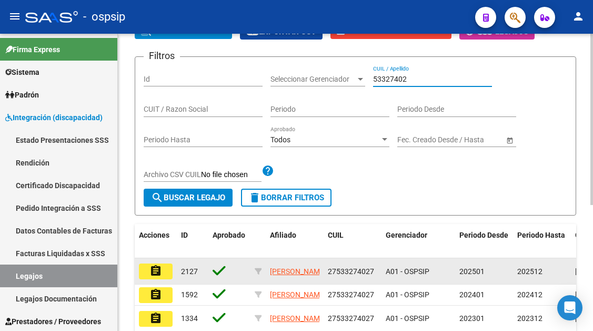
click at [150, 269] on mat-icon "assignment" at bounding box center [155, 270] width 13 height 13
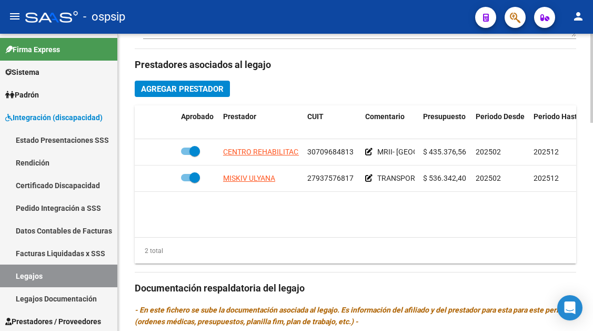
scroll to position [474, 0]
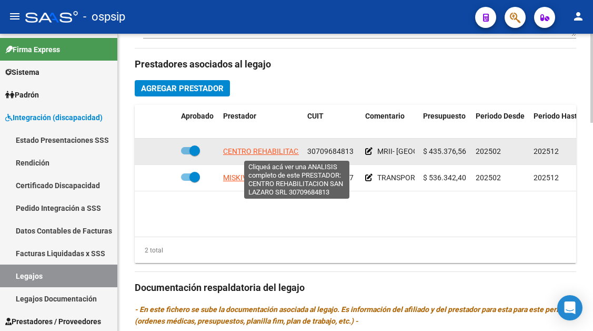
click at [244, 151] on span "CENTRO REHABILITACION SAN LAZARO SRL" at bounding box center [297, 151] width 148 height 8
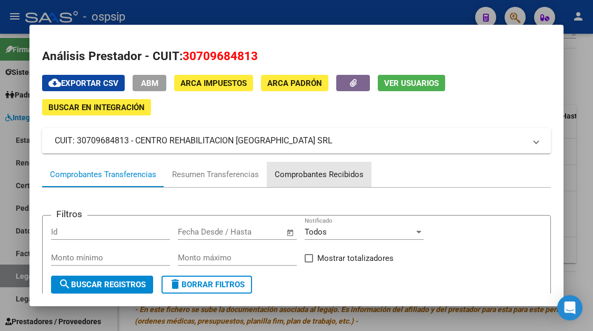
click at [307, 172] on div "Comprobantes Recibidos" at bounding box center [319, 174] width 89 height 12
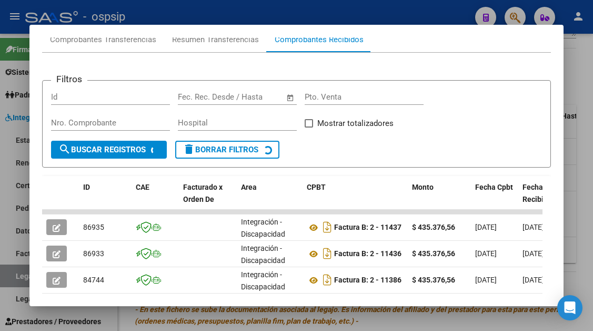
scroll to position [153, 0]
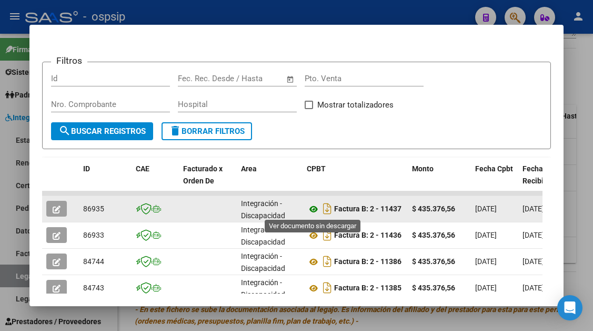
click at [312, 208] on icon at bounding box center [314, 209] width 14 height 13
click at [55, 206] on icon "button" at bounding box center [57, 209] width 8 height 8
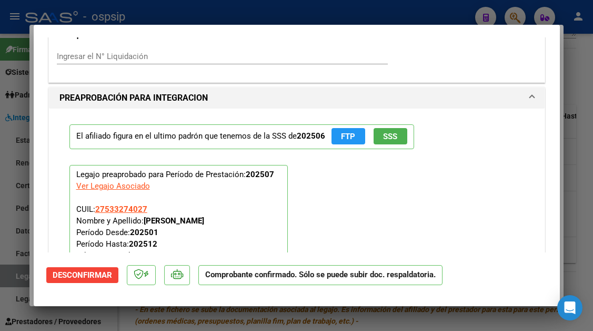
scroll to position [1316, 0]
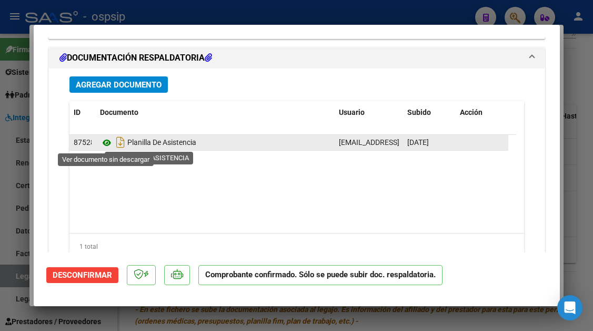
click at [107, 144] on icon at bounding box center [107, 142] width 14 height 13
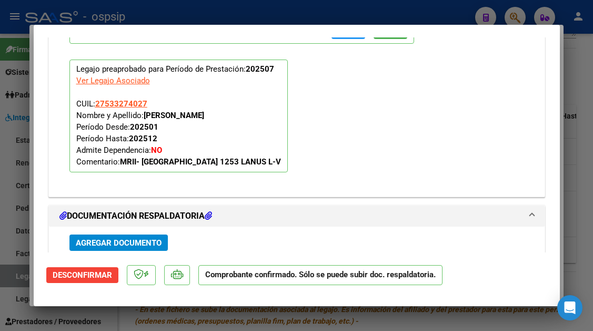
click at [18, 272] on div at bounding box center [296, 165] width 593 height 331
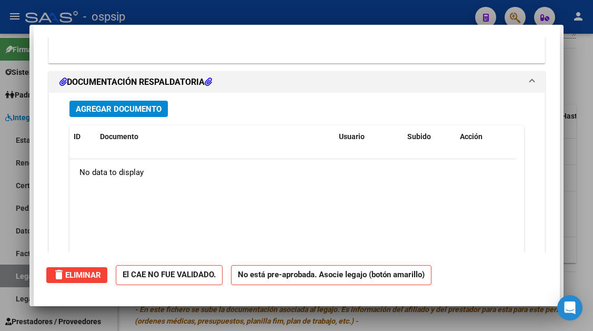
scroll to position [0, 0]
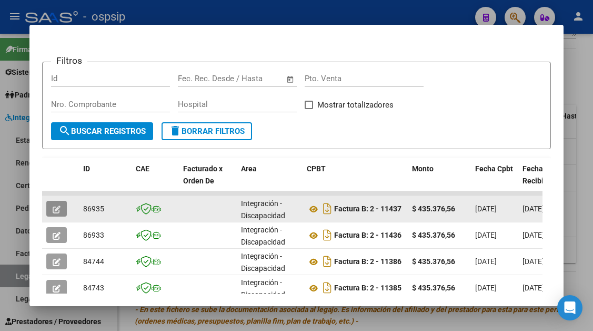
click at [58, 212] on icon "button" at bounding box center [57, 209] width 8 height 8
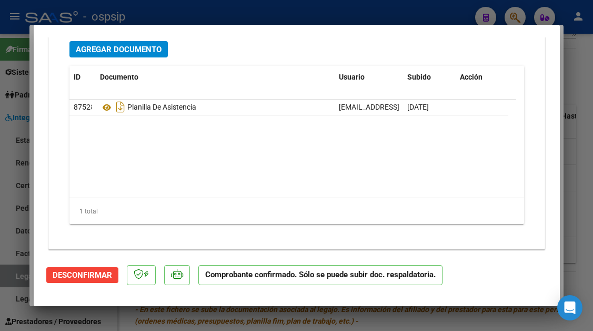
scroll to position [1356, 0]
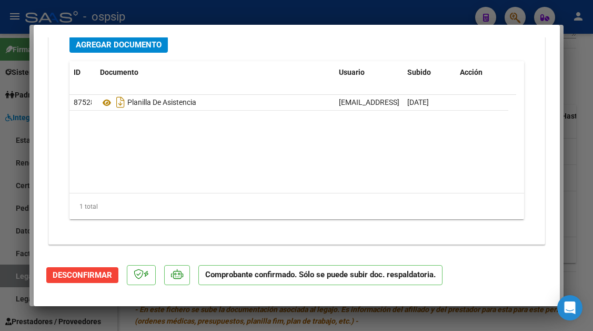
click at [13, 275] on div at bounding box center [296, 165] width 593 height 331
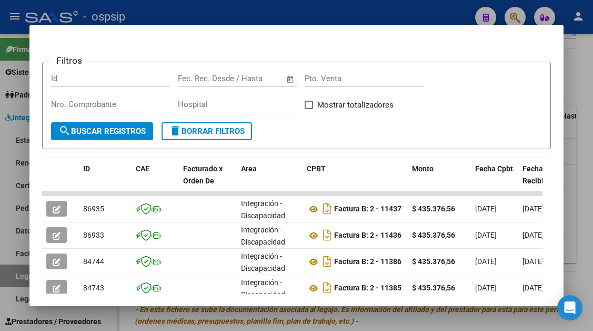
click at [13, 275] on div at bounding box center [296, 165] width 593 height 331
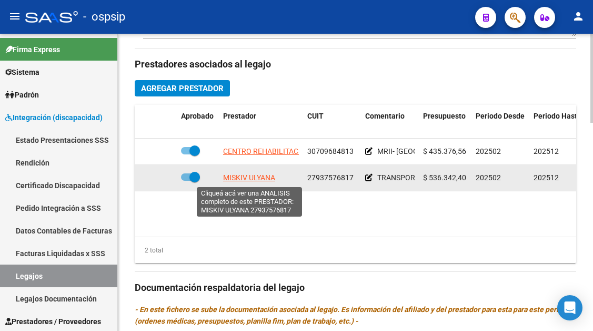
click at [238, 177] on span "MISKIV ULYANA" at bounding box center [249, 177] width 52 height 8
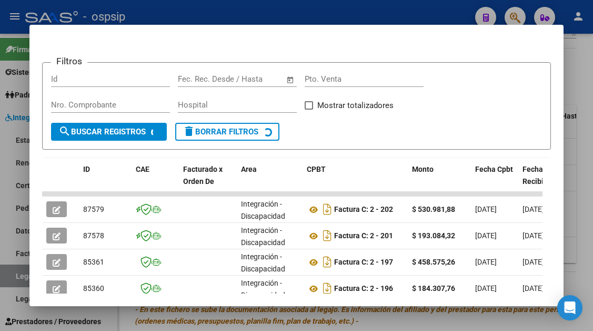
scroll to position [153, 0]
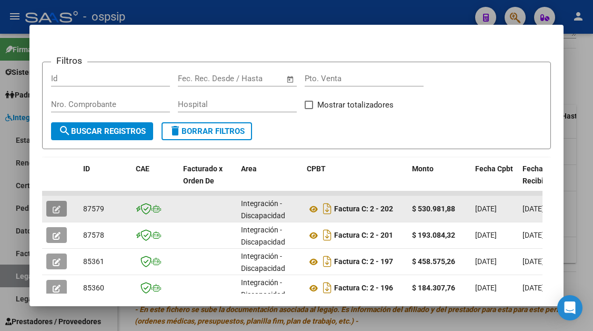
click at [54, 208] on icon "button" at bounding box center [57, 209] width 8 height 8
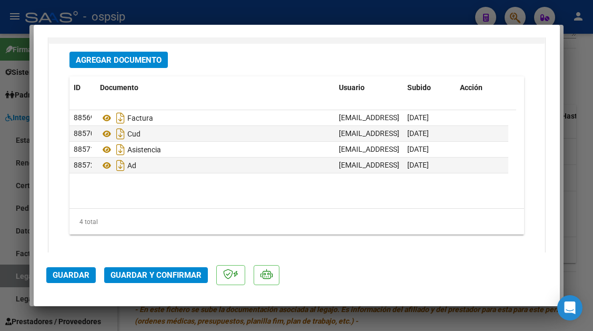
scroll to position [1326, 0]
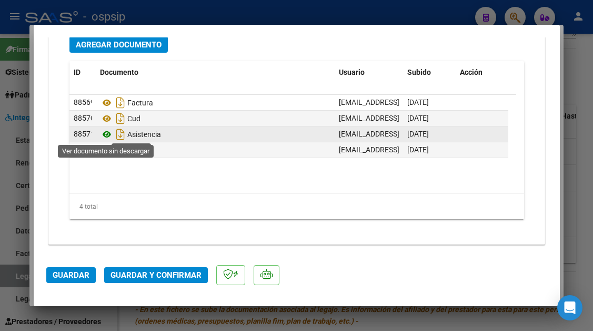
click at [102, 133] on icon at bounding box center [107, 134] width 14 height 13
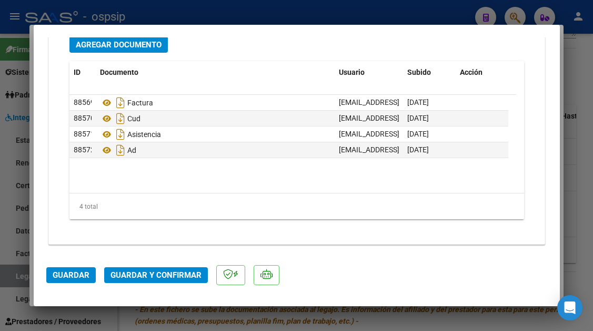
click at [153, 268] on button "Guardar y Confirmar" at bounding box center [156, 275] width 104 height 16
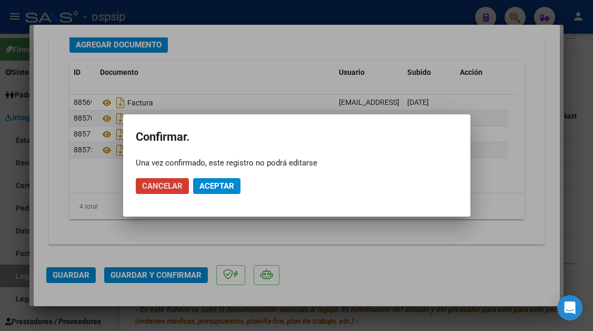
click at [206, 184] on span "Aceptar" at bounding box center [216, 185] width 35 height 9
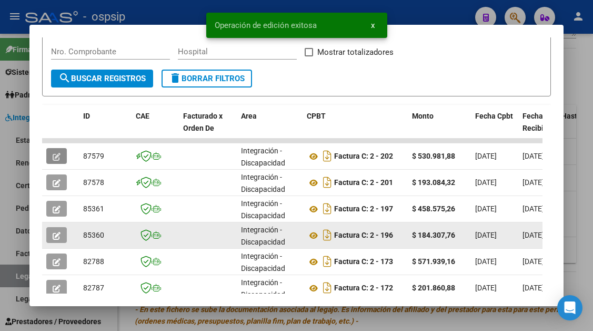
scroll to position [258, 0]
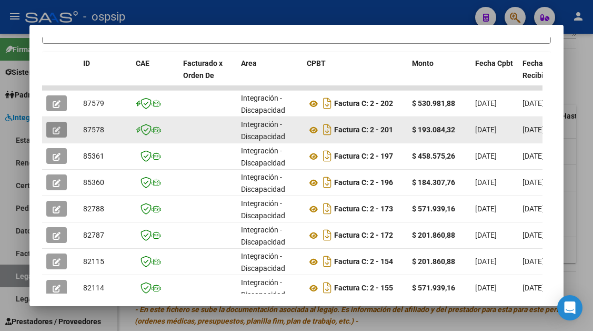
click at [57, 136] on button "button" at bounding box center [56, 130] width 21 height 16
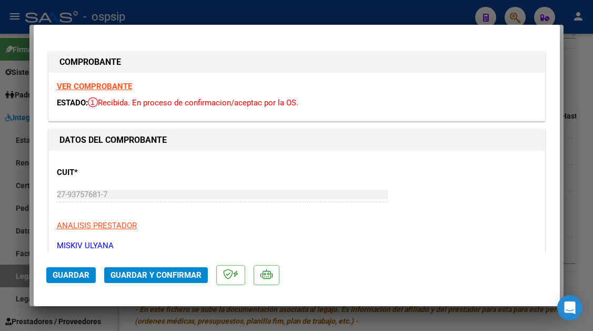
click at [135, 275] on span "Guardar y Confirmar" at bounding box center [156, 274] width 91 height 9
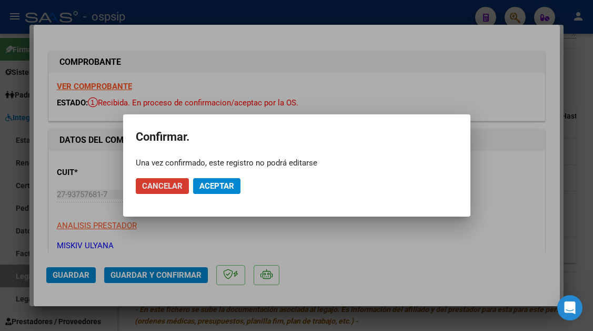
click at [212, 191] on button "Aceptar" at bounding box center [216, 186] width 47 height 16
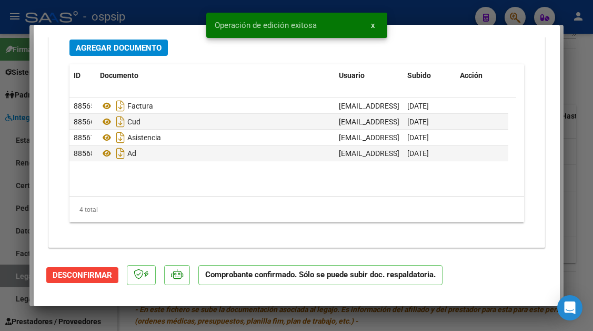
scroll to position [1207, 0]
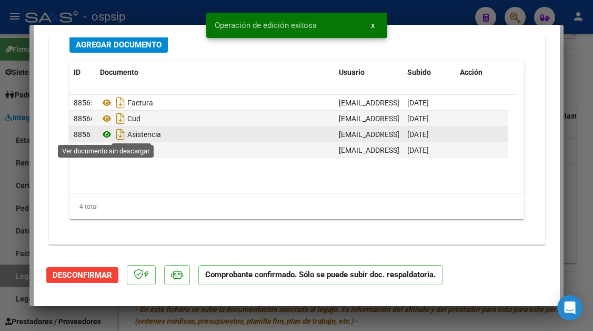
click at [107, 136] on icon at bounding box center [107, 134] width 14 height 13
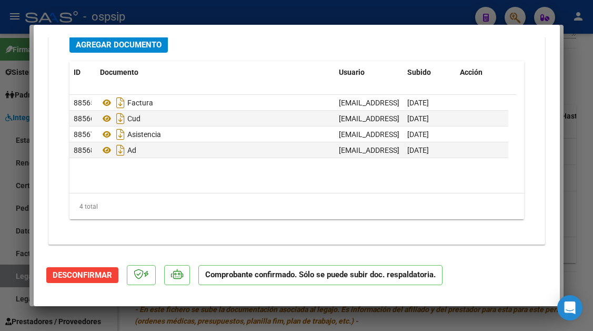
click at [188, 189] on datatable-body "88565 Factura [EMAIL_ADDRESS][DOMAIN_NAME] - [PERSON_NAME] [DATE] 88566 Cud [EM…" at bounding box center [292, 144] width 447 height 98
click at [12, 280] on div at bounding box center [296, 165] width 593 height 331
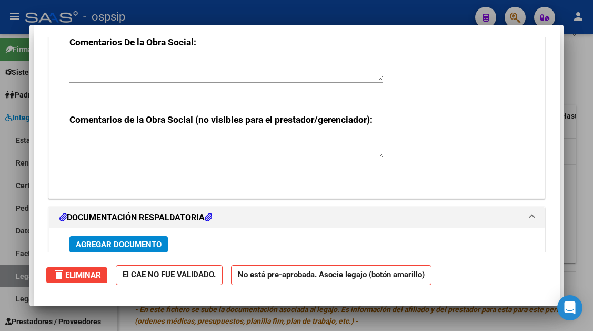
scroll to position [0, 0]
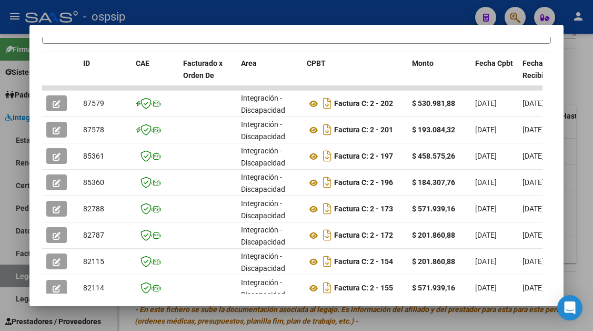
click at [12, 277] on div at bounding box center [296, 165] width 593 height 331
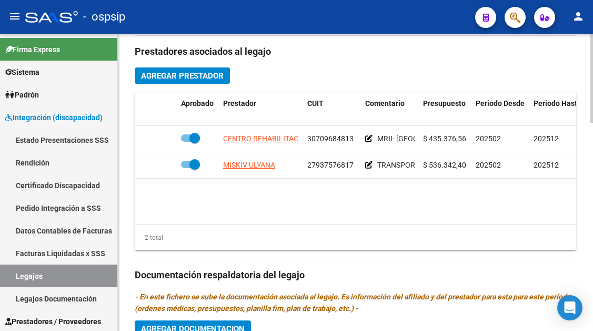
scroll to position [483, 0]
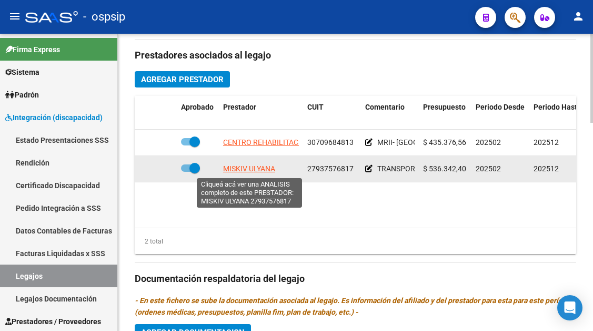
click at [247, 165] on span "MISKIV ULYANA" at bounding box center [249, 168] width 52 height 8
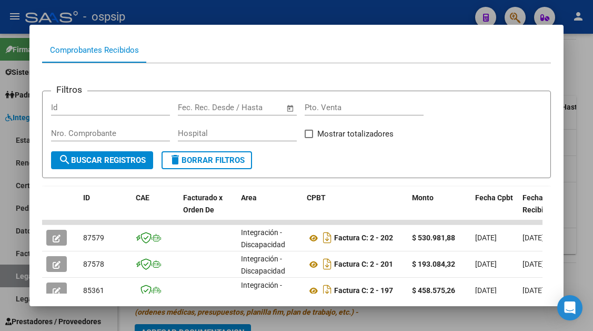
scroll to position [282, 0]
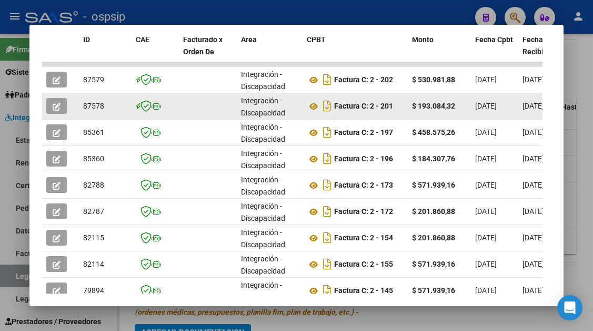
click at [55, 107] on icon "button" at bounding box center [57, 107] width 8 height 8
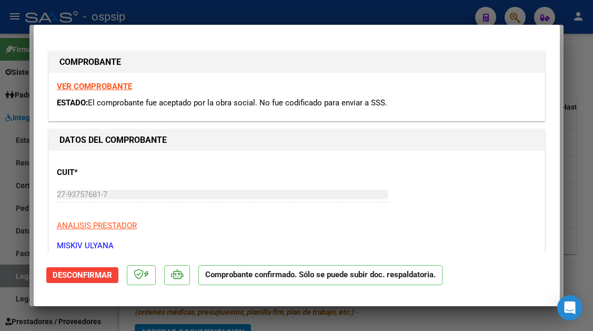
click at [21, 279] on div at bounding box center [296, 165] width 593 height 331
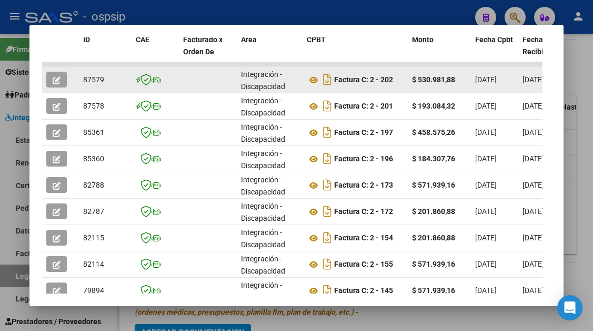
click at [57, 74] on button "button" at bounding box center [56, 80] width 21 height 16
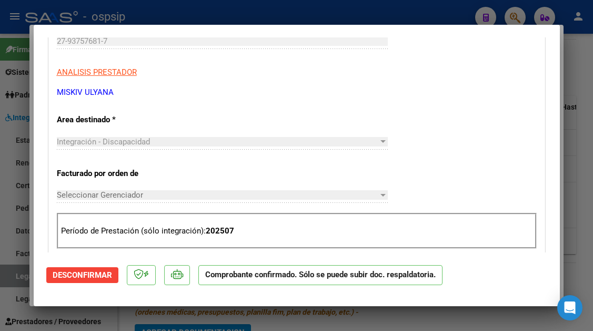
scroll to position [158, 0]
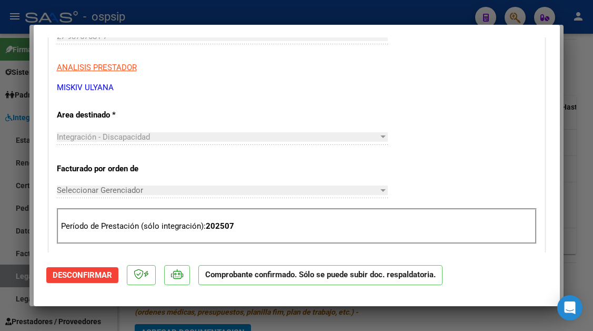
click at [73, 272] on span "Desconfirmar" at bounding box center [82, 274] width 59 height 9
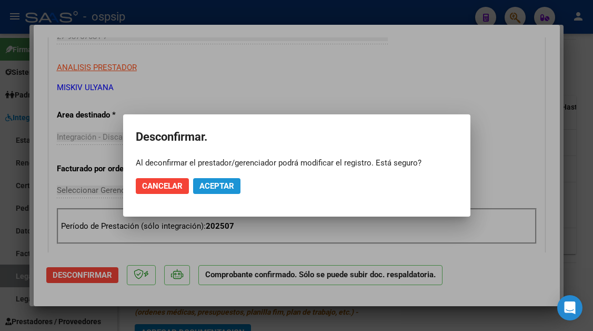
click at [226, 182] on span "Aceptar" at bounding box center [216, 185] width 35 height 9
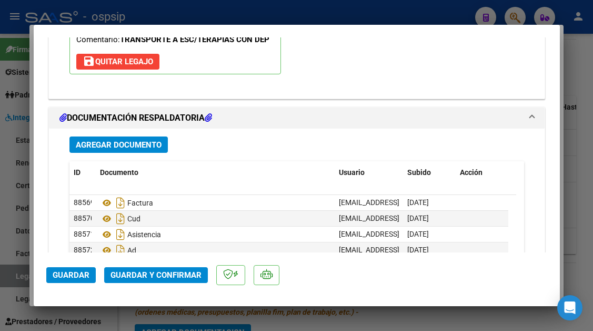
scroll to position [1211, 0]
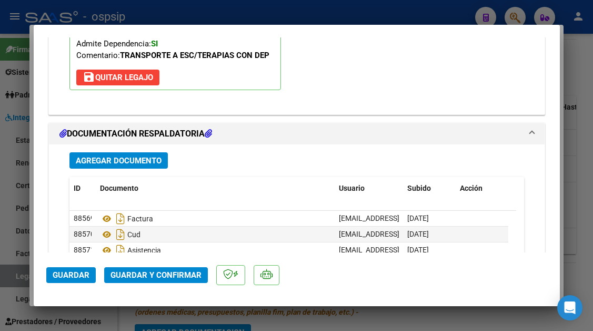
click at [15, 278] on div at bounding box center [296, 165] width 593 height 331
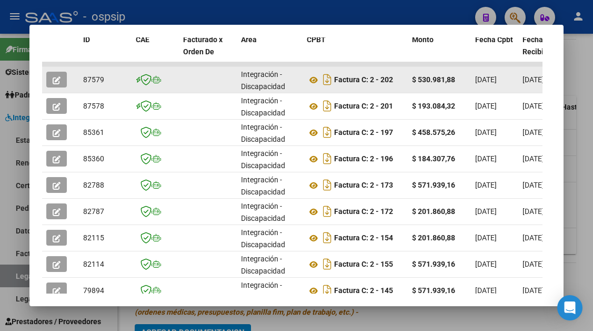
click at [60, 74] on button "button" at bounding box center [56, 80] width 21 height 16
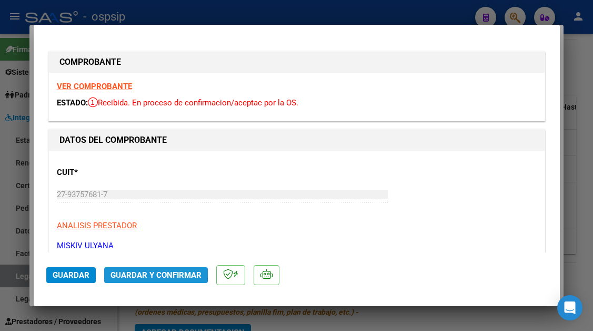
click at [145, 268] on button "Guardar y Confirmar" at bounding box center [156, 275] width 104 height 16
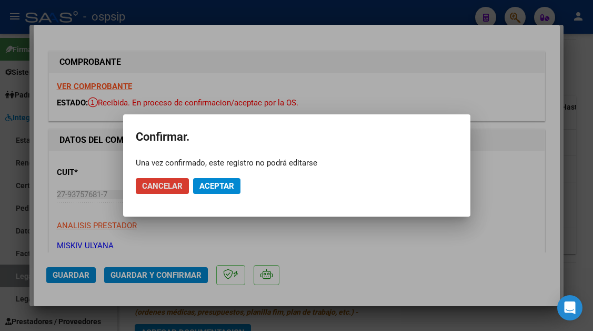
click at [221, 185] on span "Aceptar" at bounding box center [216, 185] width 35 height 9
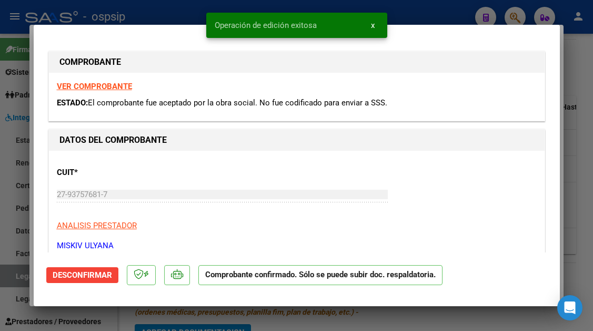
click at [11, 276] on div at bounding box center [296, 165] width 593 height 331
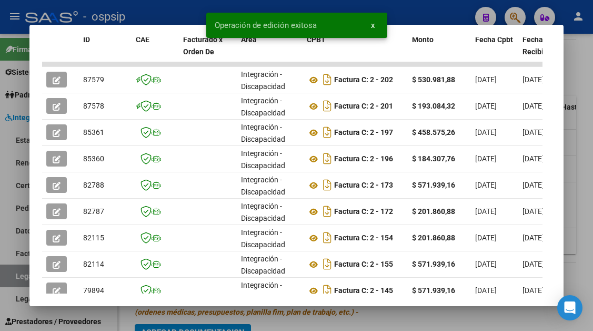
click at [11, 276] on div at bounding box center [296, 165] width 593 height 331
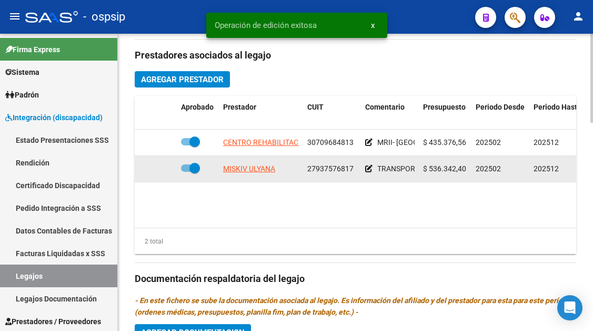
click at [257, 174] on app-link-go-to "MISKIV ULYANA" at bounding box center [249, 169] width 52 height 12
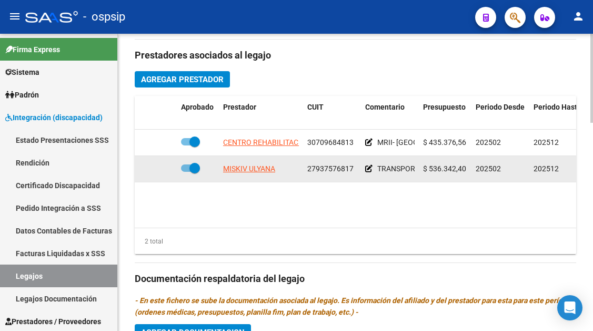
click at [257, 174] on app-link-go-to "MISKIV ULYANA" at bounding box center [249, 169] width 52 height 12
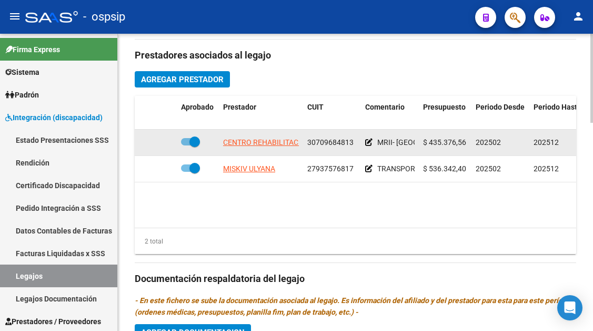
click at [252, 154] on datatable-body-cell "CENTRO REHABILITACION SAN LAZARO SRL" at bounding box center [261, 142] width 84 height 26
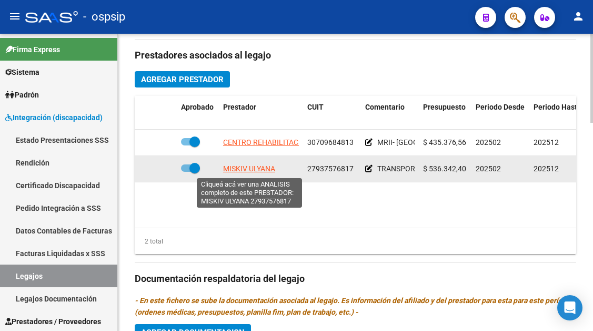
click at [252, 171] on span "MISKIV ULYANA" at bounding box center [249, 168] width 52 height 8
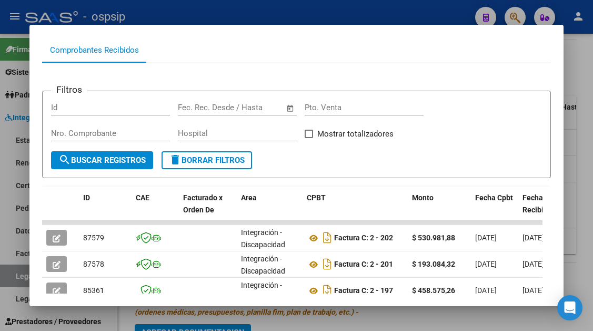
scroll to position [177, 0]
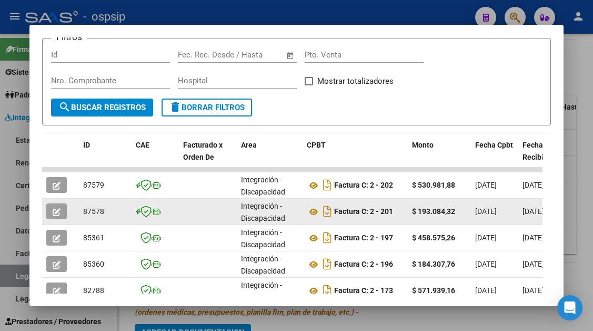
click at [55, 207] on span "button" at bounding box center [57, 210] width 8 height 9
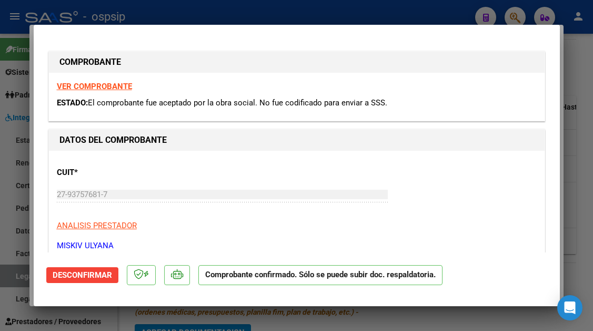
click at [19, 275] on div at bounding box center [296, 165] width 593 height 331
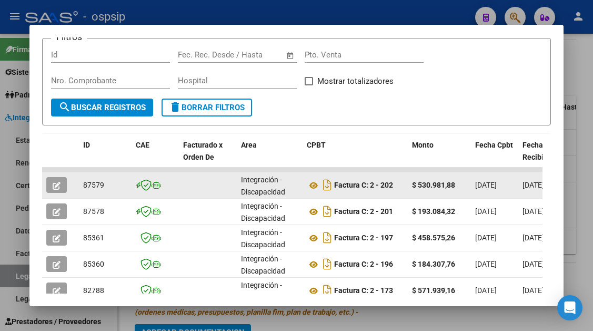
click at [49, 178] on button "button" at bounding box center [56, 185] width 21 height 16
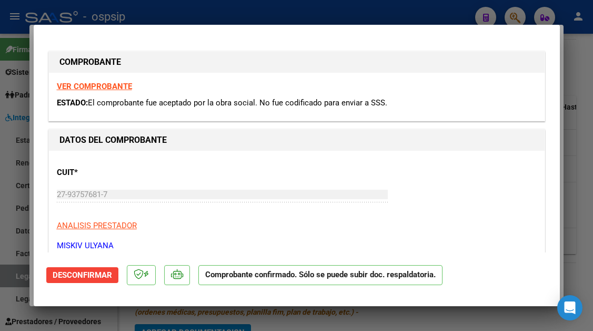
click at [81, 269] on button "Desconfirmar" at bounding box center [82, 275] width 72 height 16
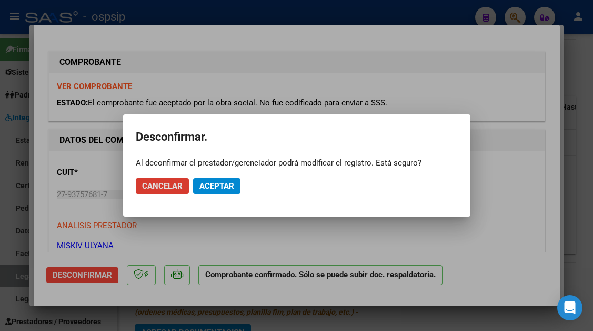
click at [214, 185] on span "Aceptar" at bounding box center [216, 185] width 35 height 9
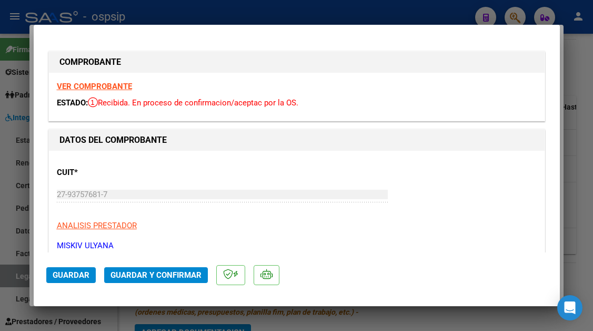
click at [17, 276] on div at bounding box center [296, 165] width 593 height 331
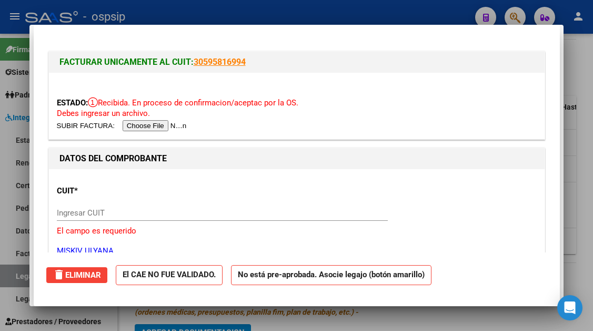
click at [17, 276] on div at bounding box center [296, 165] width 593 height 331
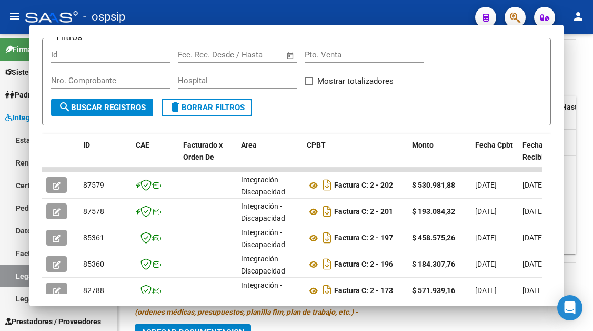
click at [17, 276] on link "Legajos" at bounding box center [58, 275] width 117 height 23
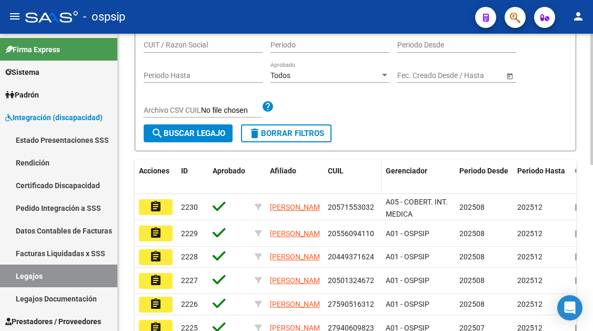
scroll to position [113, 0]
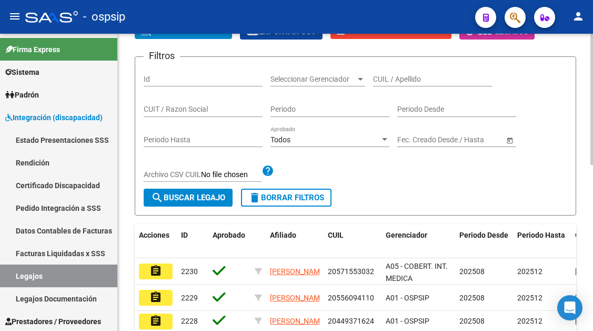
click at [377, 73] on div "CUIL / Apellido" at bounding box center [432, 75] width 119 height 21
click at [382, 83] on input "CUIL / Apellido" at bounding box center [432, 79] width 119 height 9
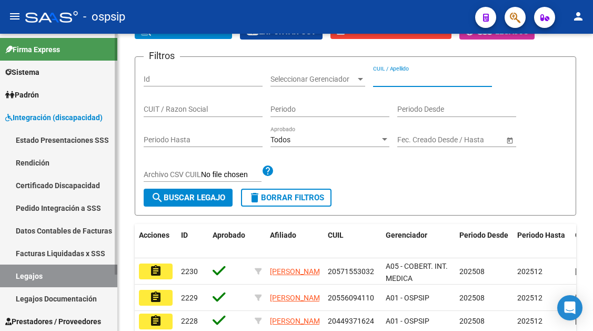
click at [30, 272] on link "Legajos" at bounding box center [58, 275] width 117 height 23
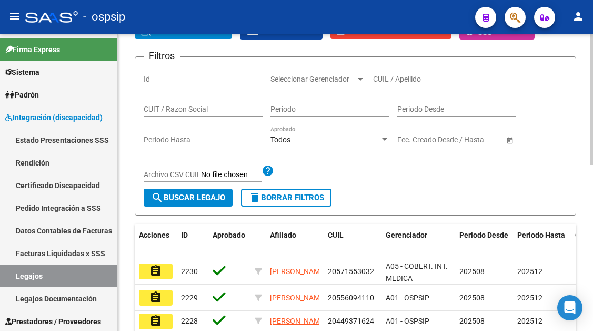
click at [394, 76] on input "CUIL / Apellido" at bounding box center [432, 79] width 119 height 9
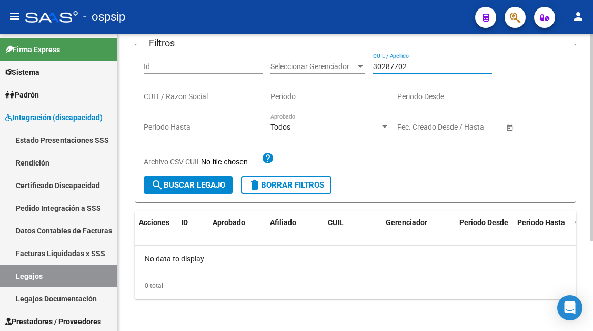
scroll to position [128, 0]
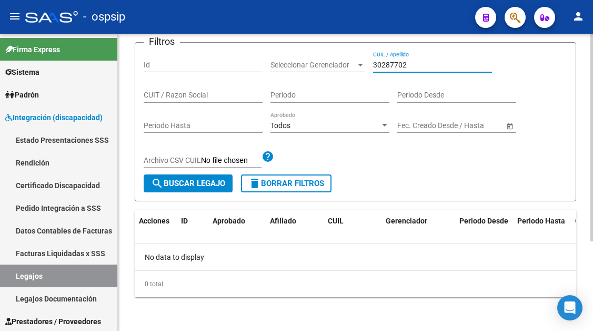
click at [386, 64] on input "30287702" at bounding box center [432, 65] width 119 height 9
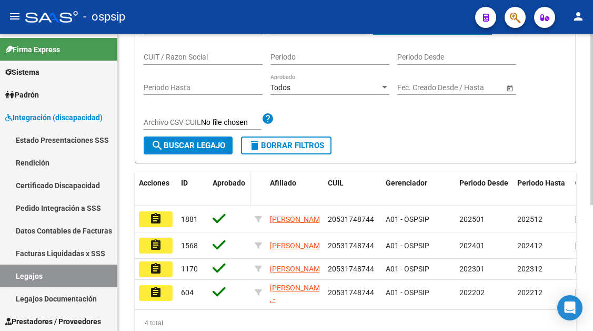
scroll to position [181, 0]
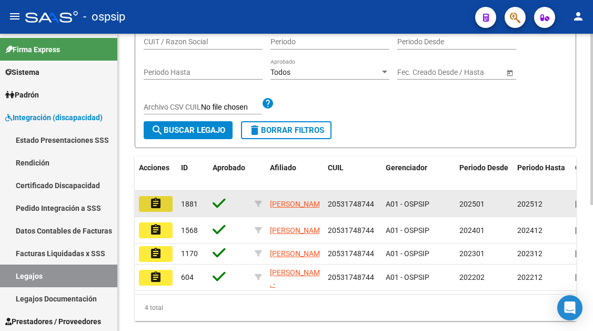
click at [149, 200] on mat-icon "assignment" at bounding box center [155, 203] width 13 height 13
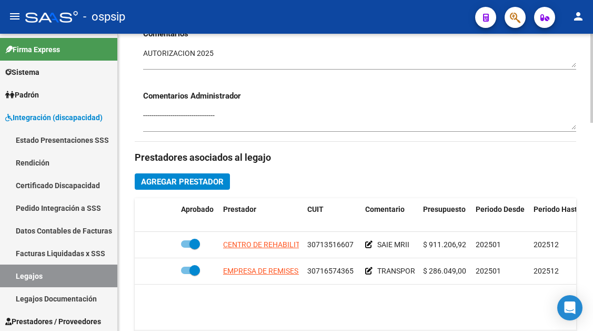
scroll to position [474, 0]
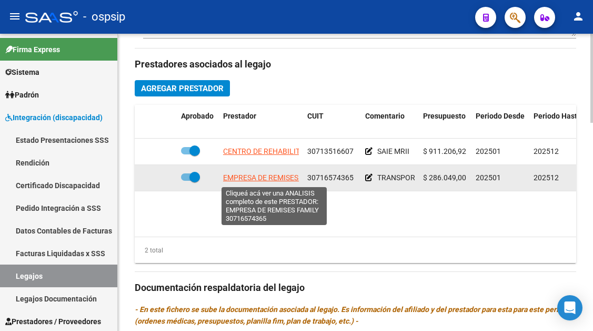
click at [268, 180] on span "EMPRESA DE REMISES FAMILY" at bounding box center [273, 177] width 101 height 8
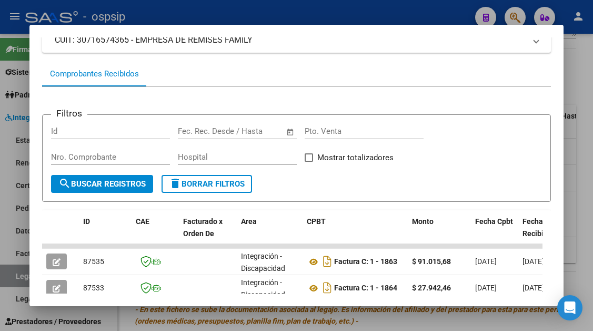
scroll to position [258, 0]
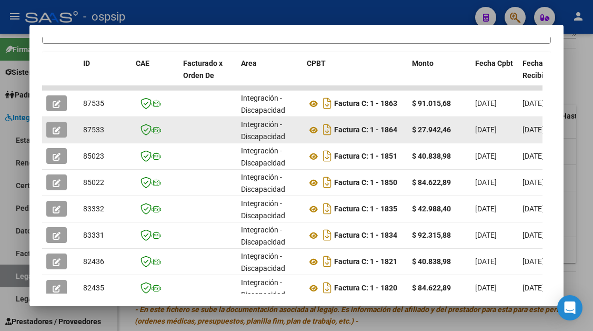
click at [52, 131] on button "button" at bounding box center [56, 130] width 21 height 16
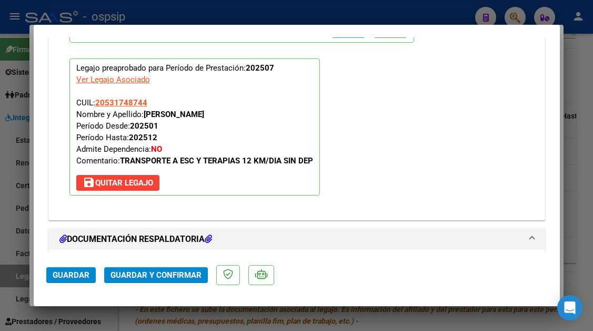
scroll to position [1211, 0]
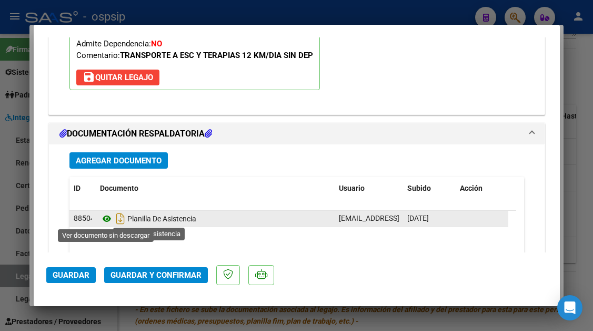
click at [103, 218] on icon at bounding box center [107, 218] width 14 height 13
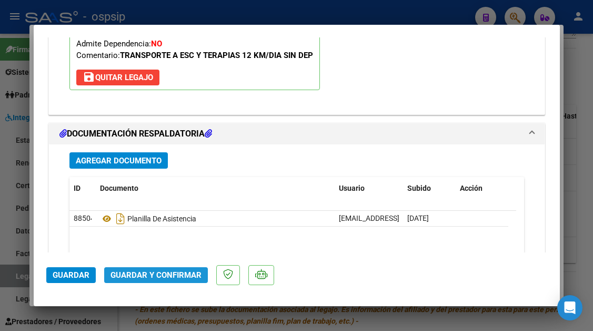
click at [179, 275] on span "Guardar y Confirmar" at bounding box center [156, 274] width 91 height 9
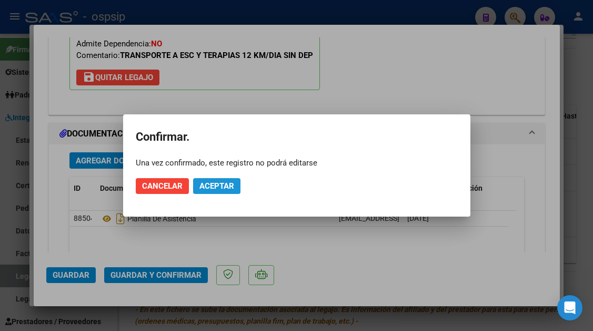
click at [227, 184] on span "Aceptar" at bounding box center [216, 185] width 35 height 9
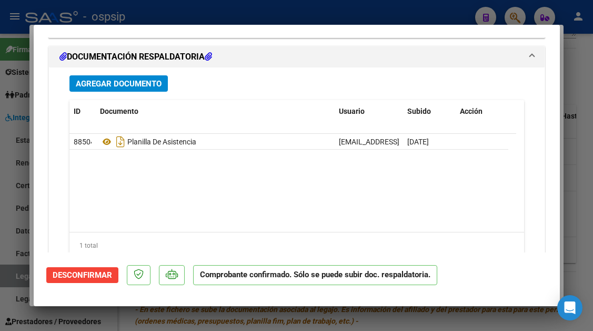
scroll to position [1207, 0]
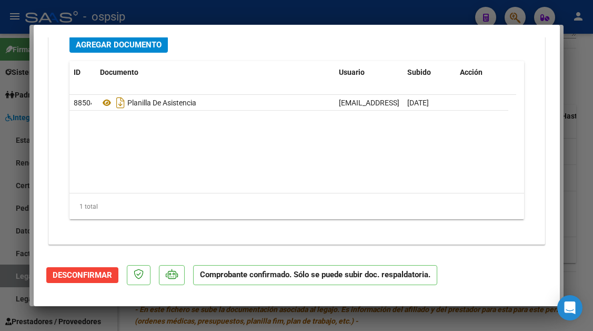
click at [21, 279] on div at bounding box center [296, 165] width 593 height 331
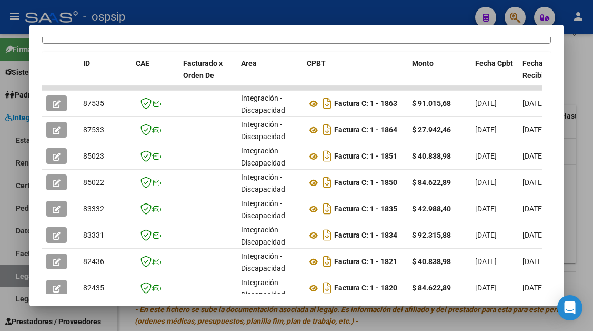
click at [25, 281] on div at bounding box center [296, 165] width 593 height 331
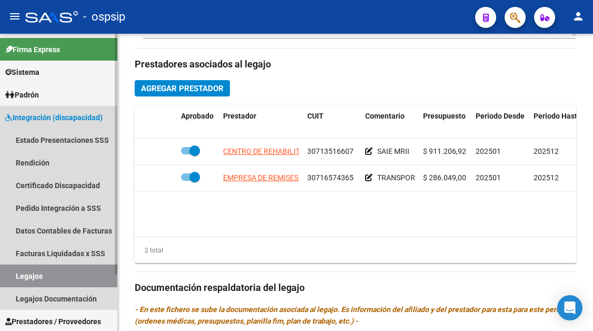
click at [18, 276] on link "Legajos" at bounding box center [58, 275] width 117 height 23
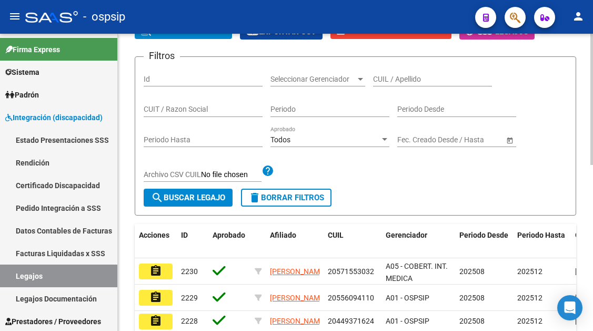
scroll to position [61, 0]
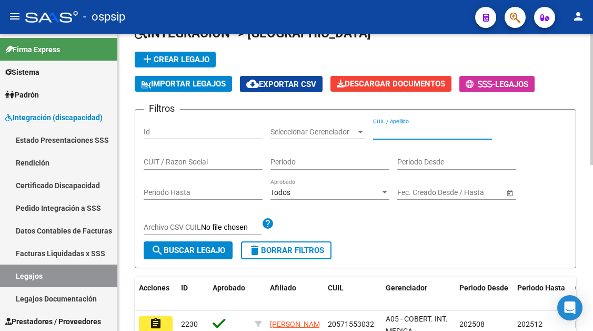
click at [385, 133] on input "CUIL / Apellido" at bounding box center [432, 131] width 119 height 9
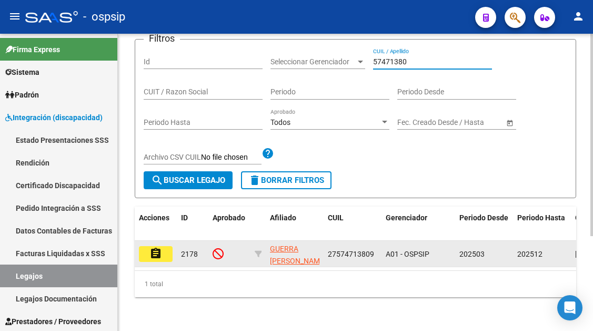
click at [164, 246] on button "assignment" at bounding box center [156, 254] width 34 height 16
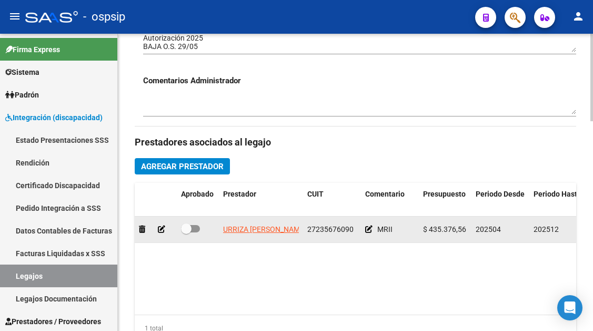
scroll to position [421, 0]
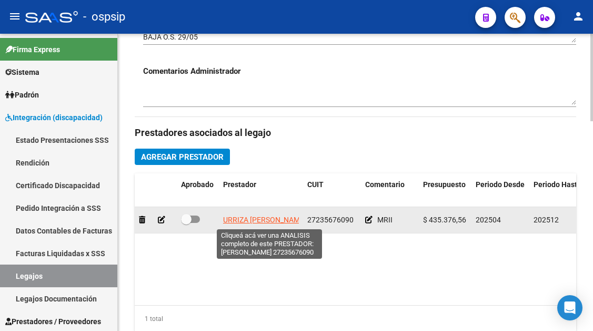
click at [261, 222] on span "URRIZA [PERSON_NAME]" at bounding box center [264, 219] width 83 height 8
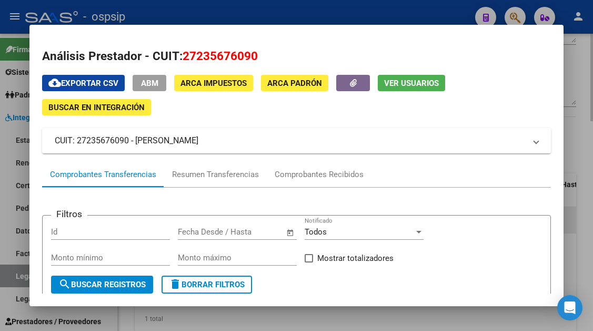
scroll to position [105, 0]
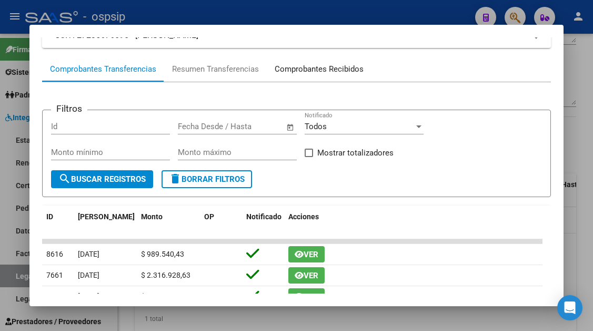
click at [342, 78] on div "Comprobantes Recibidos" at bounding box center [319, 68] width 105 height 25
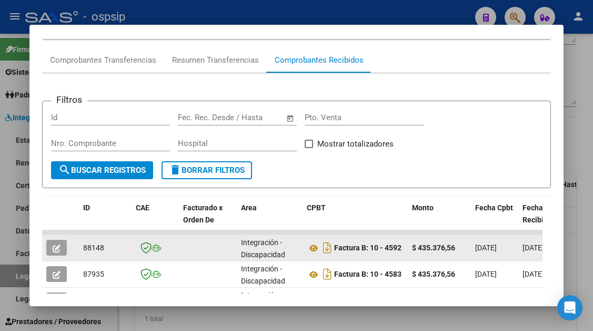
scroll to position [153, 0]
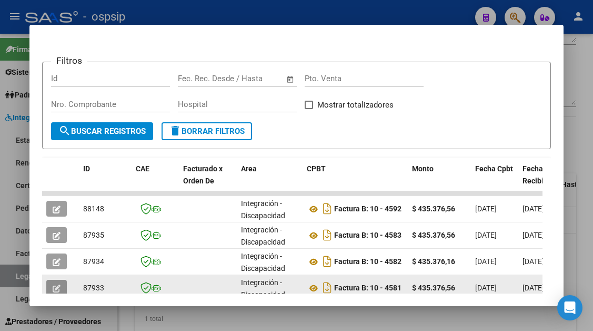
click at [62, 288] on button "button" at bounding box center [56, 287] width 21 height 16
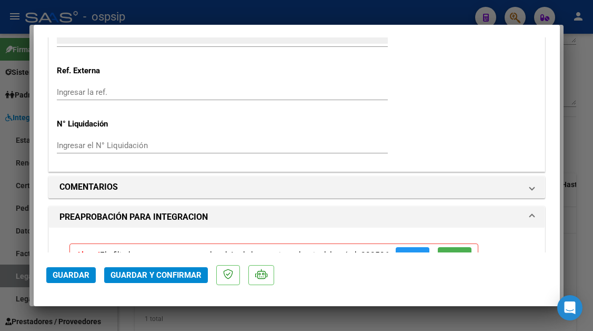
scroll to position [947, 0]
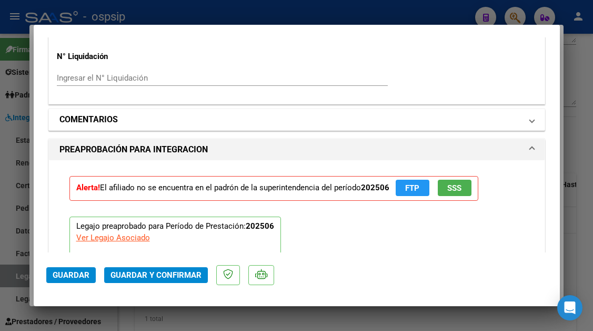
click at [518, 122] on span "COMENTARIOS" at bounding box center [294, 119] width 471 height 13
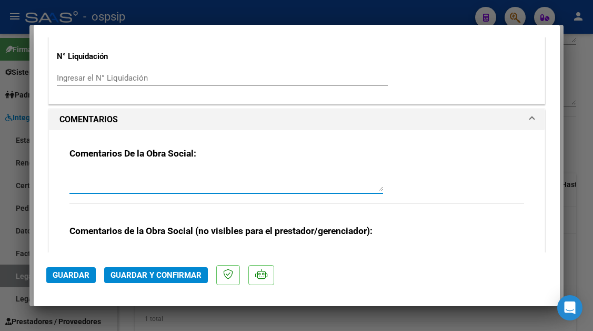
click at [305, 185] on textarea at bounding box center [226, 180] width 314 height 21
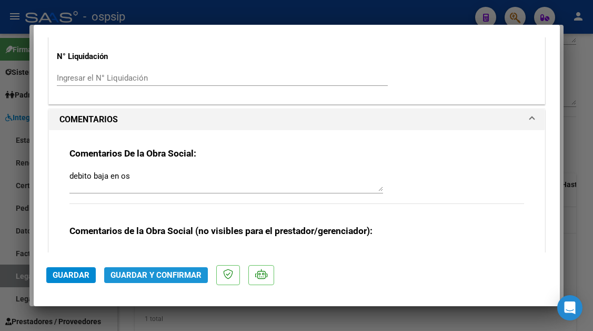
click at [174, 274] on span "Guardar y Confirmar" at bounding box center [156, 274] width 91 height 9
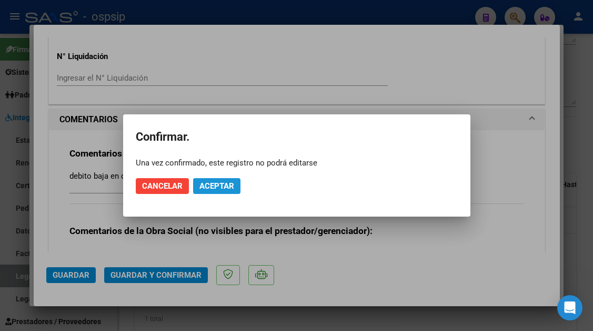
click at [209, 186] on span "Aceptar" at bounding box center [216, 185] width 35 height 9
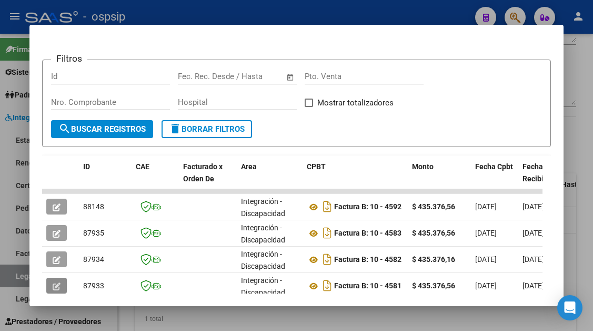
scroll to position [0, 0]
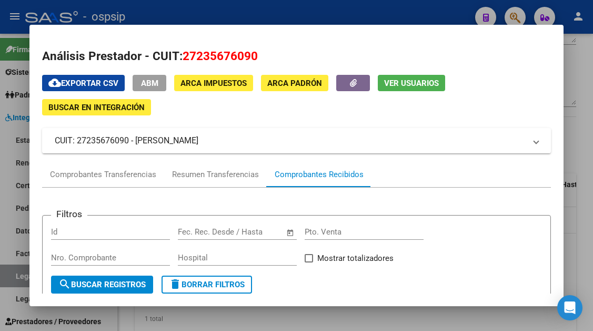
click at [418, 79] on span "Ver Usuarios" at bounding box center [411, 82] width 55 height 9
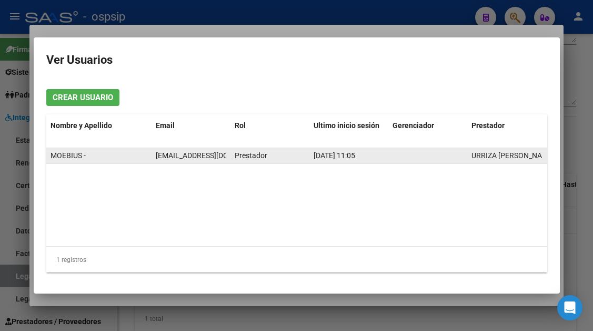
click at [215, 154] on span "[EMAIL_ADDRESS][DOMAIN_NAME]" at bounding box center [214, 155] width 117 height 8
copy span "[EMAIL_ADDRESS][DOMAIN_NAME]"
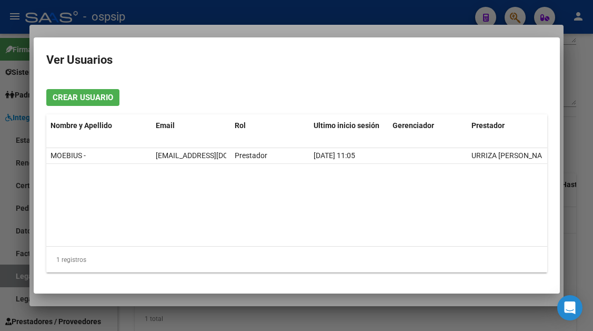
click at [21, 276] on div at bounding box center [296, 165] width 593 height 331
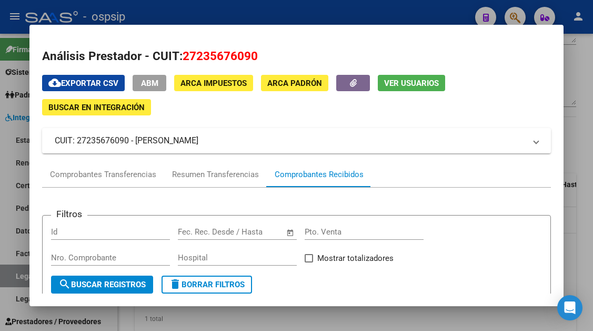
click at [21, 276] on div at bounding box center [296, 165] width 593 height 331
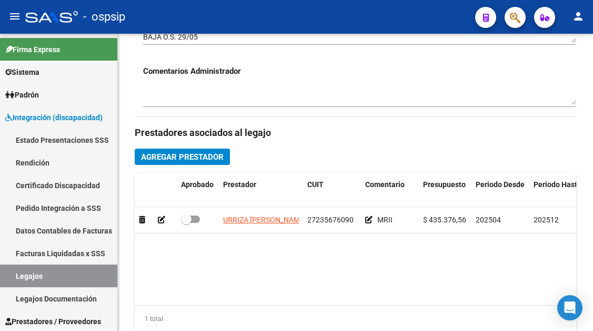
click at [21, 276] on link "Legajos" at bounding box center [58, 275] width 117 height 23
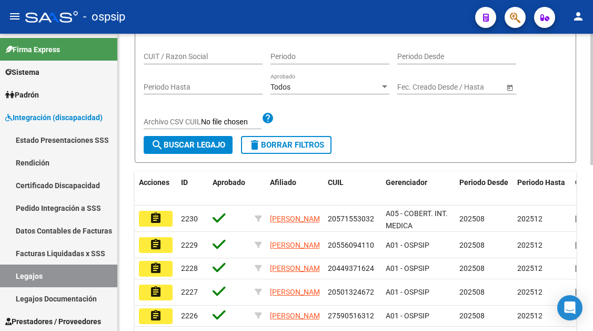
scroll to position [8, 0]
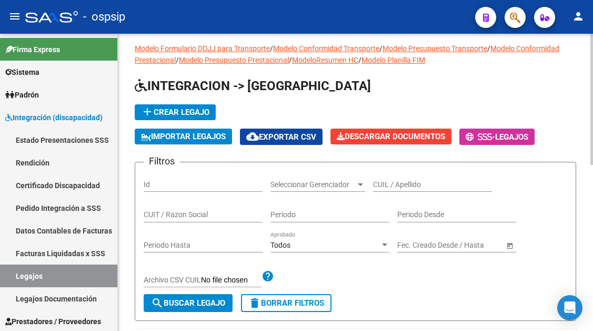
click at [418, 178] on div "CUIL / Apellido" at bounding box center [432, 181] width 119 height 21
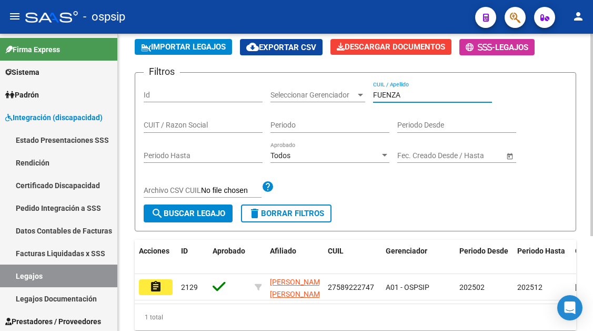
scroll to position [139, 0]
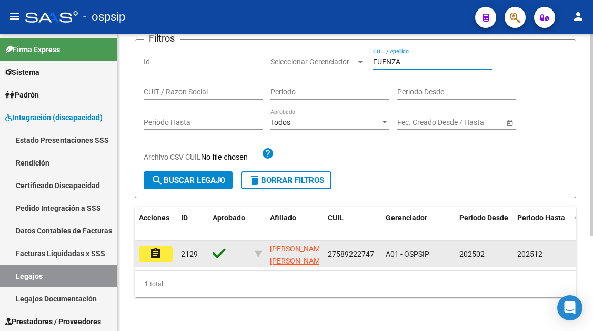
click at [155, 247] on mat-icon "assignment" at bounding box center [155, 253] width 13 height 13
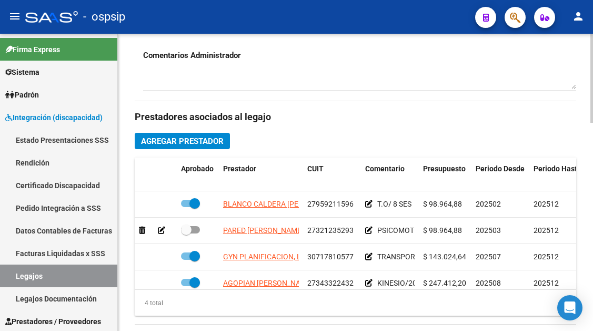
scroll to position [19, 0]
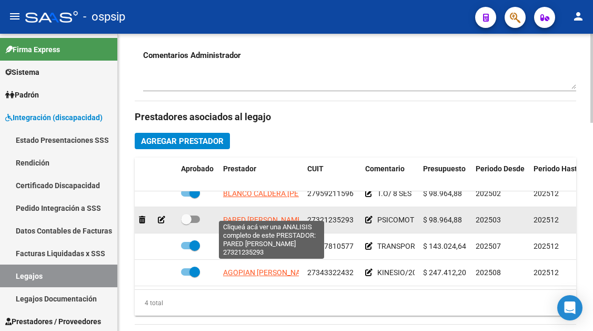
click at [282, 215] on span "PARED [PERSON_NAME]" at bounding box center [263, 219] width 81 height 8
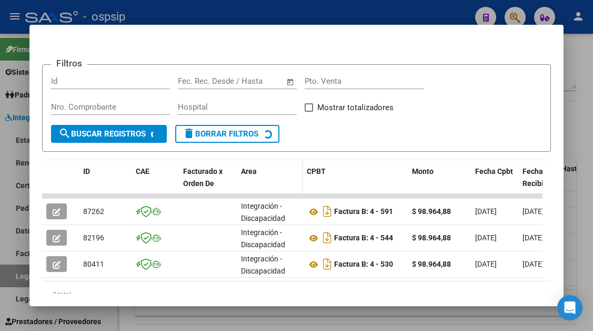
scroll to position [193, 0]
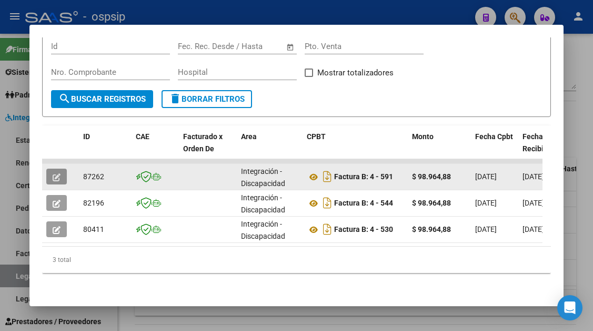
click at [57, 172] on span "button" at bounding box center [57, 176] width 8 height 9
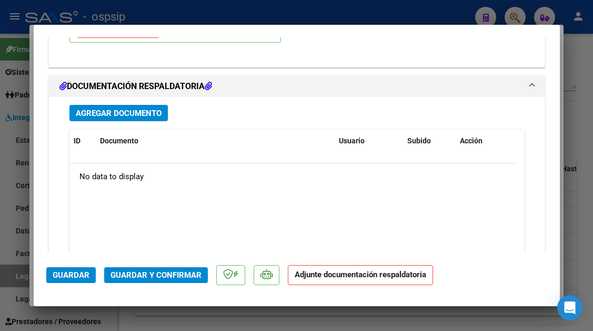
scroll to position [1263, 0]
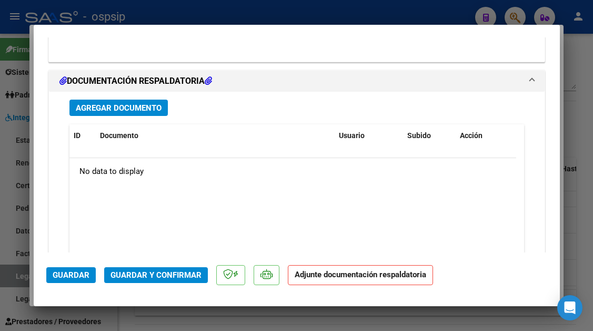
click at [22, 275] on div at bounding box center [296, 165] width 593 height 331
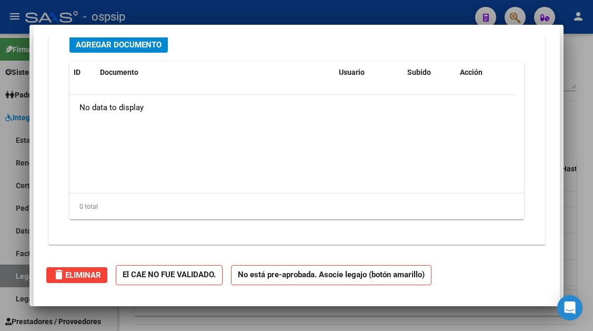
scroll to position [0, 0]
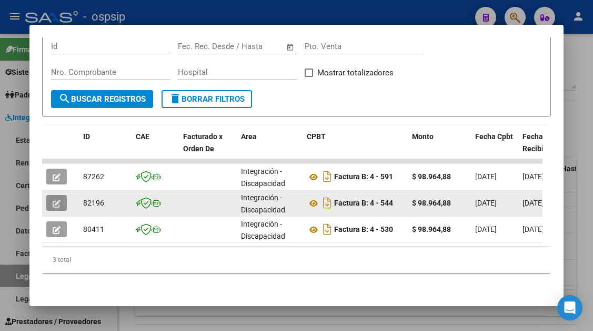
click at [55, 199] on icon "button" at bounding box center [57, 203] width 8 height 8
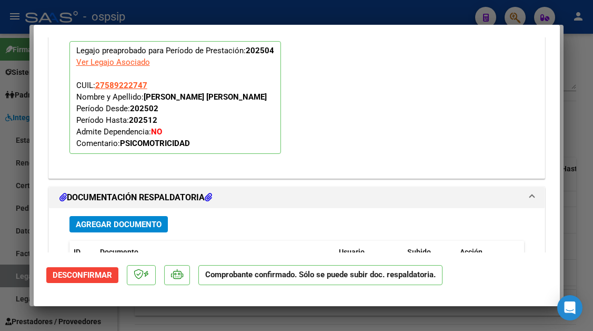
scroll to position [1421, 0]
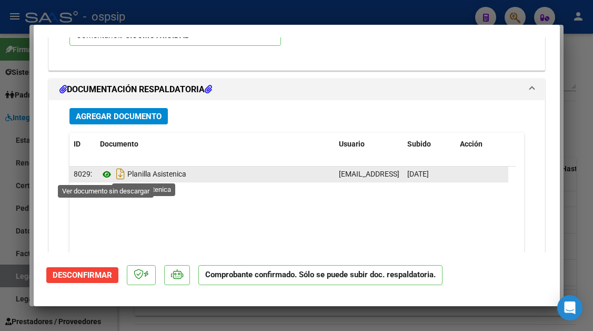
click at [104, 174] on icon at bounding box center [107, 174] width 14 height 13
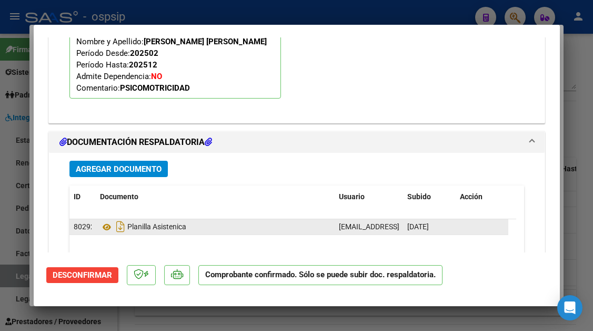
scroll to position [0, 0]
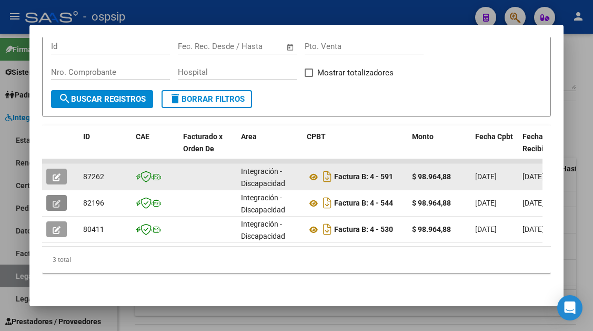
click at [57, 173] on icon "button" at bounding box center [57, 177] width 8 height 8
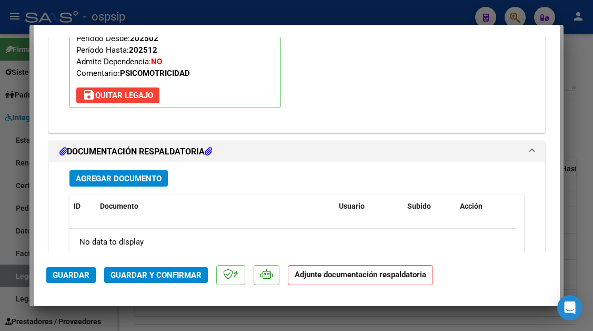
scroll to position [1211, 0]
